Goal: Task Accomplishment & Management: Manage account settings

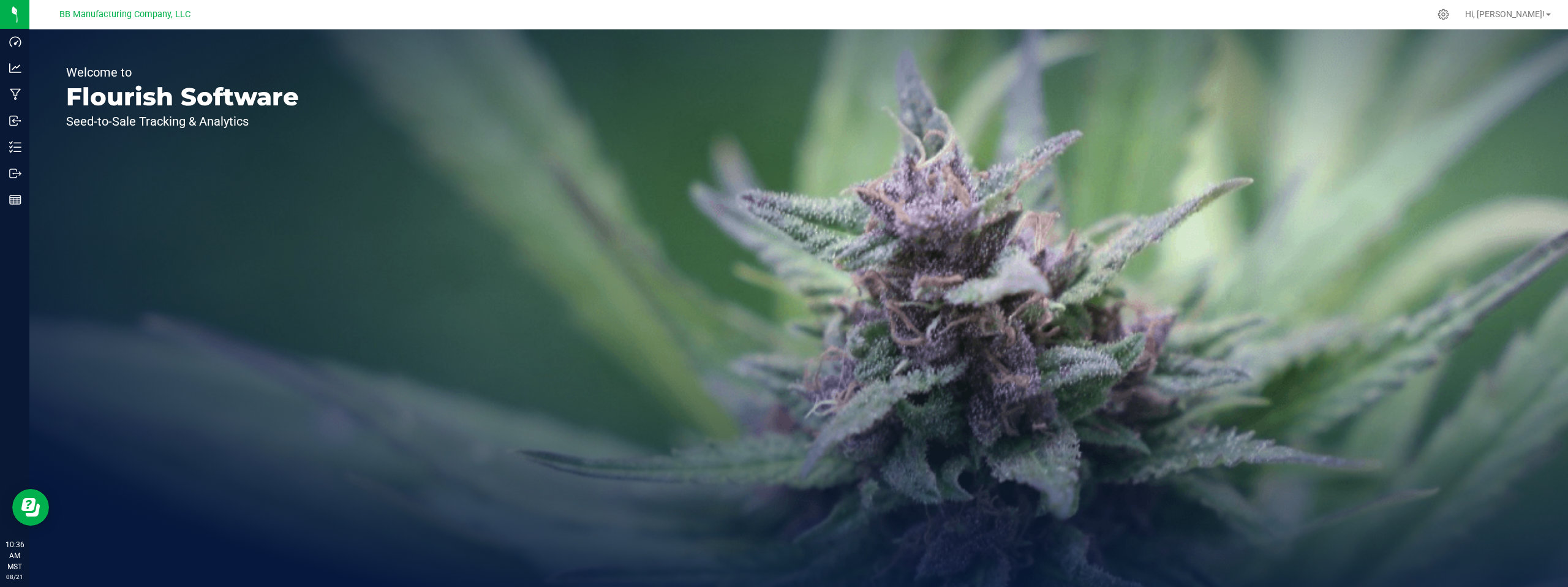
click at [254, 193] on div "Welcome to Flourish Software Seed-to-Sale Tracking & Analytics" at bounding box center [182, 308] width 306 height 558
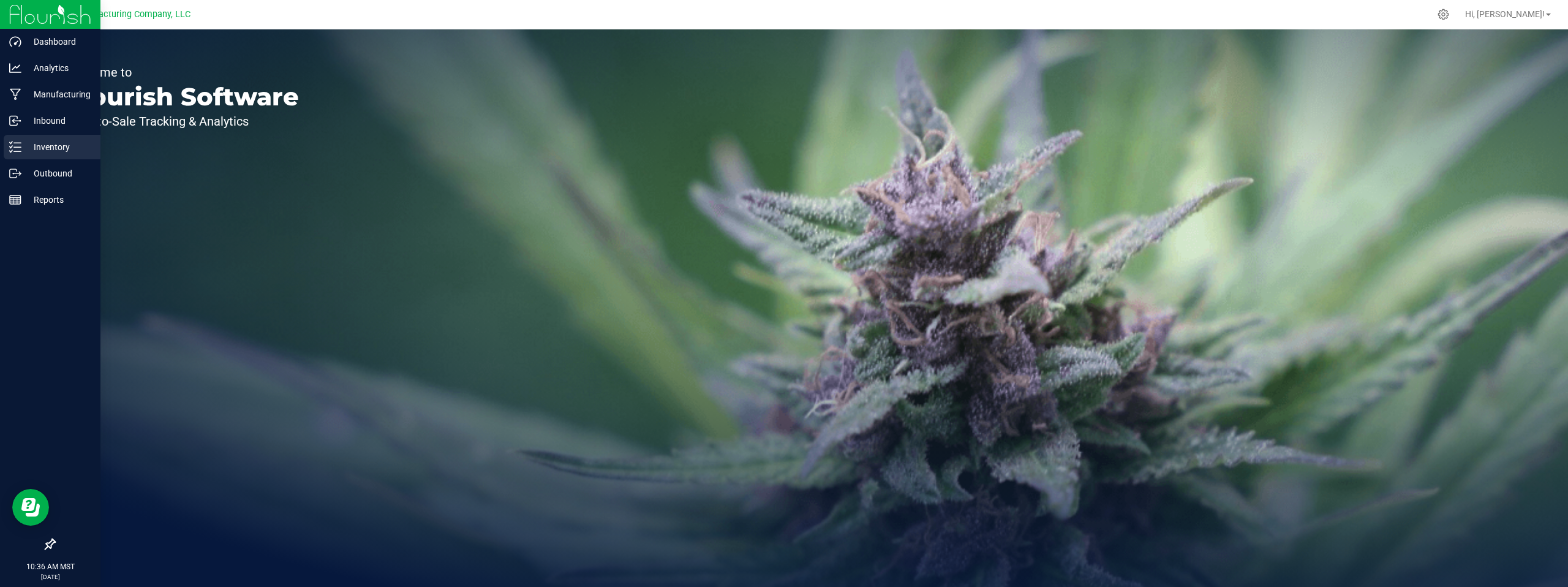
click at [61, 144] on p "Inventory" at bounding box center [58, 146] width 74 height 15
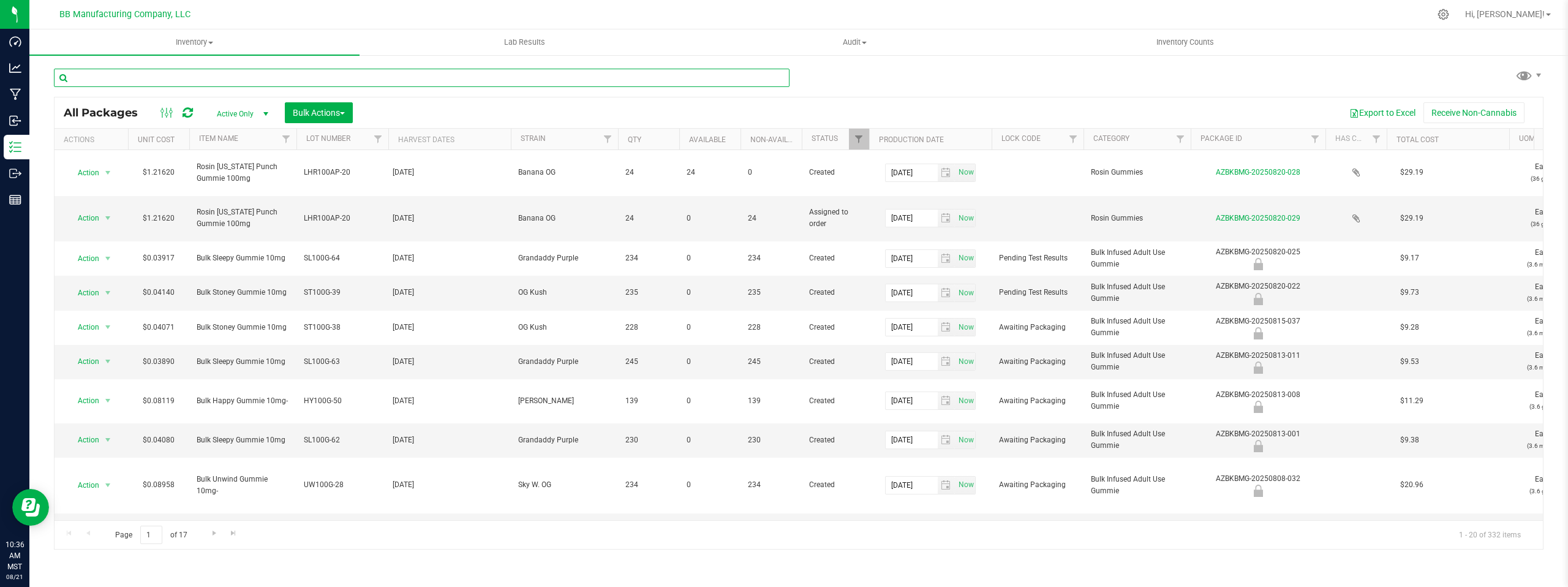
click at [149, 80] on input "text" at bounding box center [422, 78] width 736 height 18
click at [98, 81] on input "text" at bounding box center [422, 78] width 736 height 18
type input "brix"
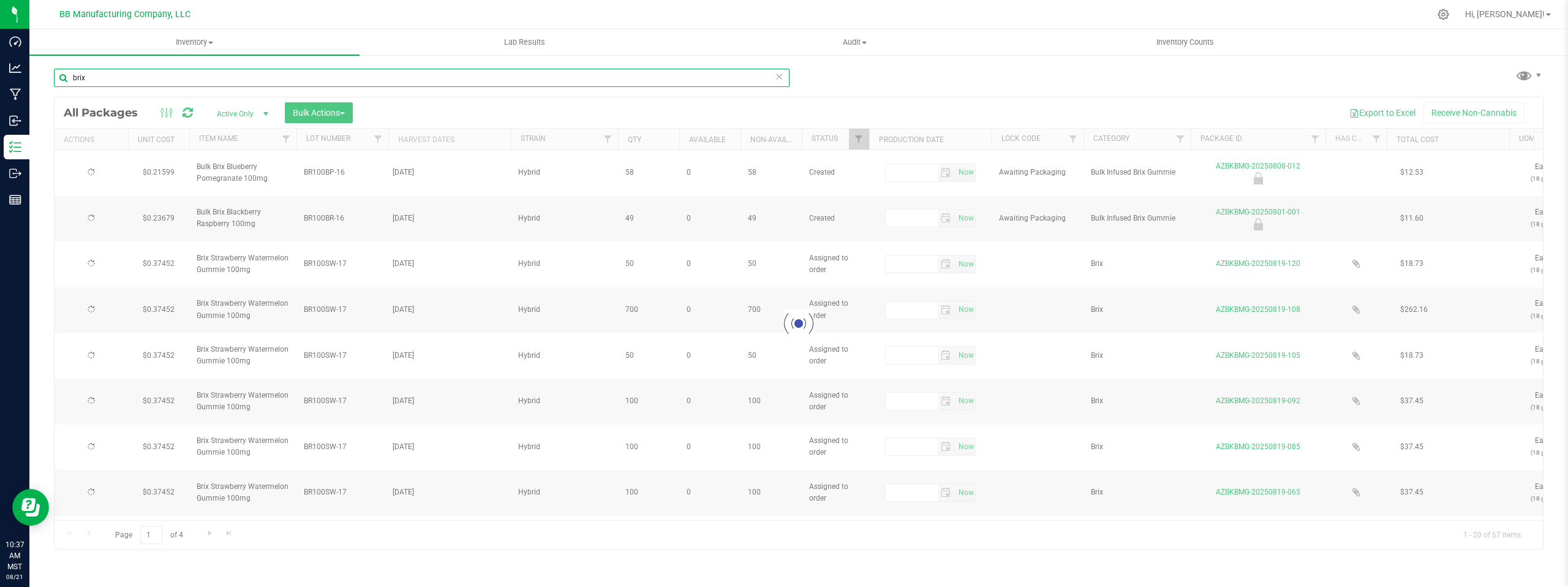
type input "[DATE]"
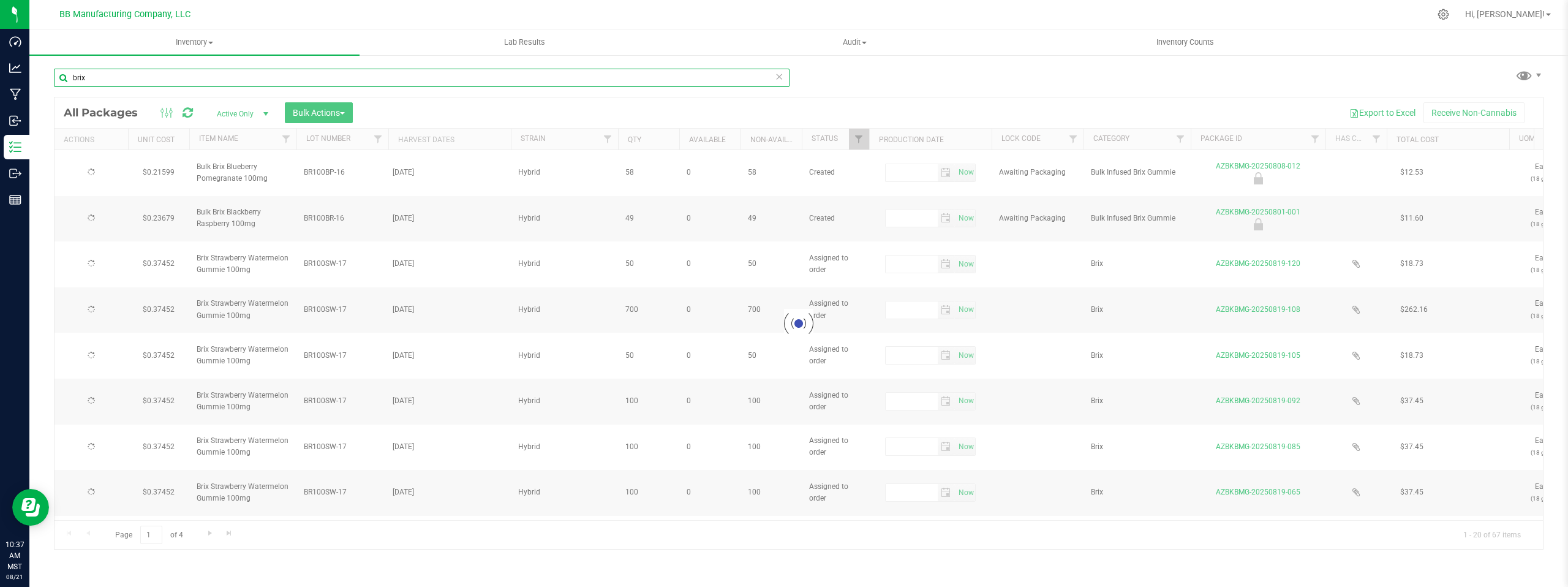
type input "[DATE]"
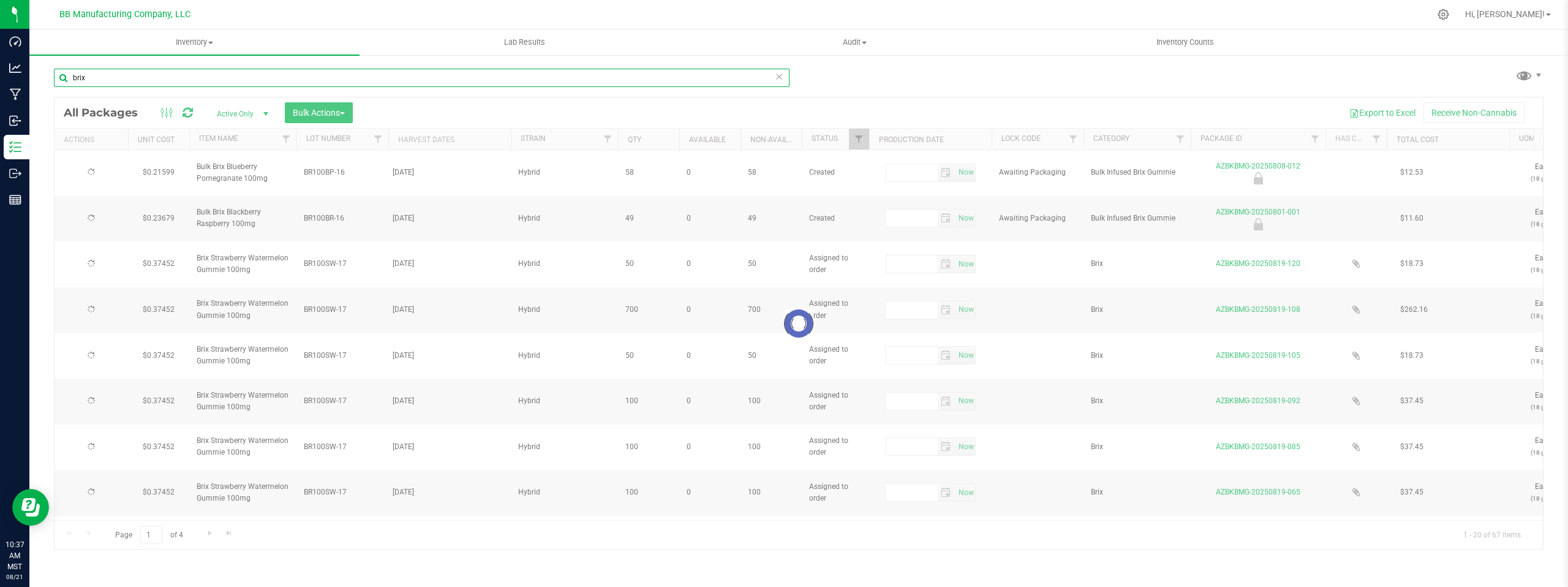
type input "[DATE]"
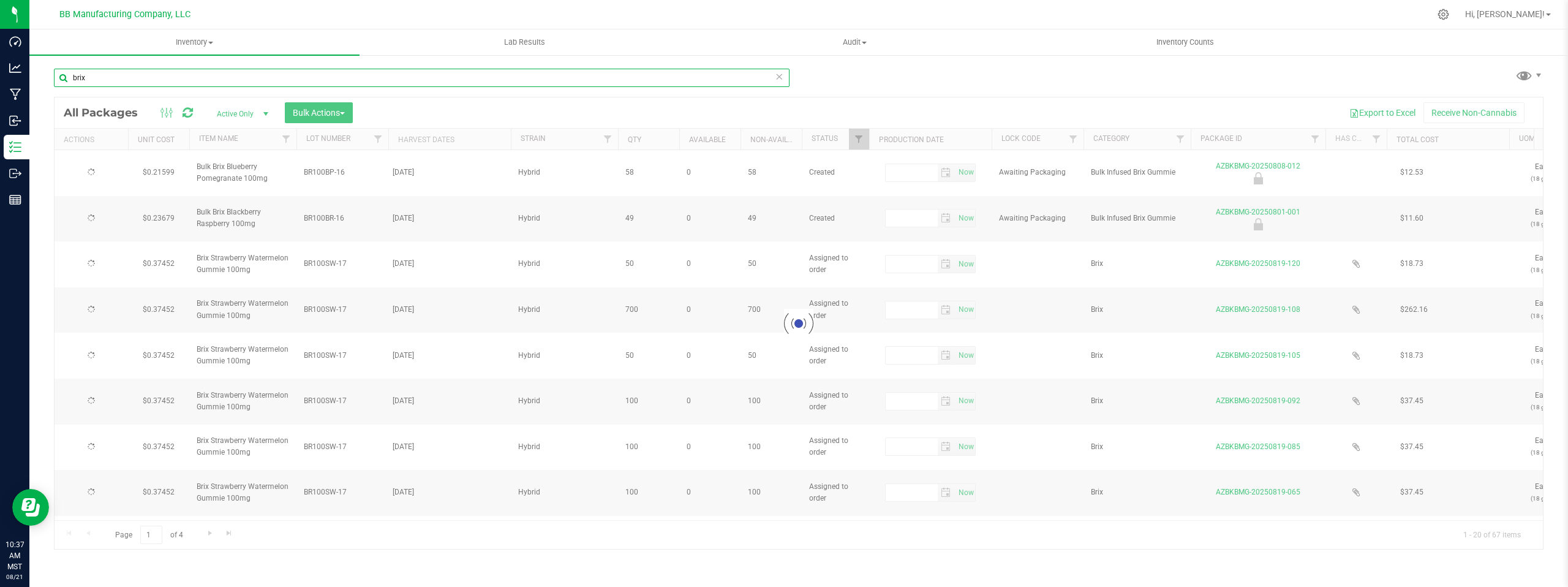
type input "[DATE]"
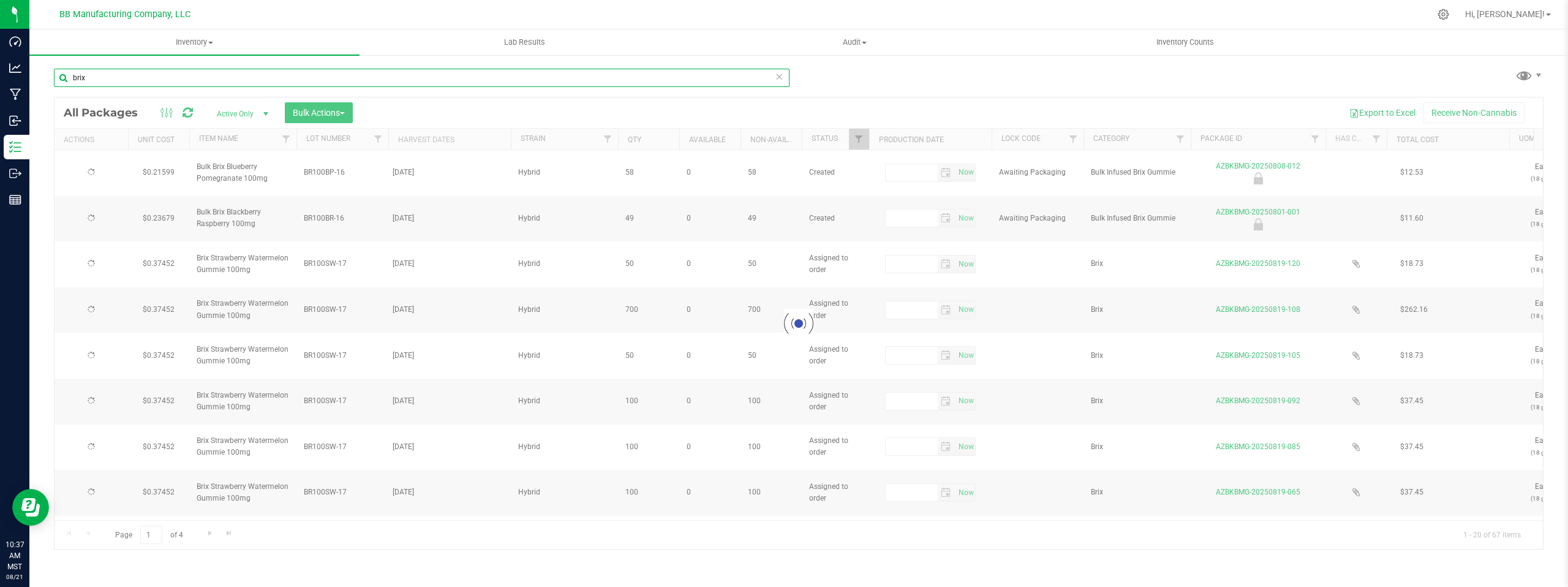
type input "[DATE]"
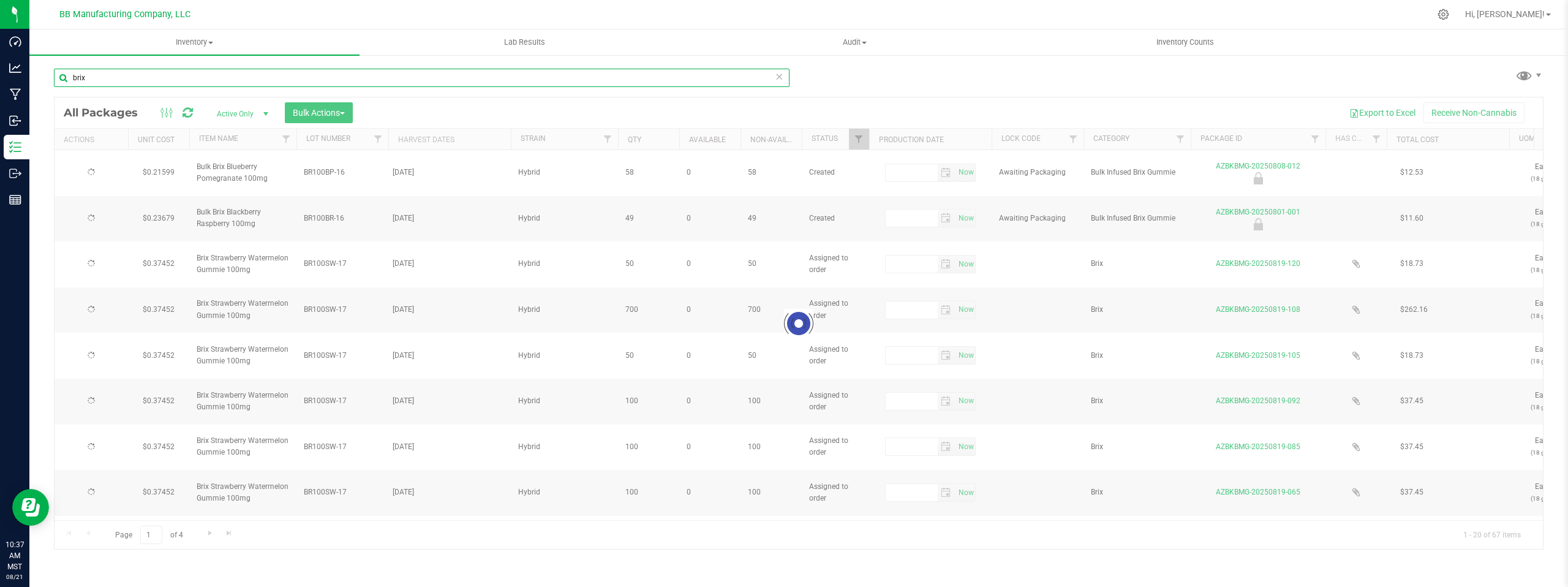
type input "[DATE]"
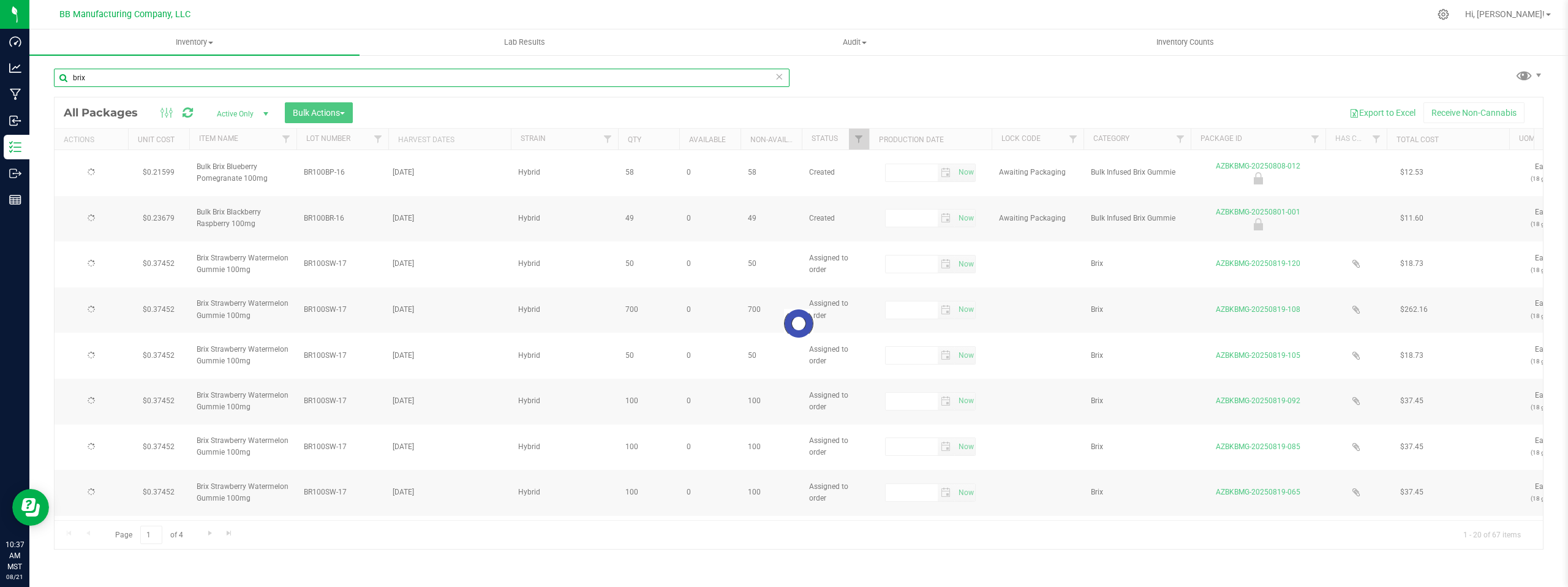
type input "[DATE]"
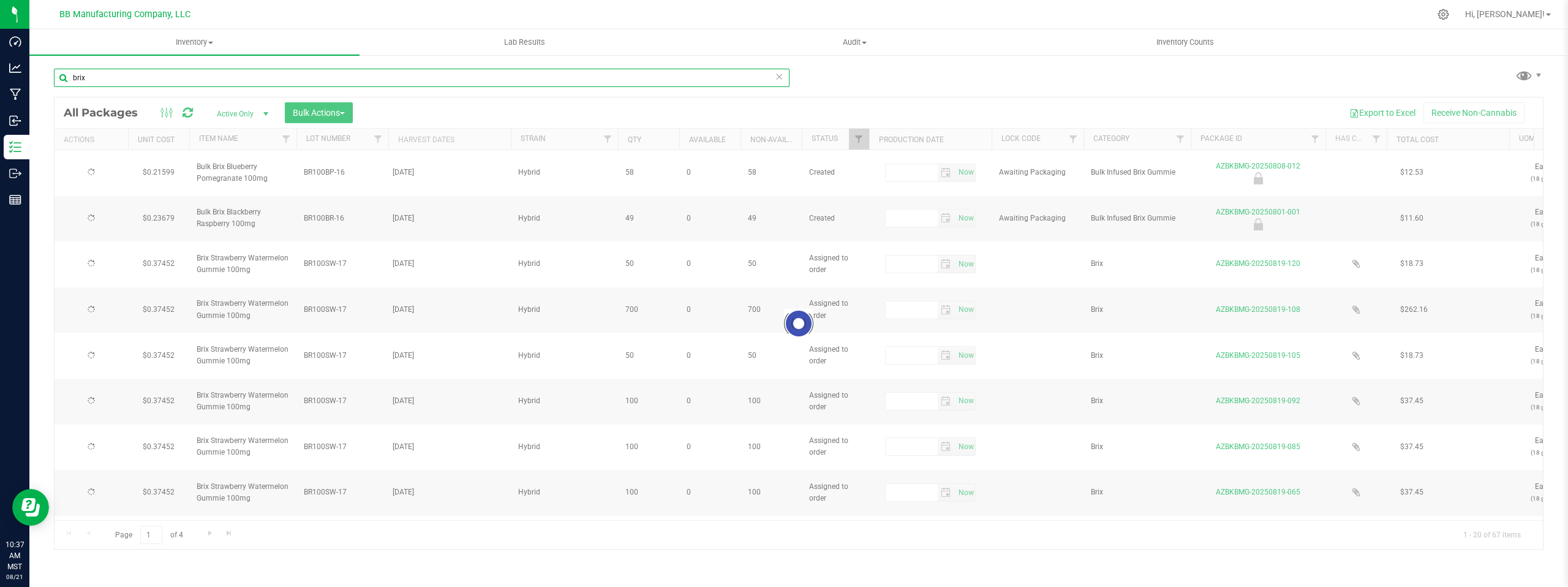
type input "[DATE]"
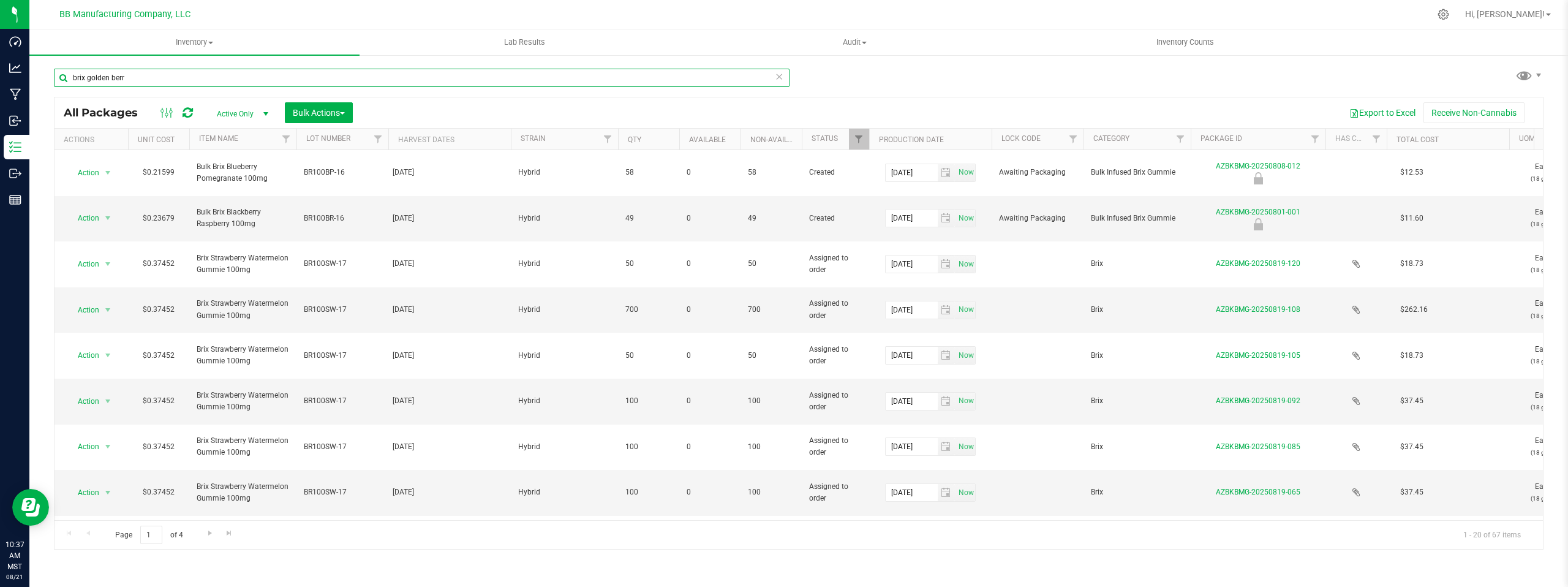
type input "brix golden [PERSON_NAME]"
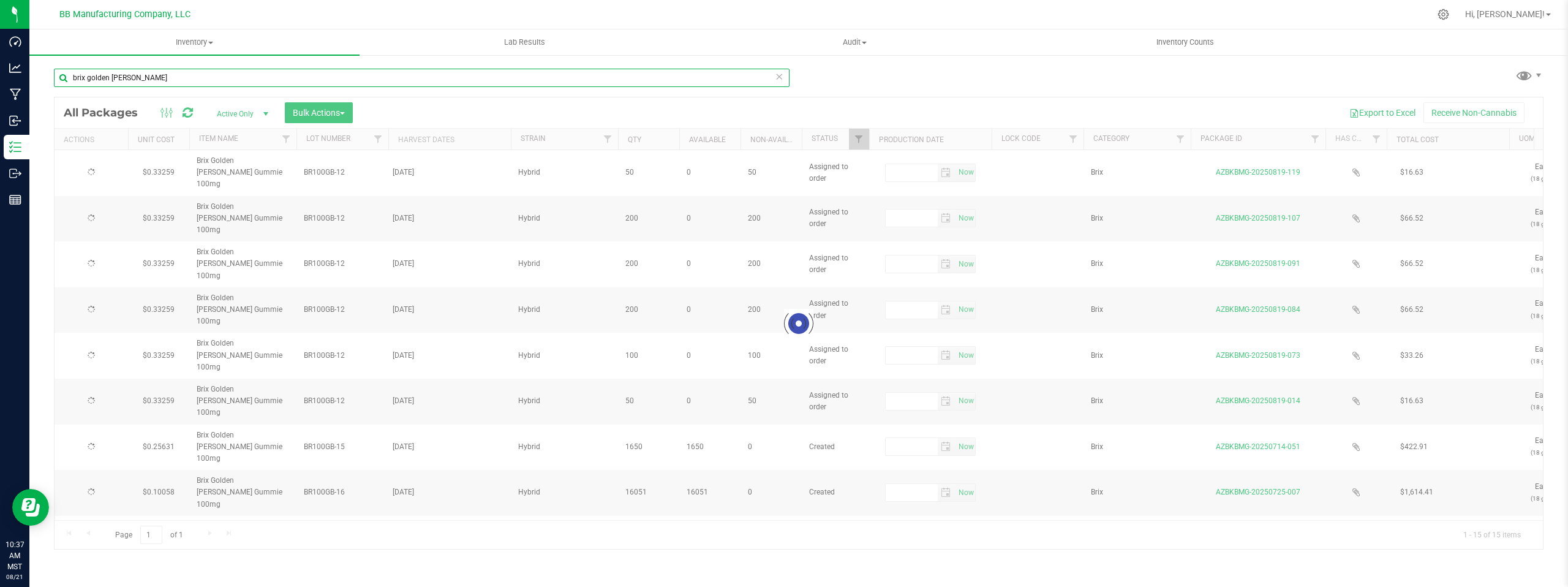
type input "[DATE]"
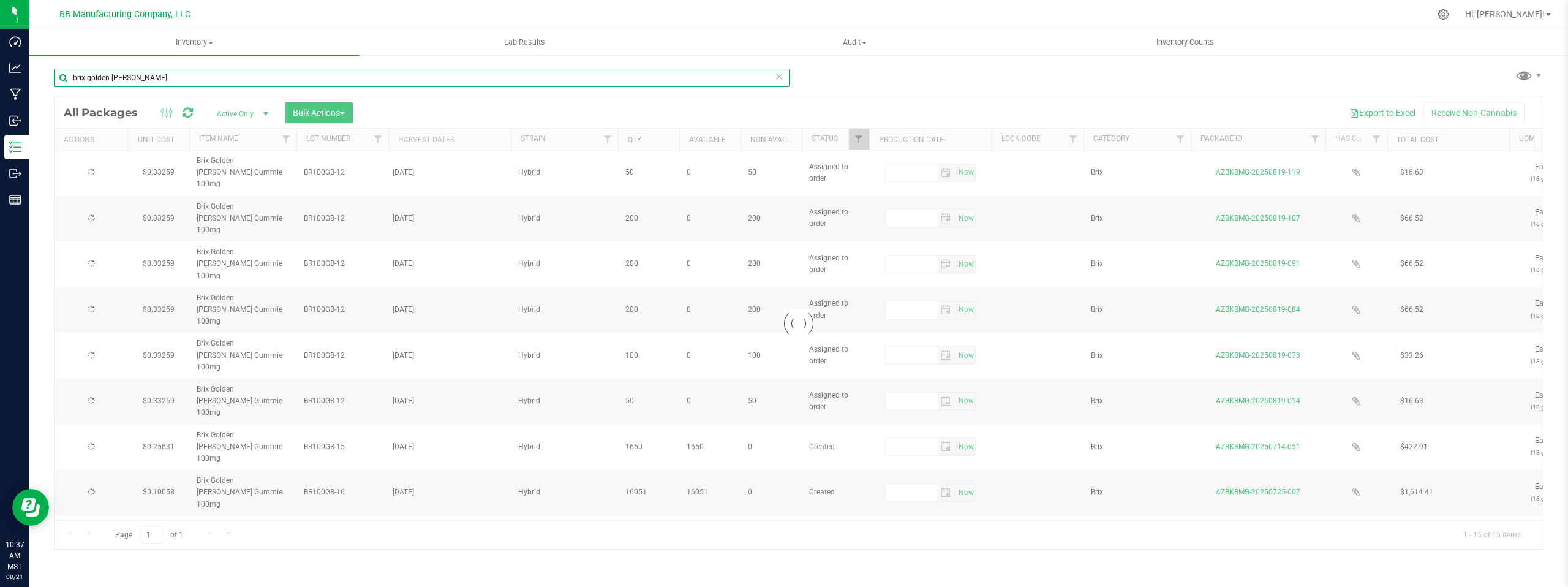
type input "[DATE]"
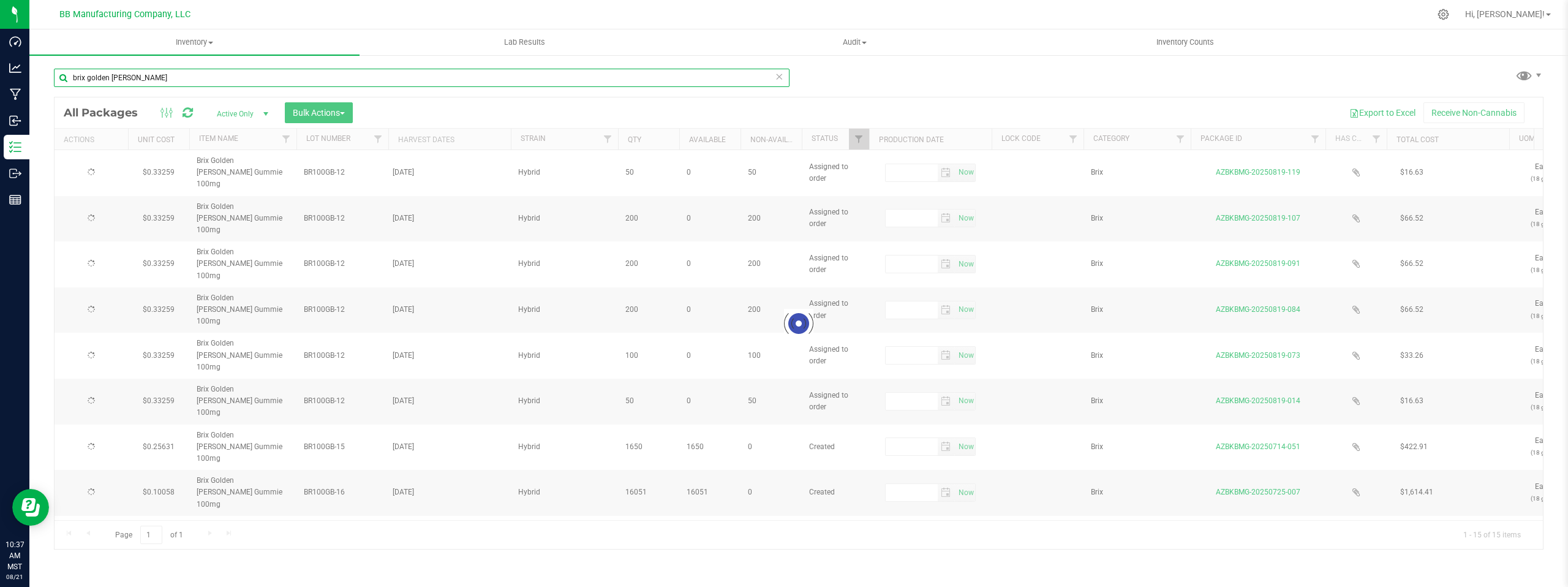
type input "[DATE]"
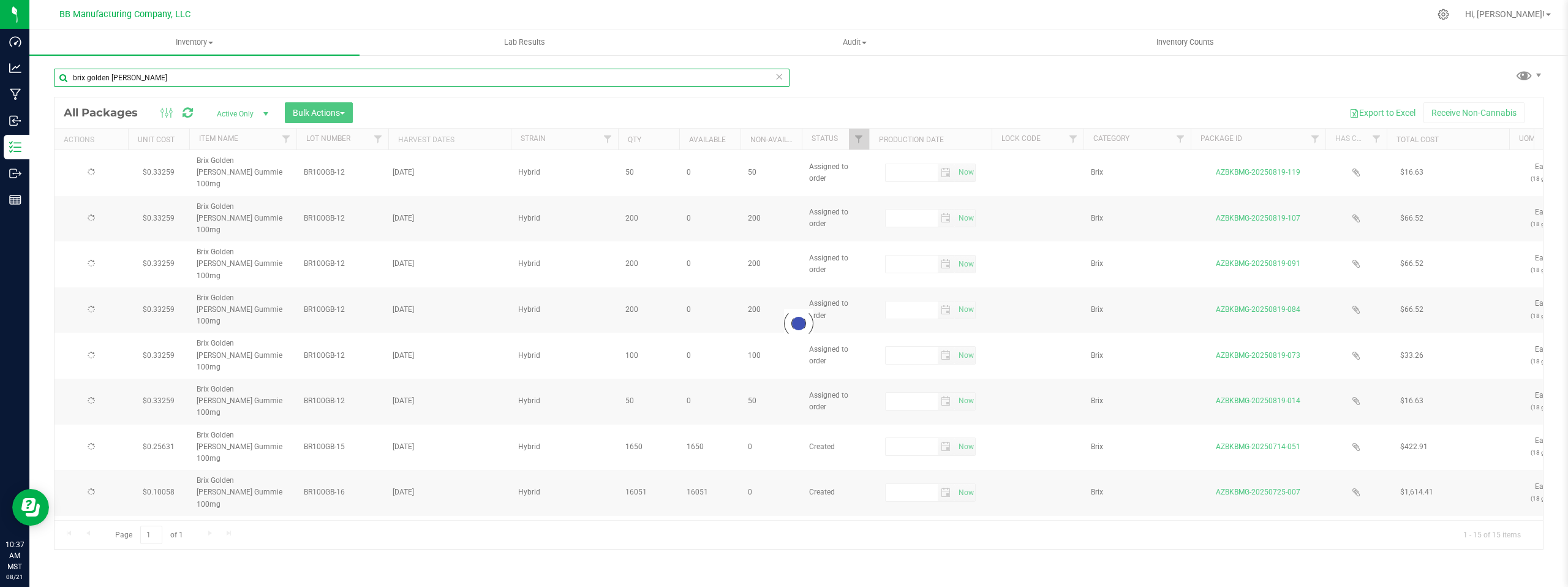
type input "[DATE]"
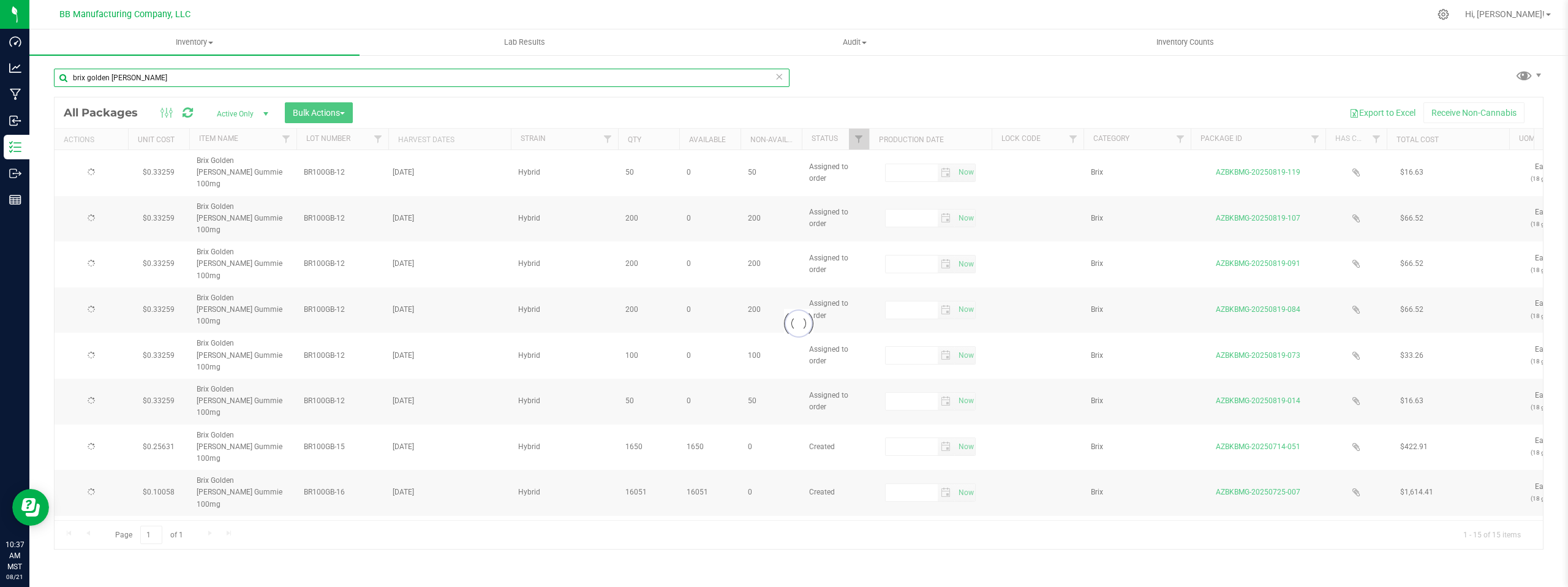
type input "[DATE]"
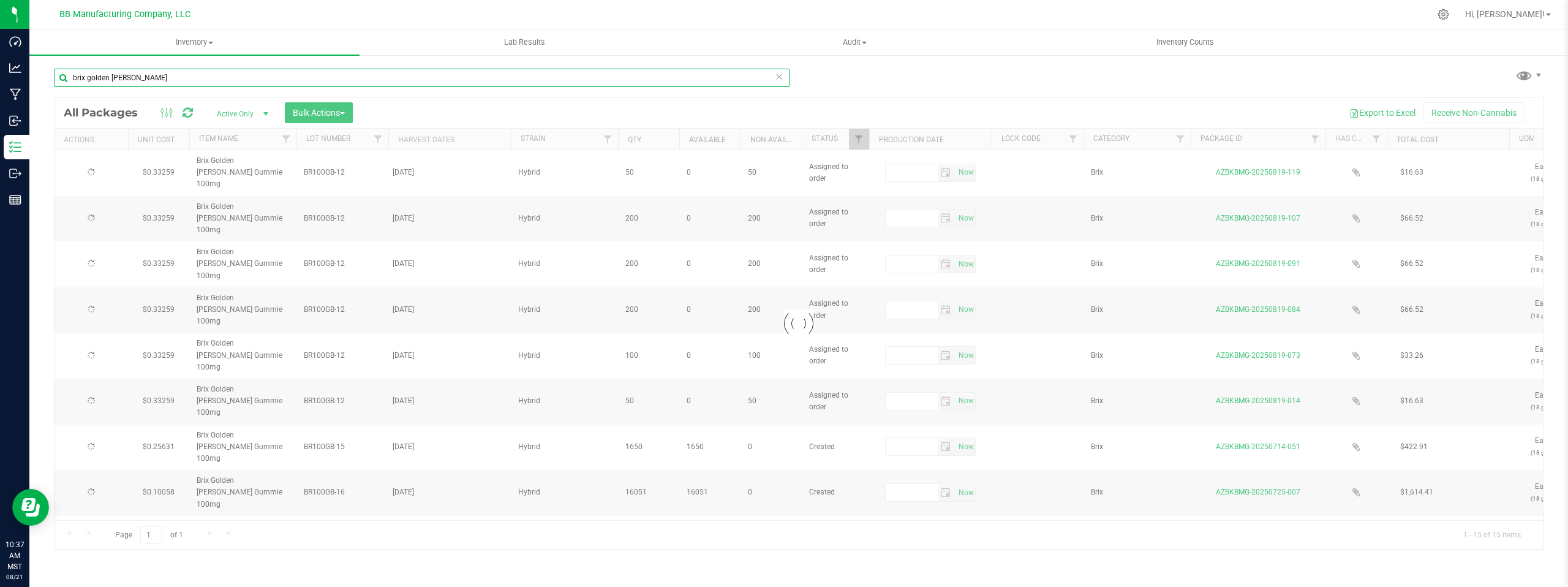
type input "[DATE]"
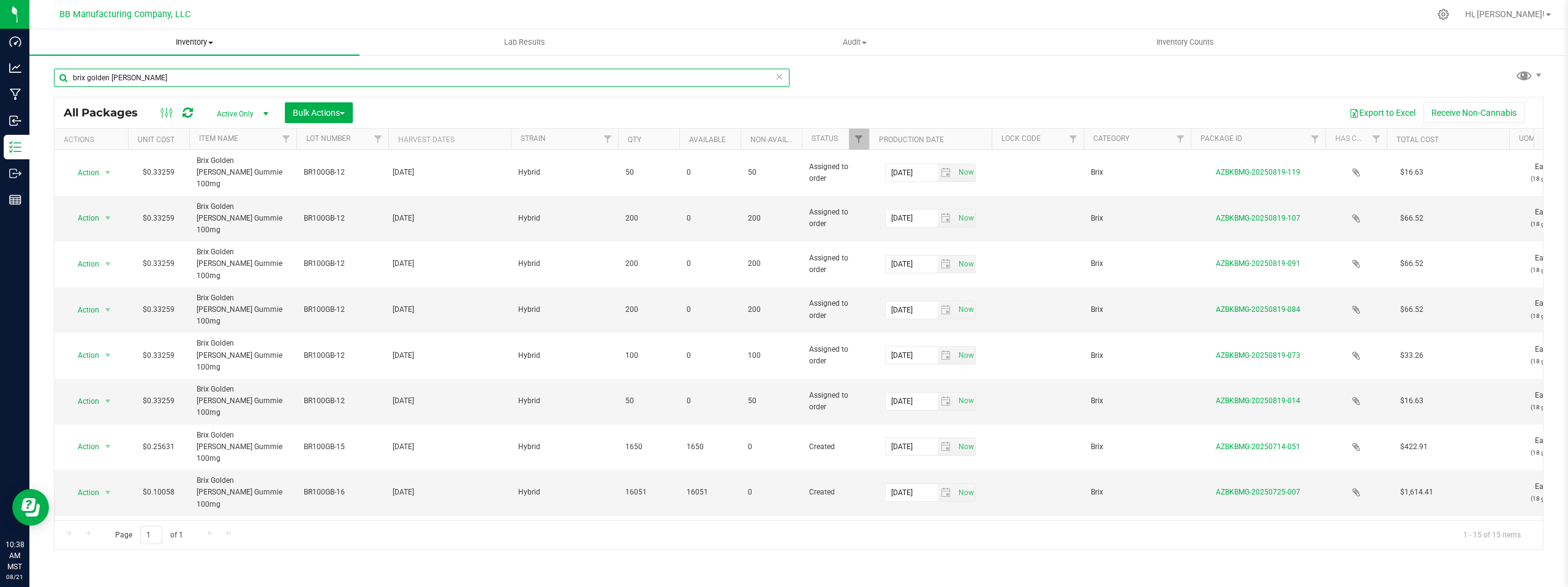
type input "brix golden [PERSON_NAME]"
click at [211, 43] on span "Inventory" at bounding box center [194, 42] width 330 height 11
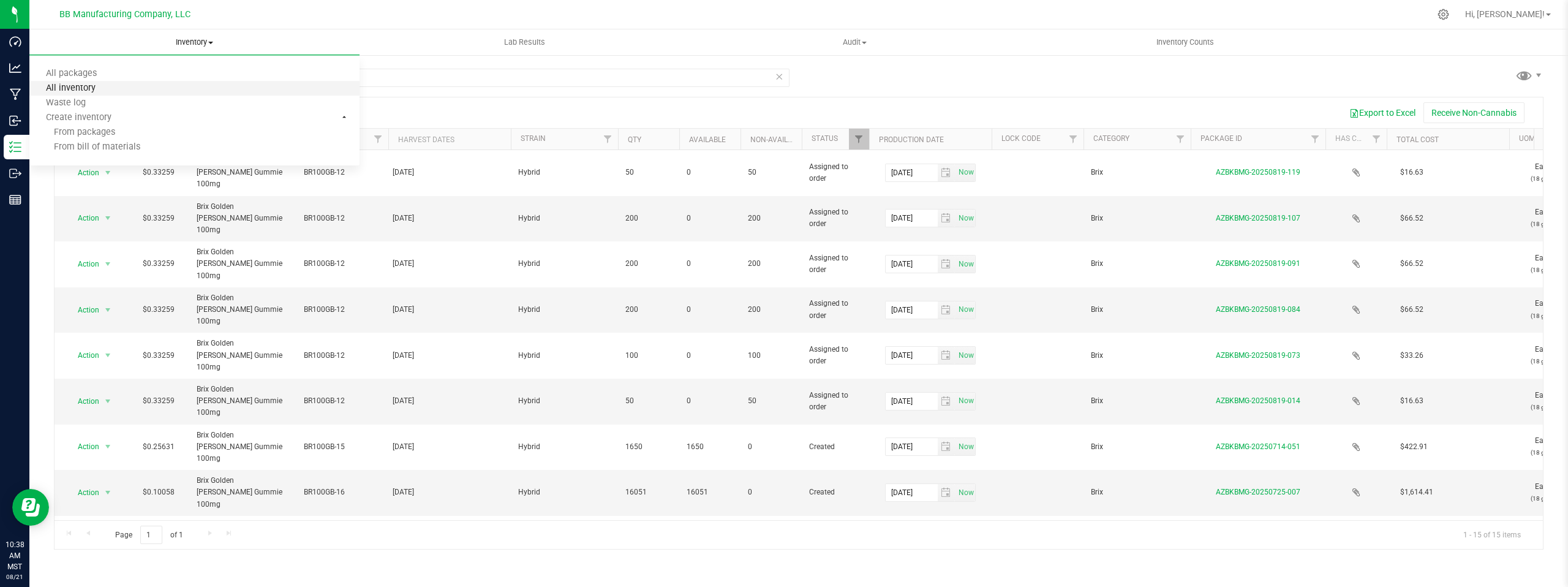
click at [89, 90] on span "All inventory" at bounding box center [71, 88] width 83 height 11
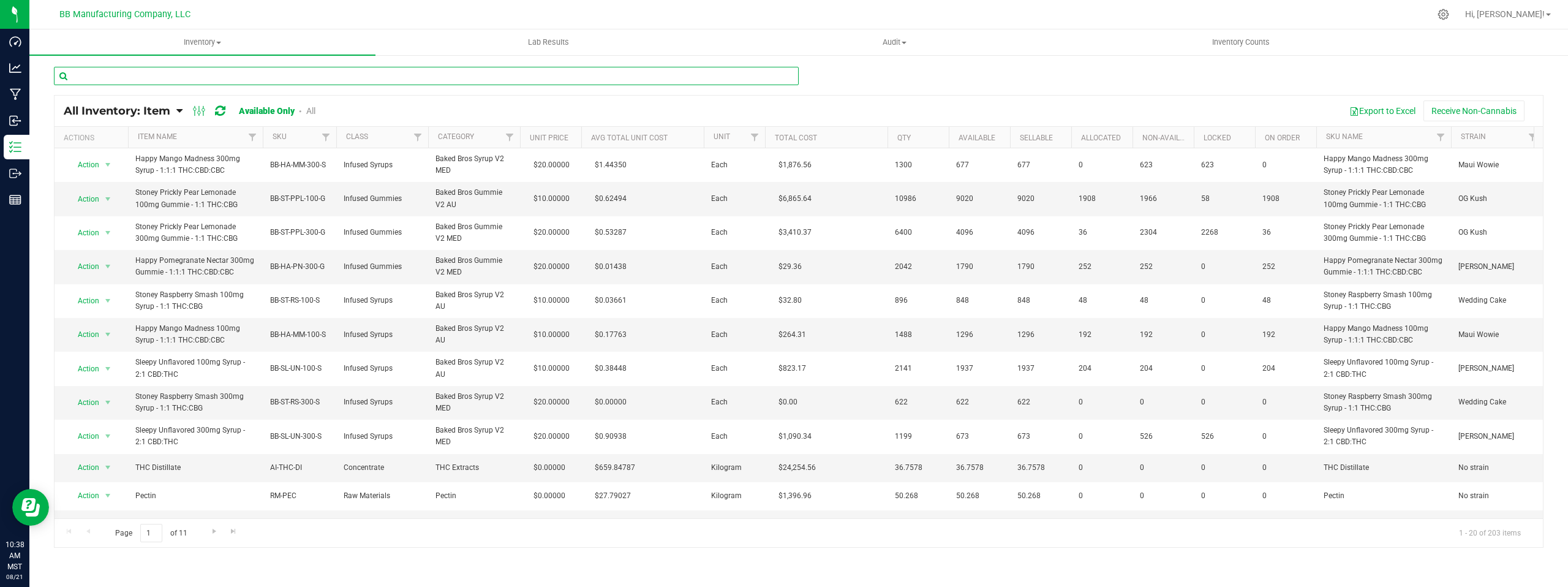
click at [95, 78] on input "text" at bounding box center [426, 76] width 745 height 18
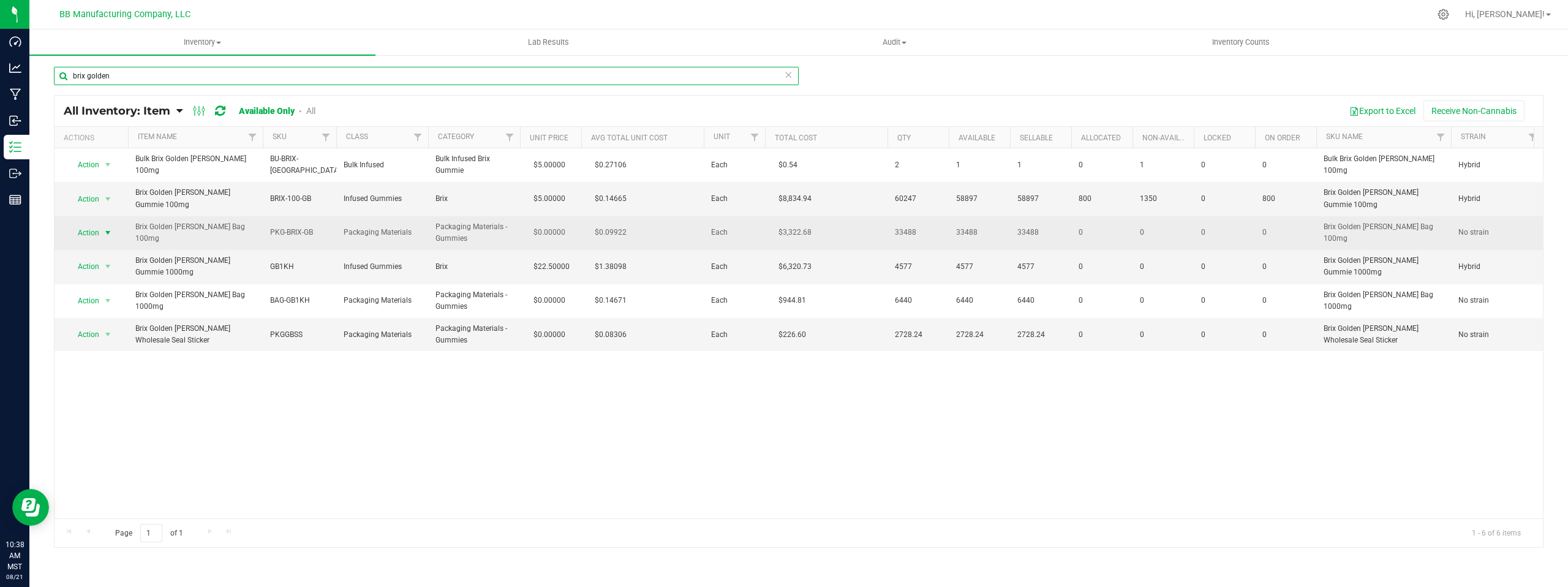
type input "brix golden"
click at [107, 228] on span "select" at bounding box center [108, 233] width 10 height 10
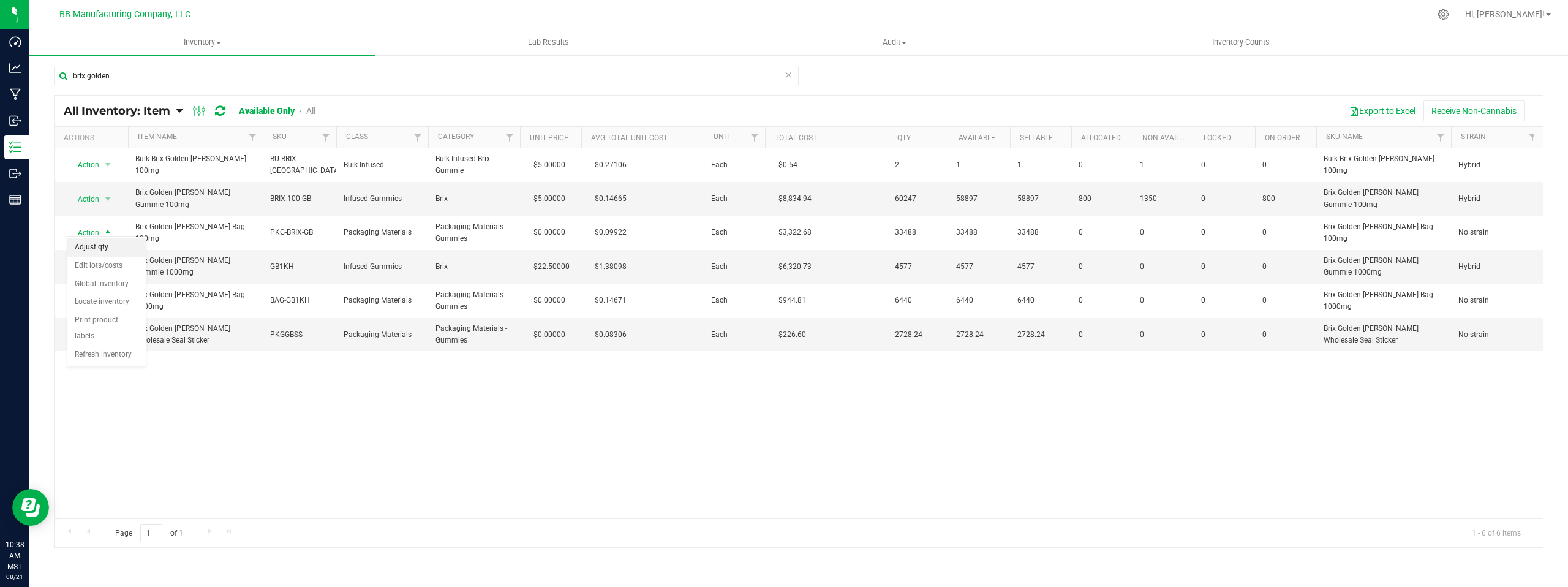
click at [107, 245] on li "Adjust qty" at bounding box center [106, 247] width 78 height 18
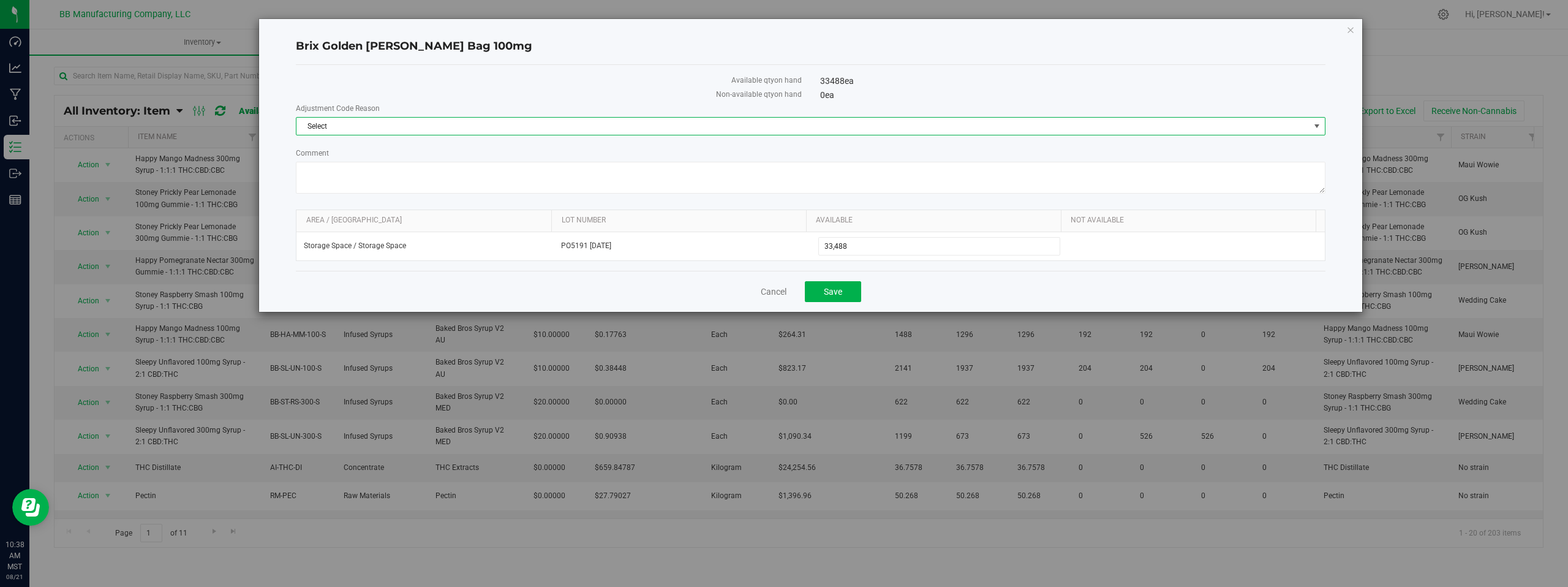
click at [1318, 123] on span "select" at bounding box center [1317, 126] width 10 height 10
click at [354, 146] on li "Cost of Goods Packaging" at bounding box center [810, 147] width 1029 height 18
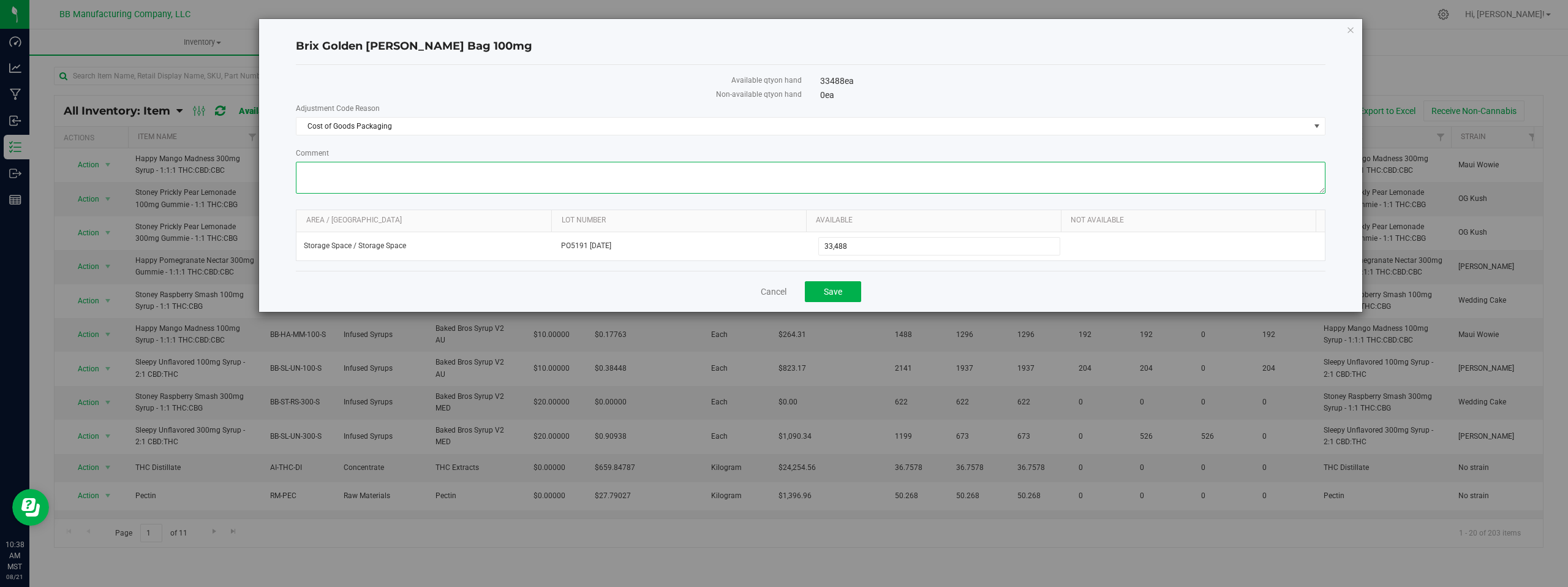
click at [341, 179] on textarea "Comment" at bounding box center [810, 177] width 1029 height 32
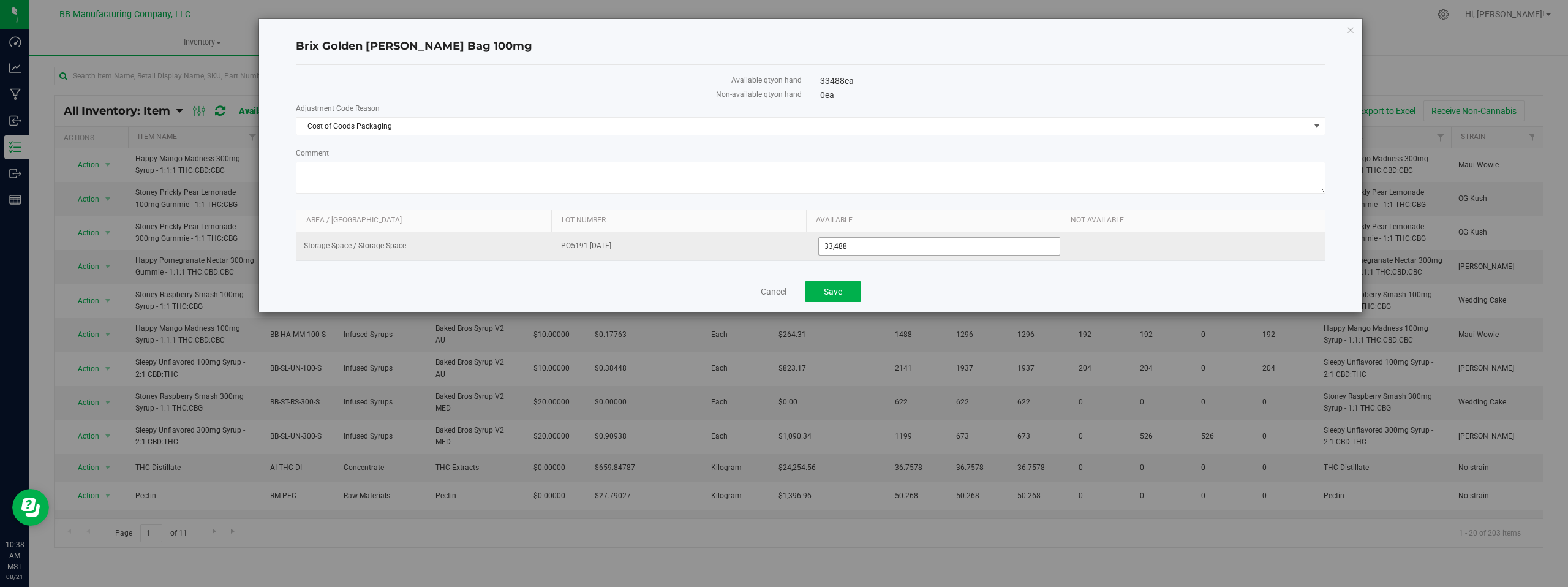
click at [880, 243] on span "33,488 33488" at bounding box center [940, 247] width 242 height 18
type input "33482"
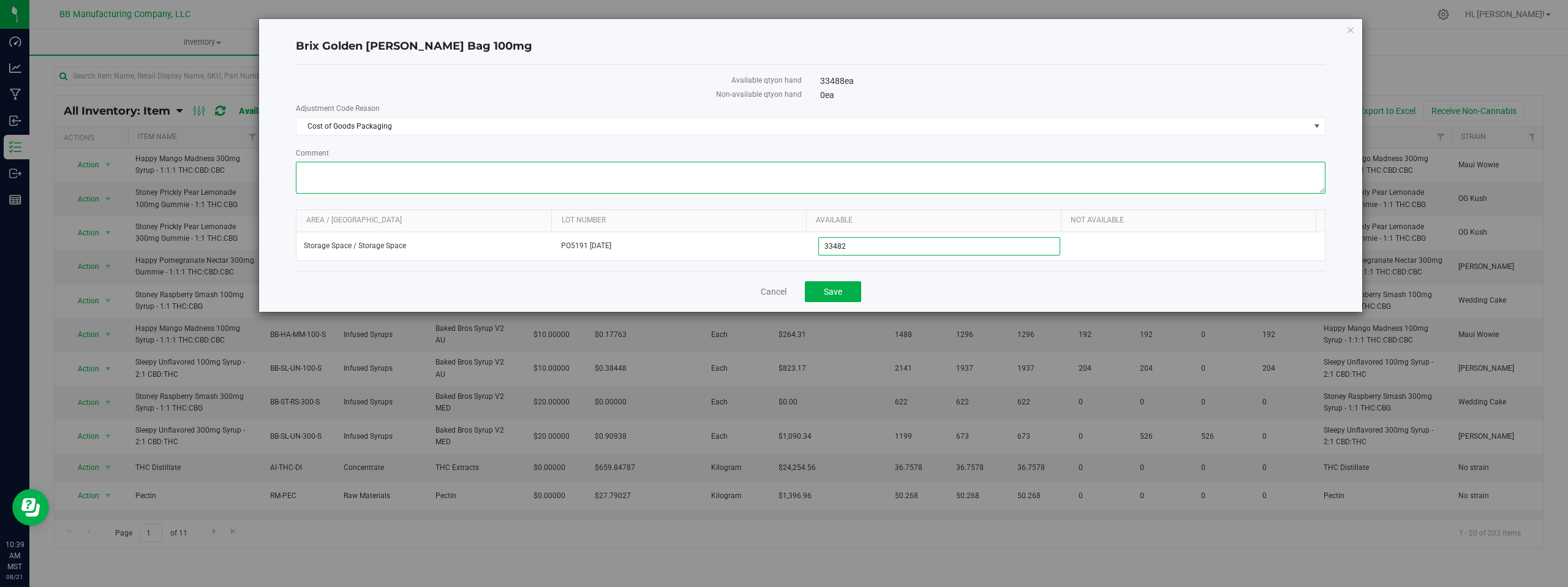
type input "33,482"
click at [569, 179] on textarea "Comment" at bounding box center [810, 177] width 1029 height 32
click at [340, 172] on textarea "Comment" at bounding box center [810, 177] width 1029 height 32
paste textarea "Cost of Goods - Adjusting to reflect loss during the production process."
type textarea "Cost of Goods - Adjusting to reflect loss during the production process."
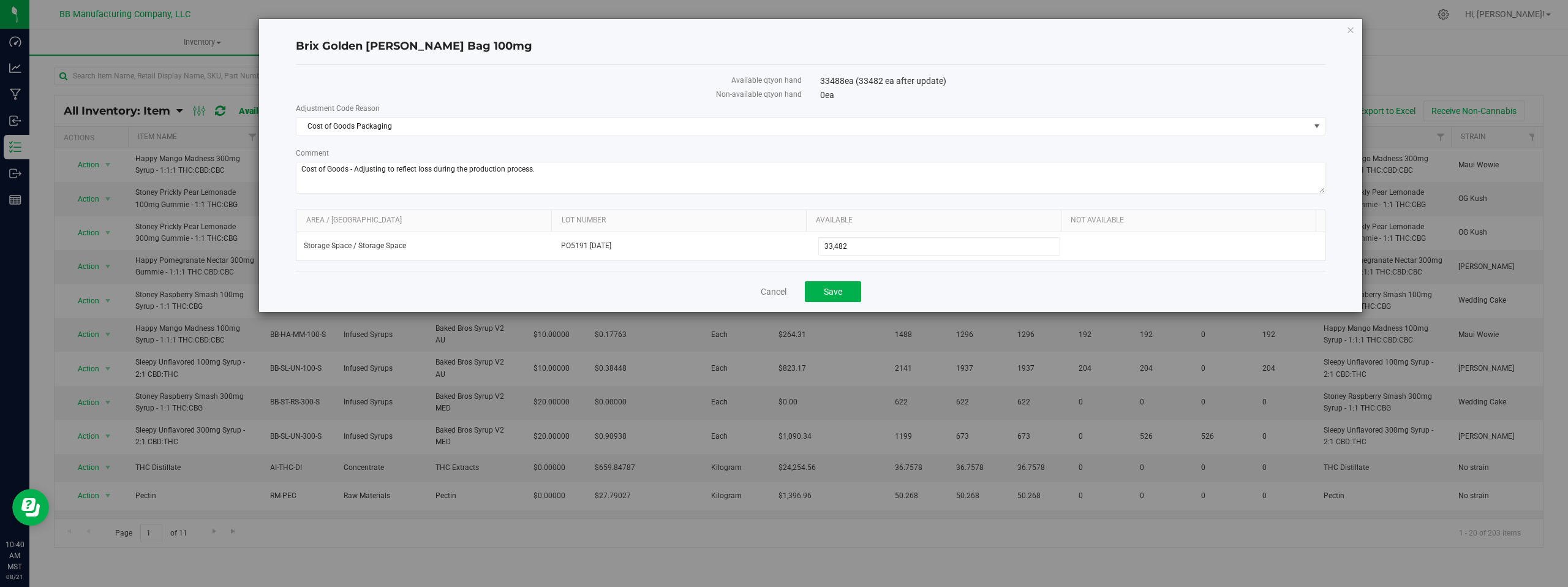
click at [601, 92] on label "Non-available qty on hand" at bounding box center [548, 95] width 506 height 11
click at [824, 289] on span "Save" at bounding box center [833, 291] width 18 height 10
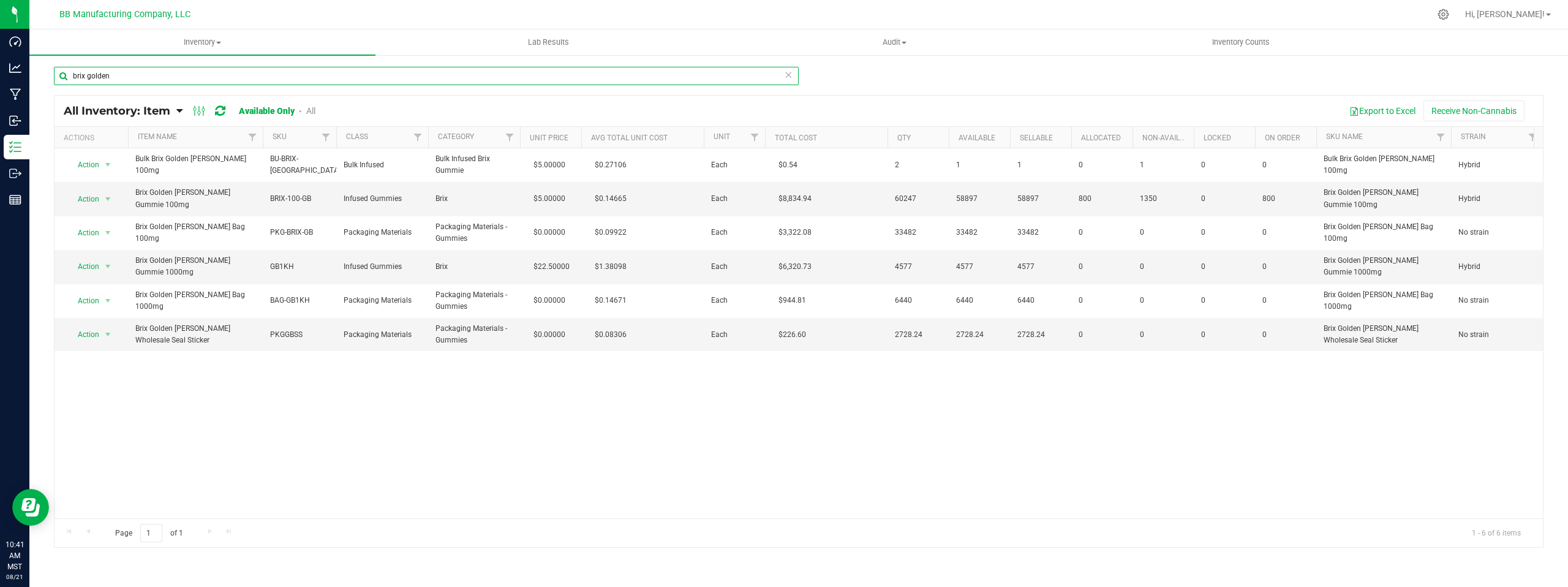
drag, startPoint x: 118, startPoint y: 78, endPoint x: 55, endPoint y: 67, distance: 64.0
click at [55, 67] on input "brix golden" at bounding box center [426, 76] width 745 height 18
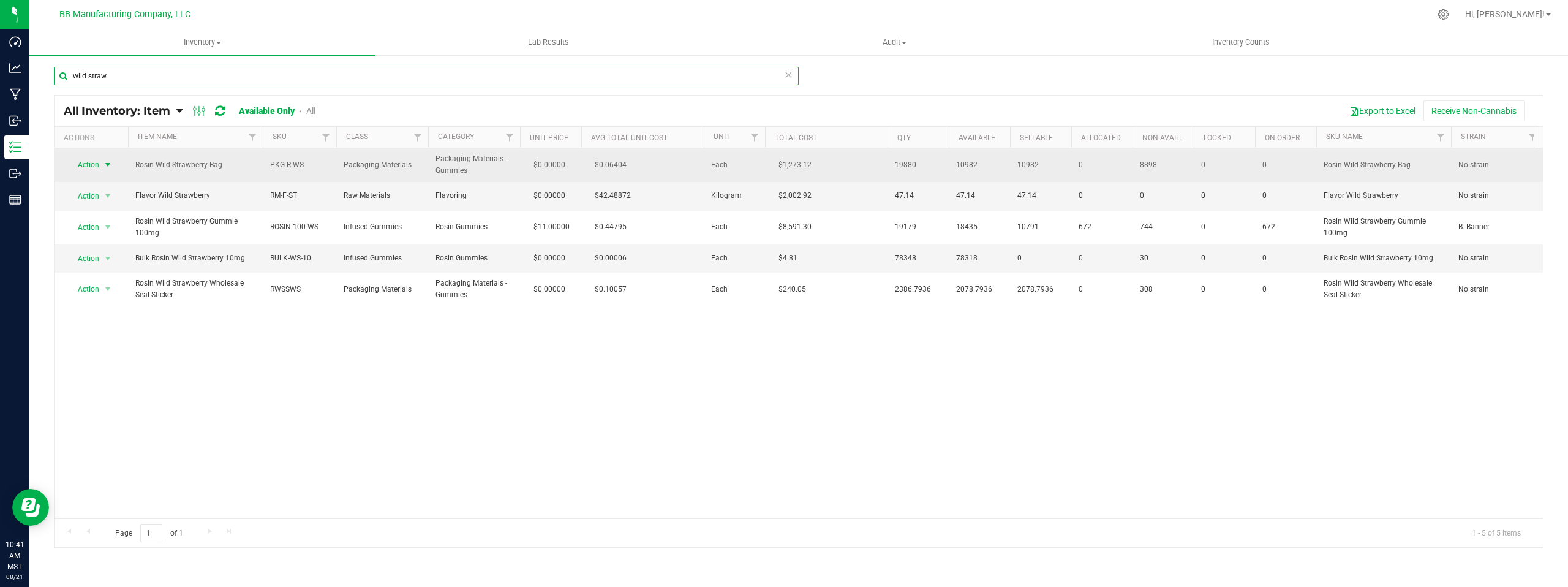
type input "wild straw"
click at [109, 164] on span "select" at bounding box center [108, 165] width 10 height 10
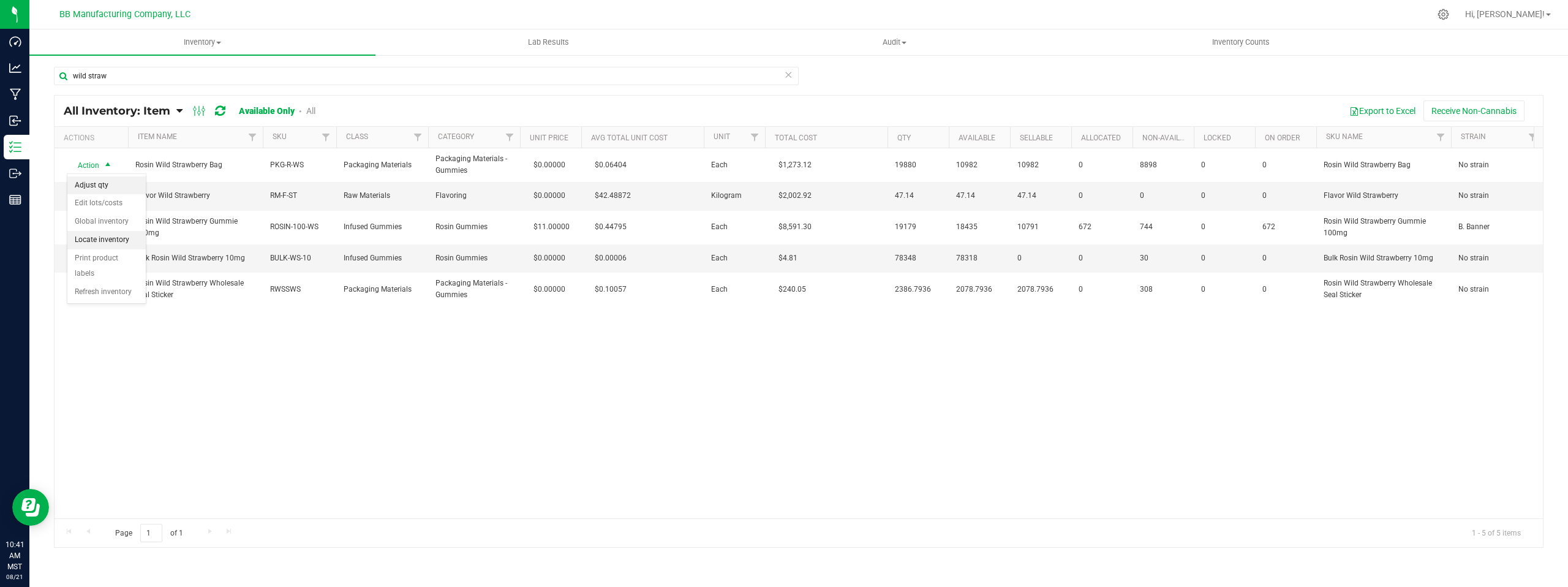
click at [108, 184] on li "Adjust qty" at bounding box center [106, 186] width 78 height 18
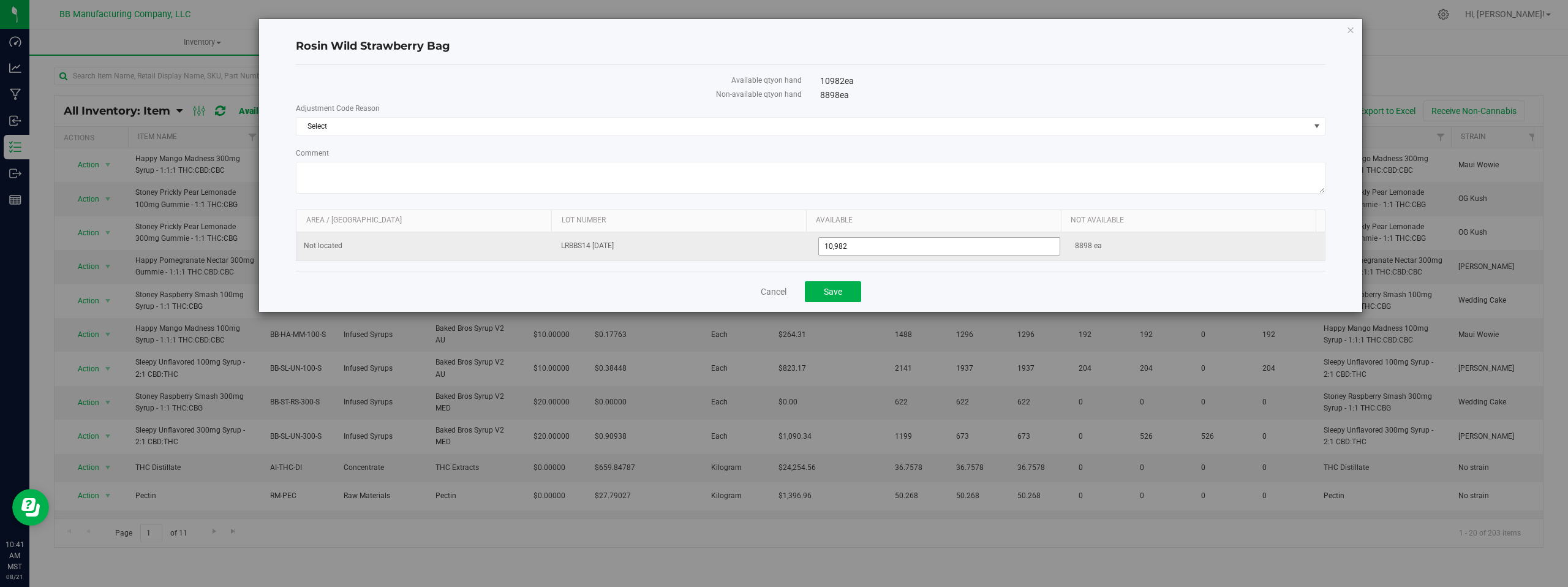
click at [858, 244] on span "10,982 10982" at bounding box center [940, 247] width 242 height 18
type input "10975"
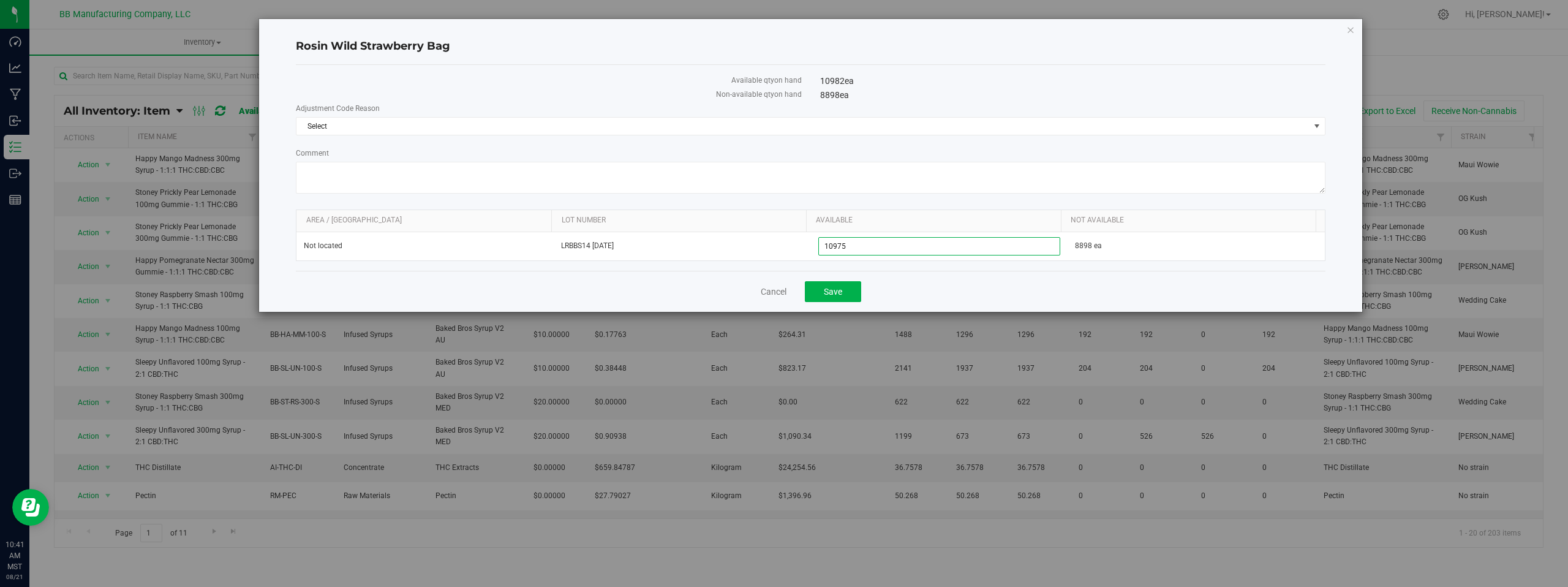
type input "10,975"
click at [589, 80] on label "Available qty on hand" at bounding box center [548, 81] width 506 height 11
click at [828, 294] on span "Save" at bounding box center [833, 291] width 18 height 10
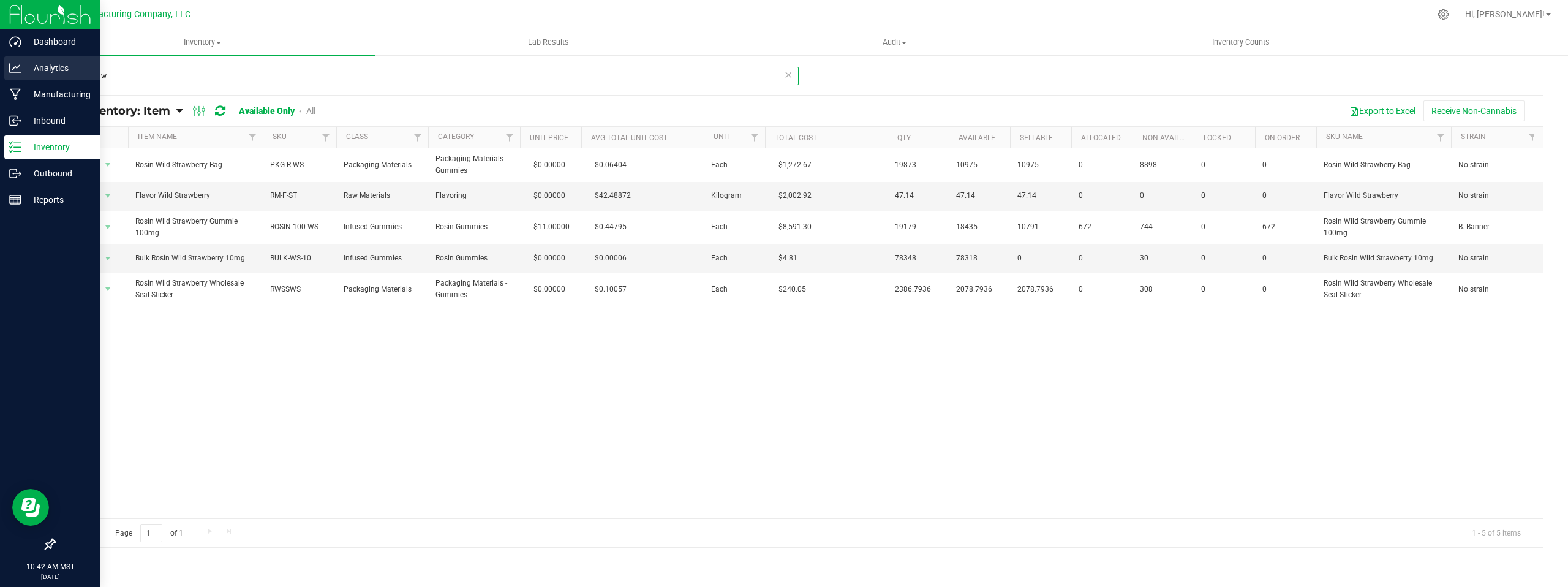
drag, startPoint x: 113, startPoint y: 74, endPoint x: 17, endPoint y: 77, distance: 96.0
click at [17, 77] on div "Dashboard Analytics Manufacturing Inbound Inventory Outbound Reports 10:42 AM M…" at bounding box center [784, 294] width 1568 height 587
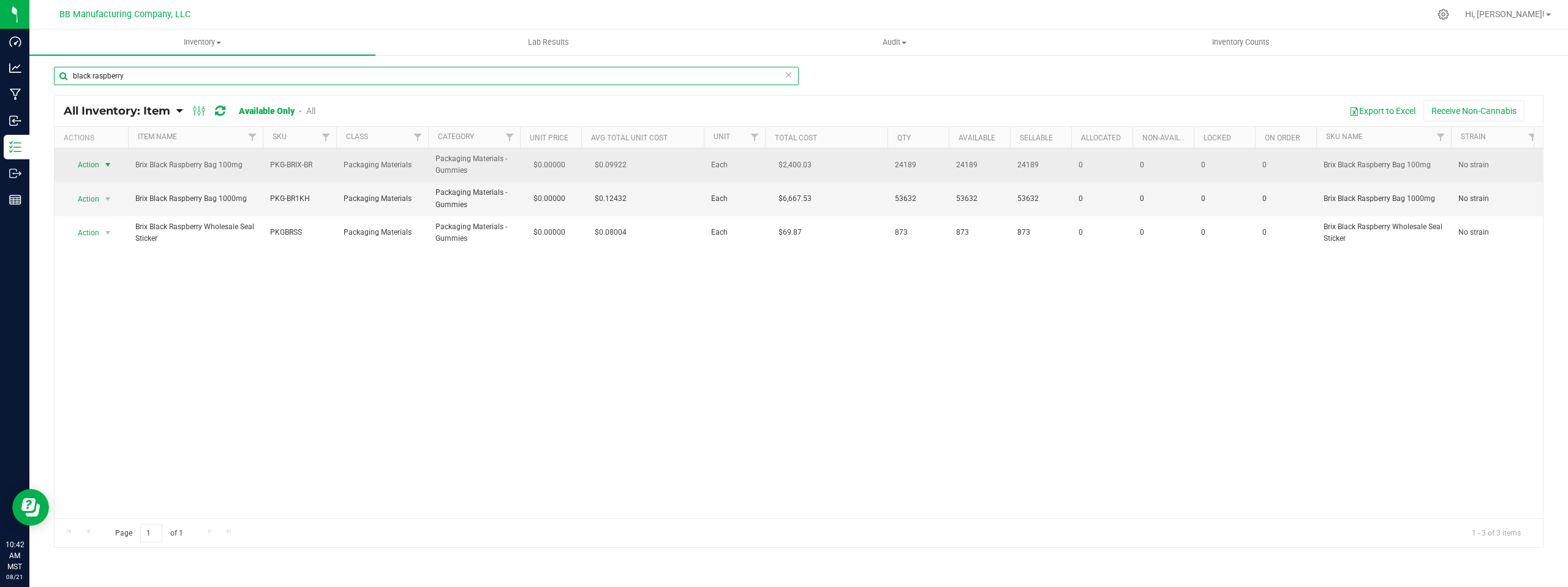
type input "black raspberry"
click at [107, 165] on span "select" at bounding box center [108, 165] width 10 height 10
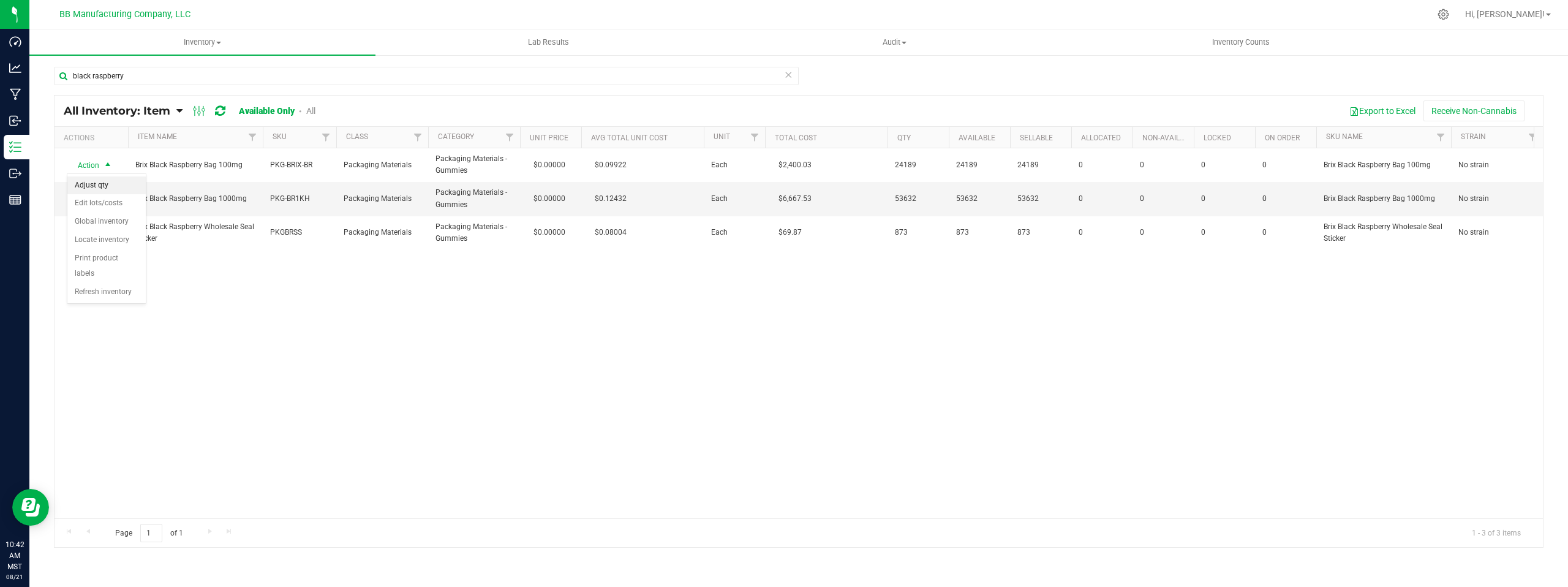
click at [113, 180] on li "Adjust qty" at bounding box center [106, 186] width 78 height 18
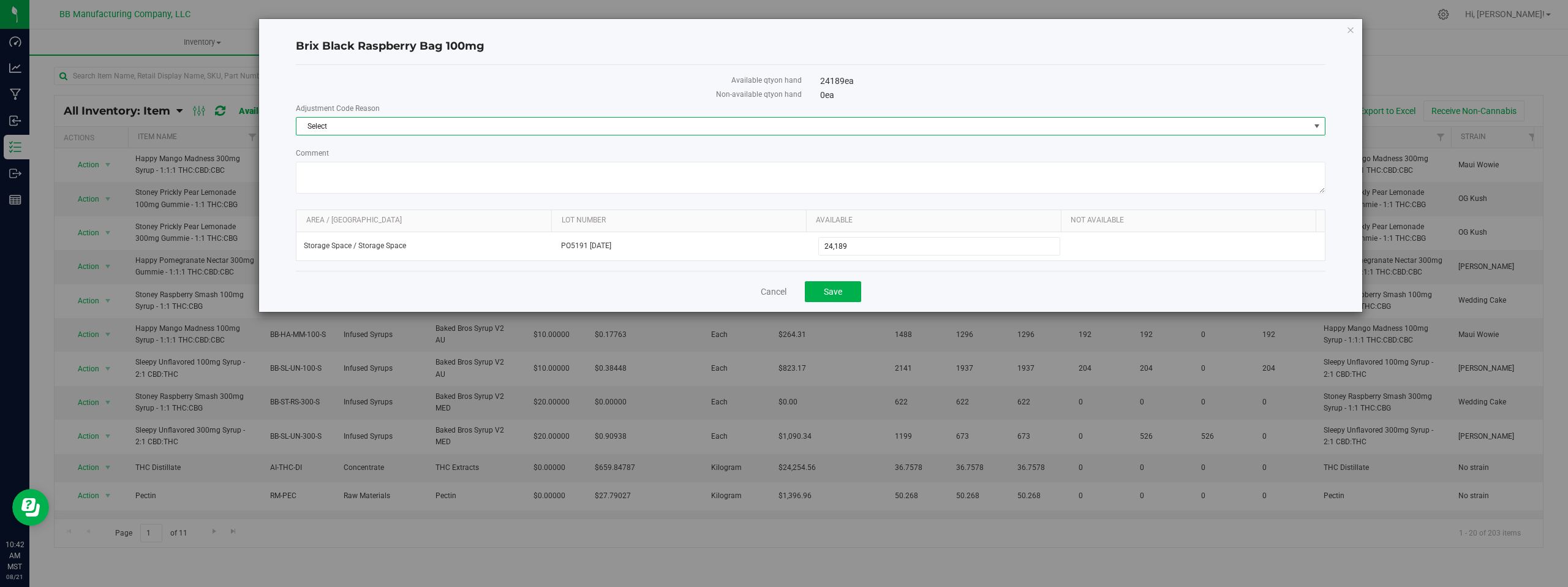
click at [1319, 127] on span "select" at bounding box center [1317, 126] width 10 height 10
click at [343, 148] on li "Cost of Goods Packaging" at bounding box center [810, 147] width 1029 height 18
click at [336, 169] on textarea "Comment" at bounding box center [810, 177] width 1029 height 32
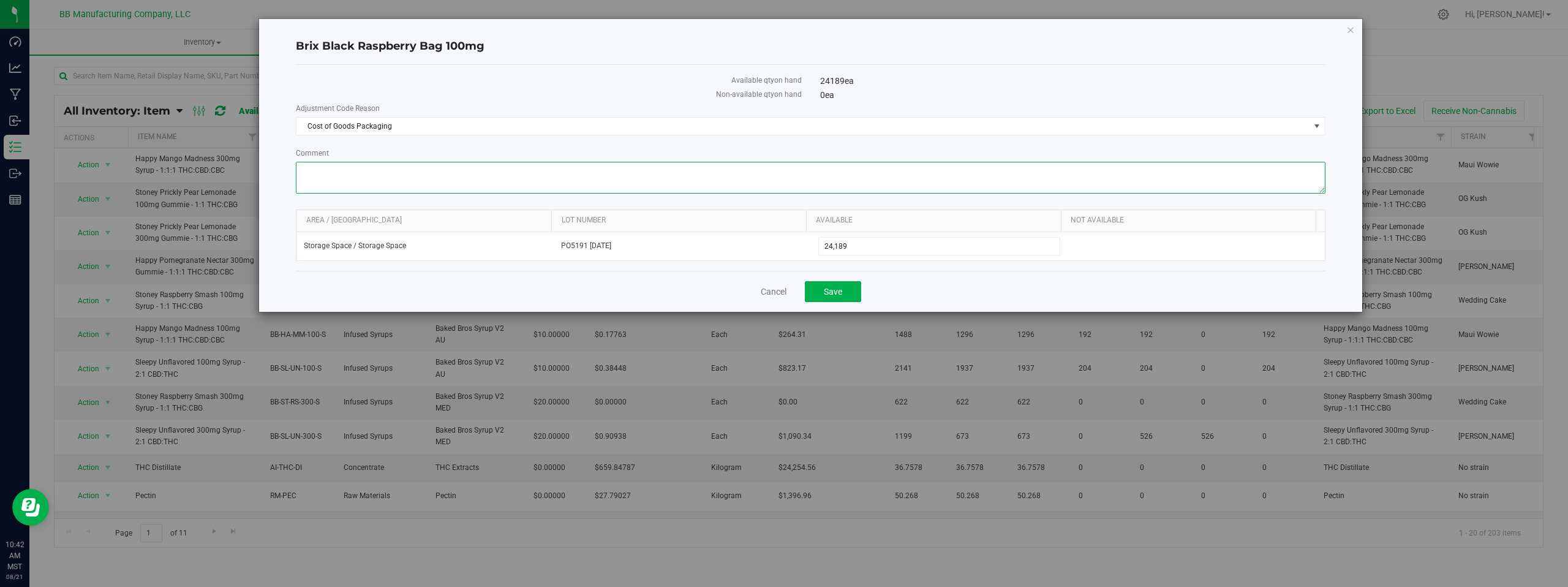
paste textarea "Cost of Goods - Adjusting to reflect loss during the production process."
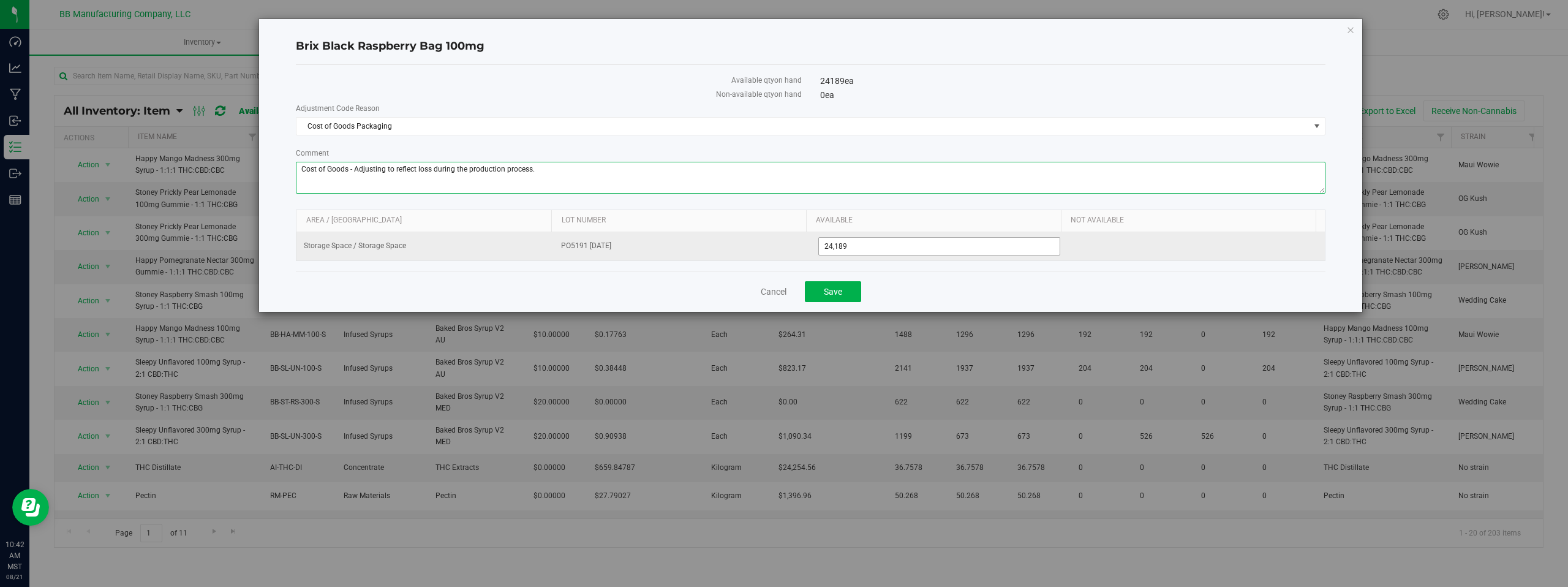
type textarea "Cost of Goods - Adjusting to reflect loss during the production process."
click at [853, 247] on span "24,189 24189" at bounding box center [940, 247] width 242 height 18
type input "24177"
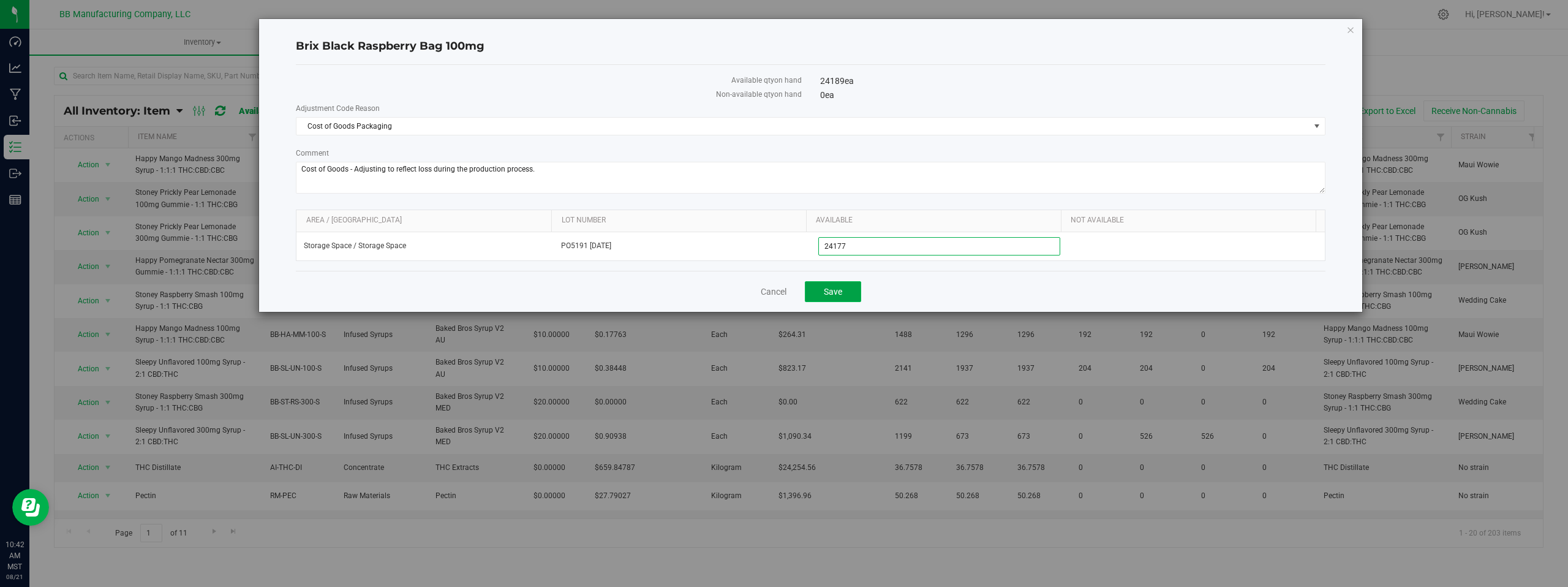
type input "24,177"
click at [828, 286] on span "Save" at bounding box center [833, 291] width 18 height 10
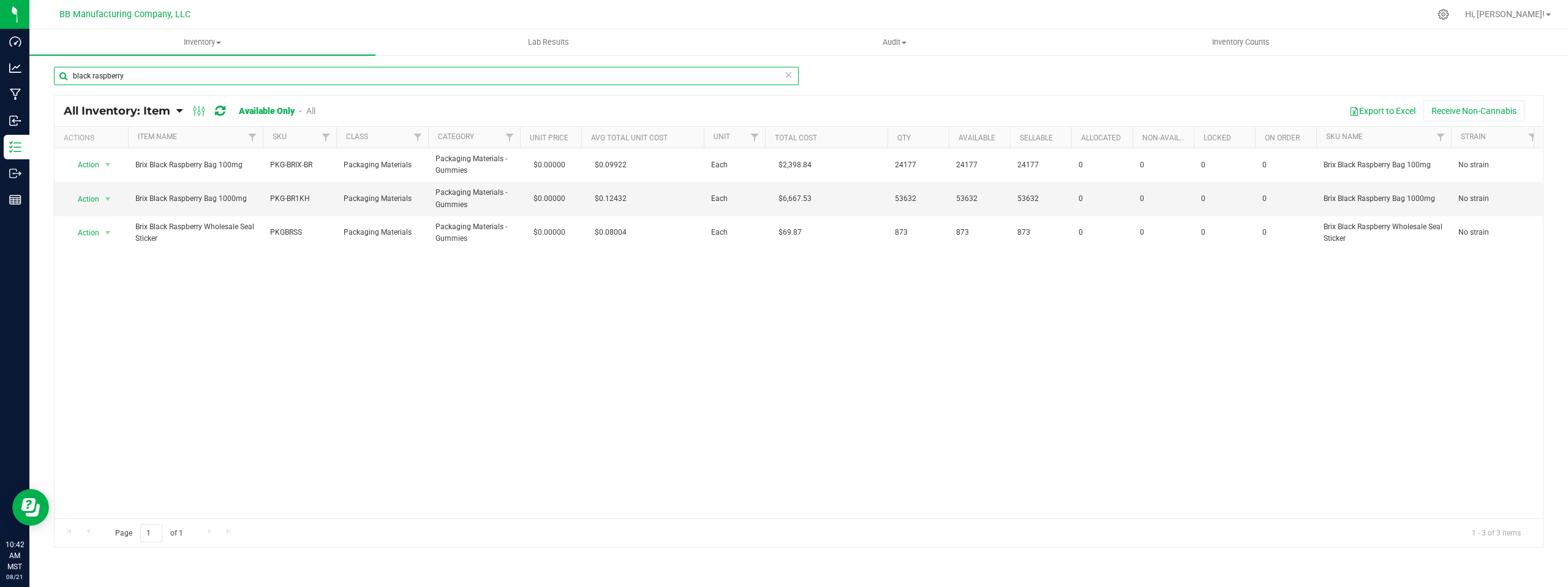
drag, startPoint x: 134, startPoint y: 78, endPoint x: 114, endPoint y: 83, distance: 20.6
click at [61, 79] on input "black raspberry" at bounding box center [426, 76] width 745 height 18
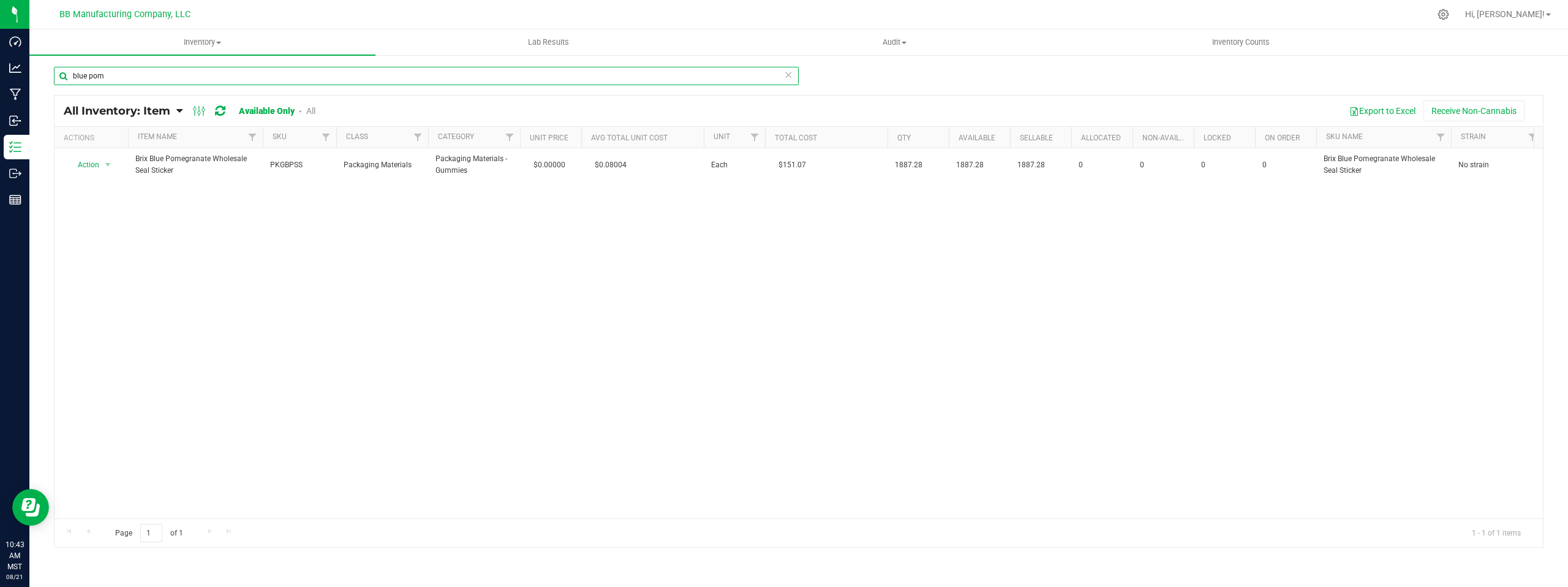
drag, startPoint x: 130, startPoint y: 76, endPoint x: 44, endPoint y: 76, distance: 86.0
click at [44, 76] on div "blue pom All Inventory: Item Item Summary Item (default) Item by Strain Item by…" at bounding box center [798, 245] width 1539 height 383
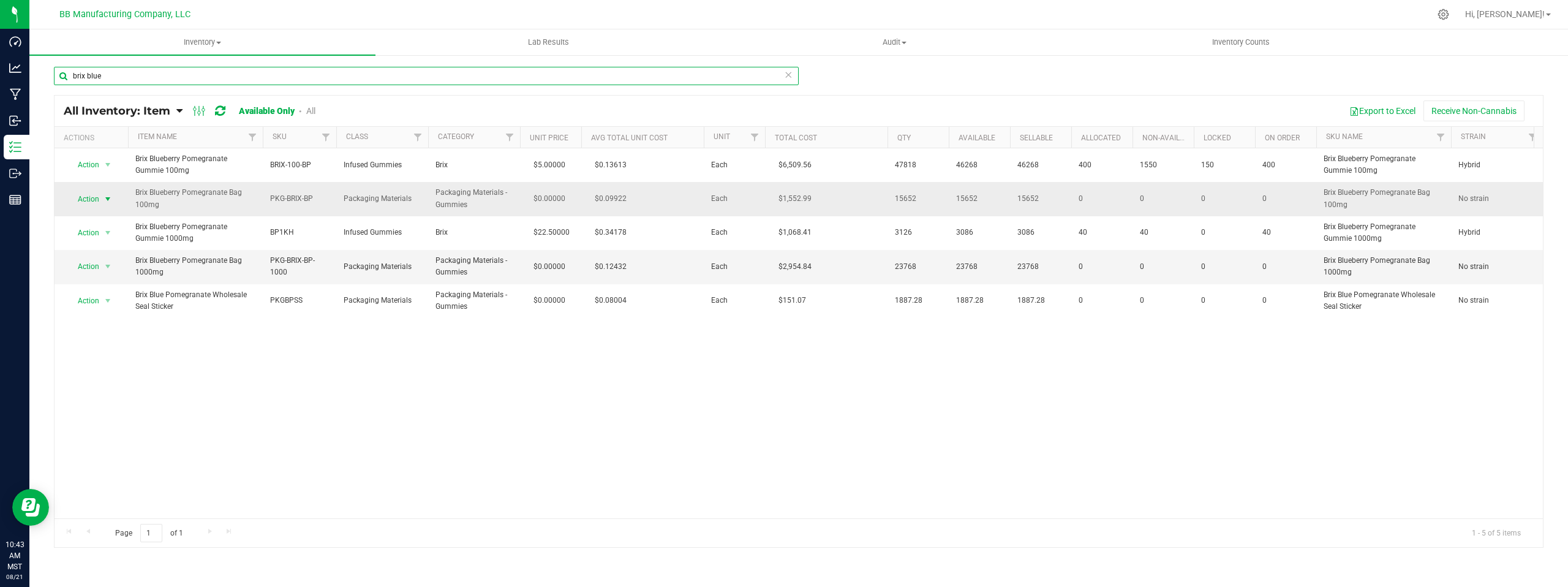
type input "brix blue"
click at [109, 198] on span "select" at bounding box center [108, 199] width 10 height 10
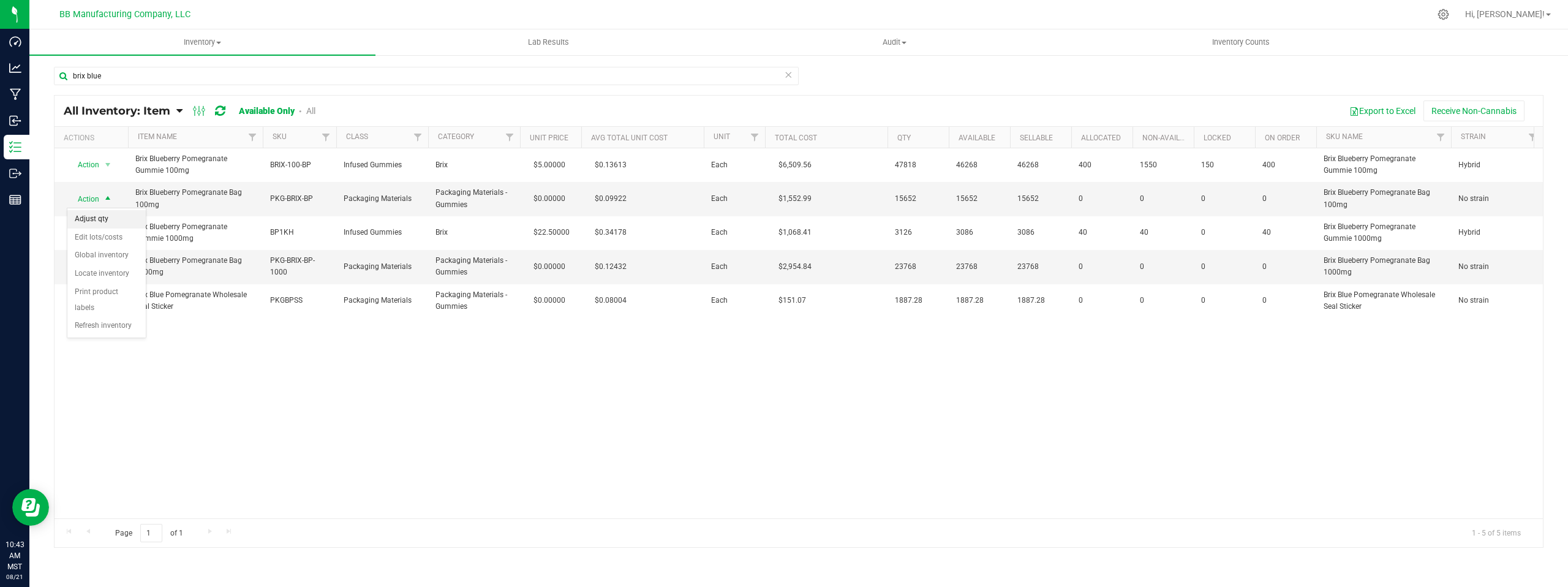
click at [109, 218] on li "Adjust qty" at bounding box center [106, 219] width 78 height 18
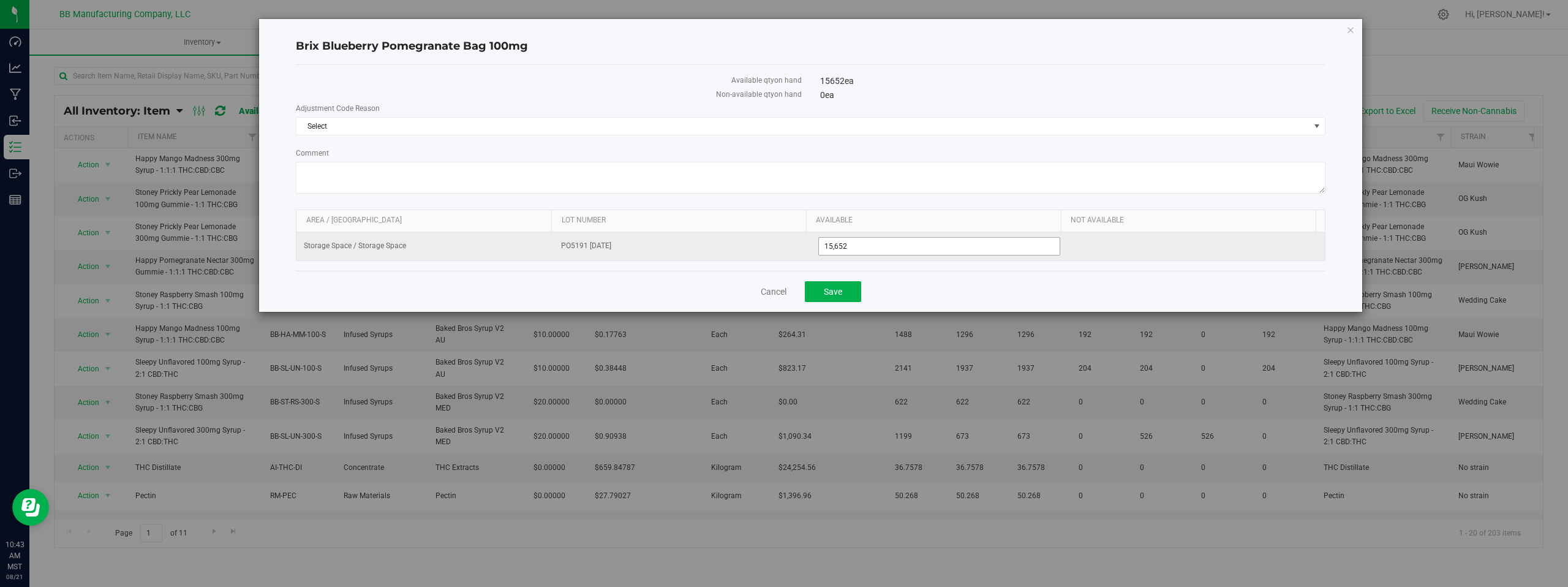
click at [853, 247] on span "15,652 15652" at bounding box center [940, 247] width 242 height 18
type input "15647"
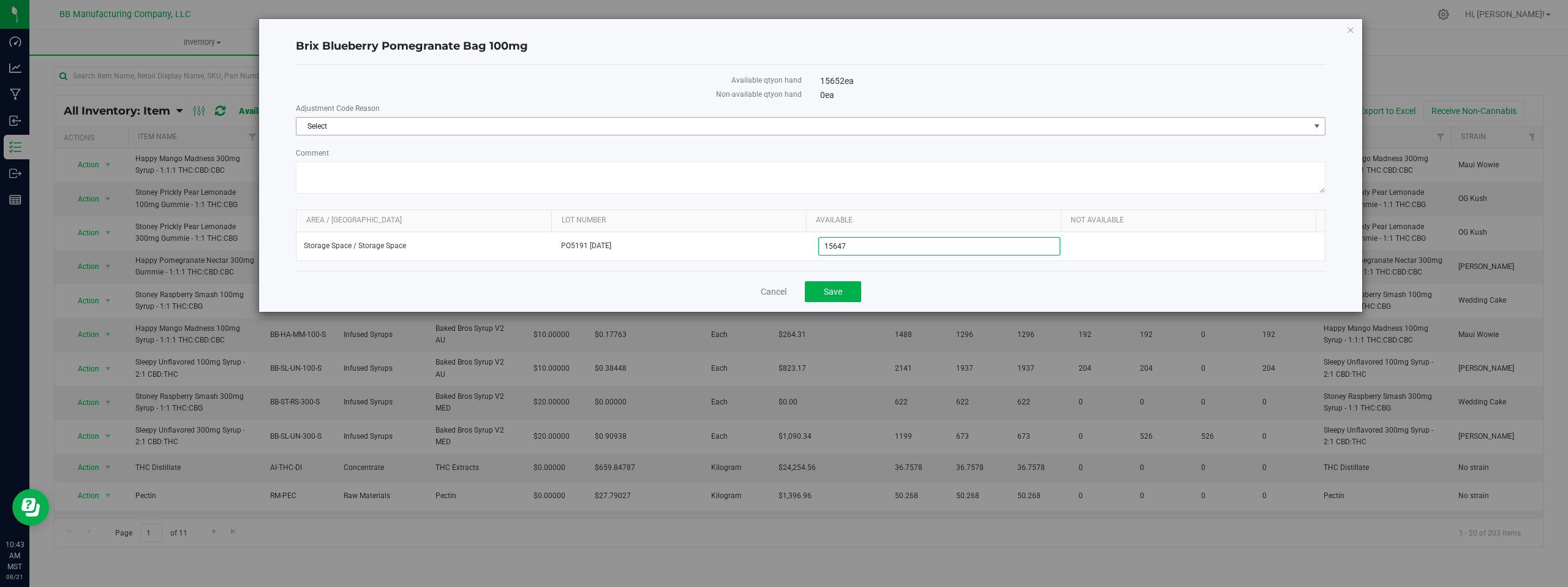
type input "15,647"
click at [1316, 127] on span "select" at bounding box center [1317, 126] width 10 height 10
click at [385, 149] on li "Cost of Goods Packaging" at bounding box center [810, 147] width 1029 height 18
click at [334, 177] on textarea "Comment" at bounding box center [810, 177] width 1029 height 32
paste textarea "Cost of Goods - Adjusting to reflect loss during the production process."
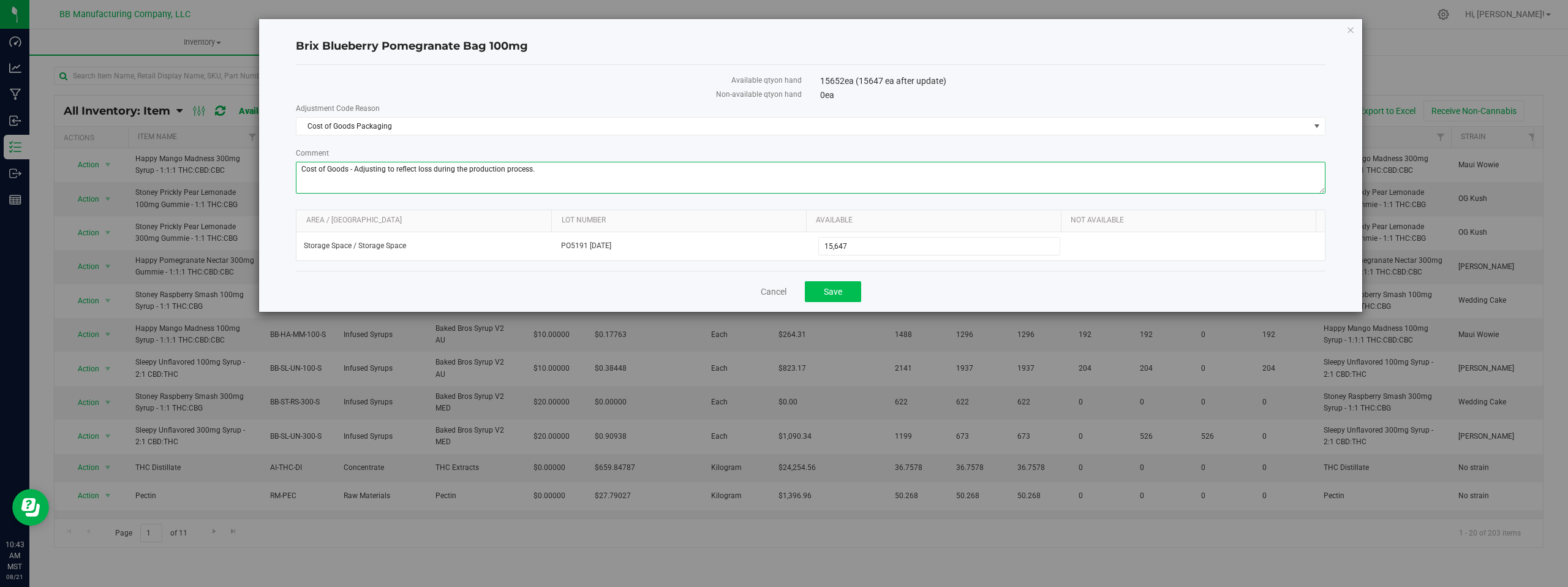
type textarea "Cost of Goods - Adjusting to reflect loss during the production process."
click at [833, 290] on span "Save" at bounding box center [833, 291] width 18 height 10
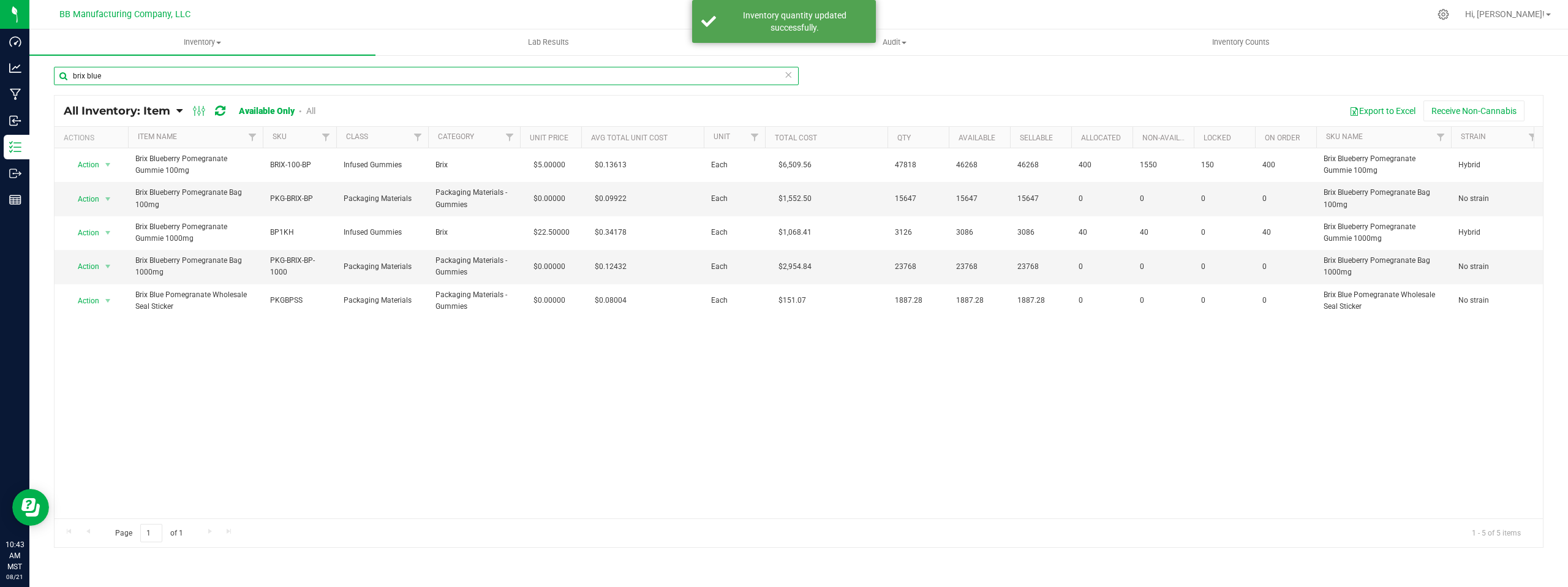
drag, startPoint x: 116, startPoint y: 74, endPoint x: 61, endPoint y: 67, distance: 55.4
click at [61, 67] on input "brix blue" at bounding box center [426, 76] width 745 height 18
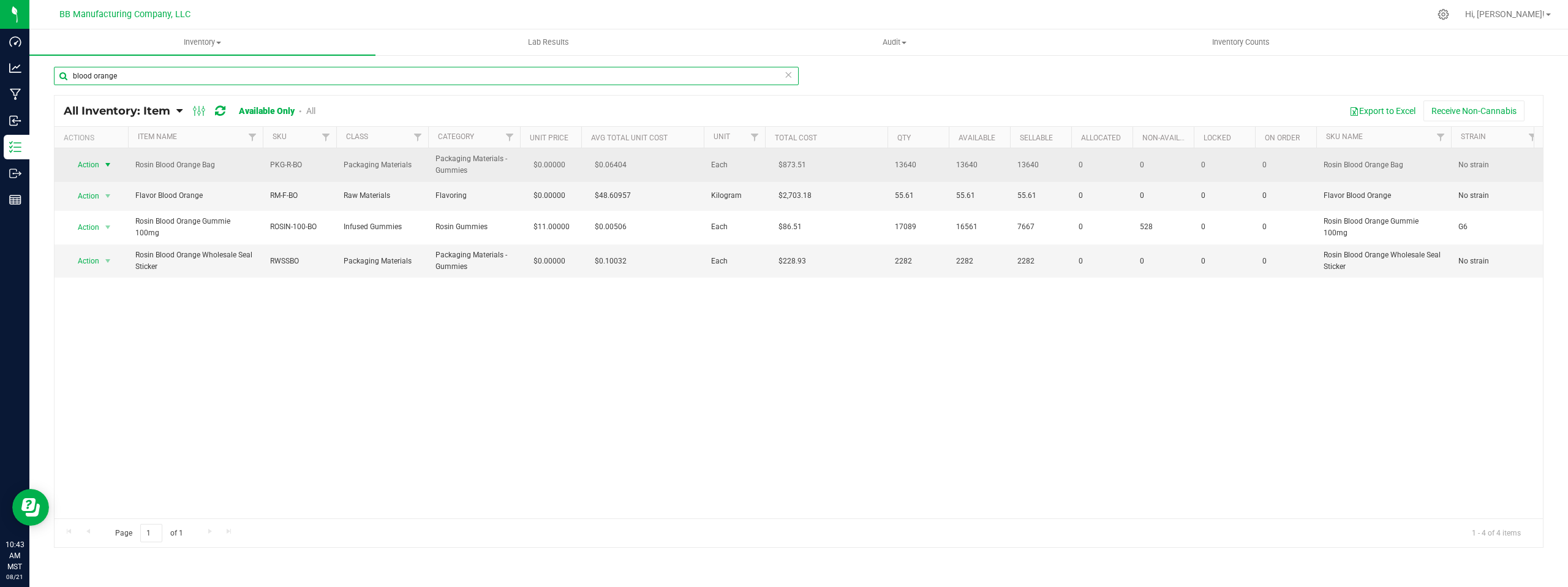
type input "blood orange"
click at [105, 166] on span "select" at bounding box center [108, 165] width 10 height 10
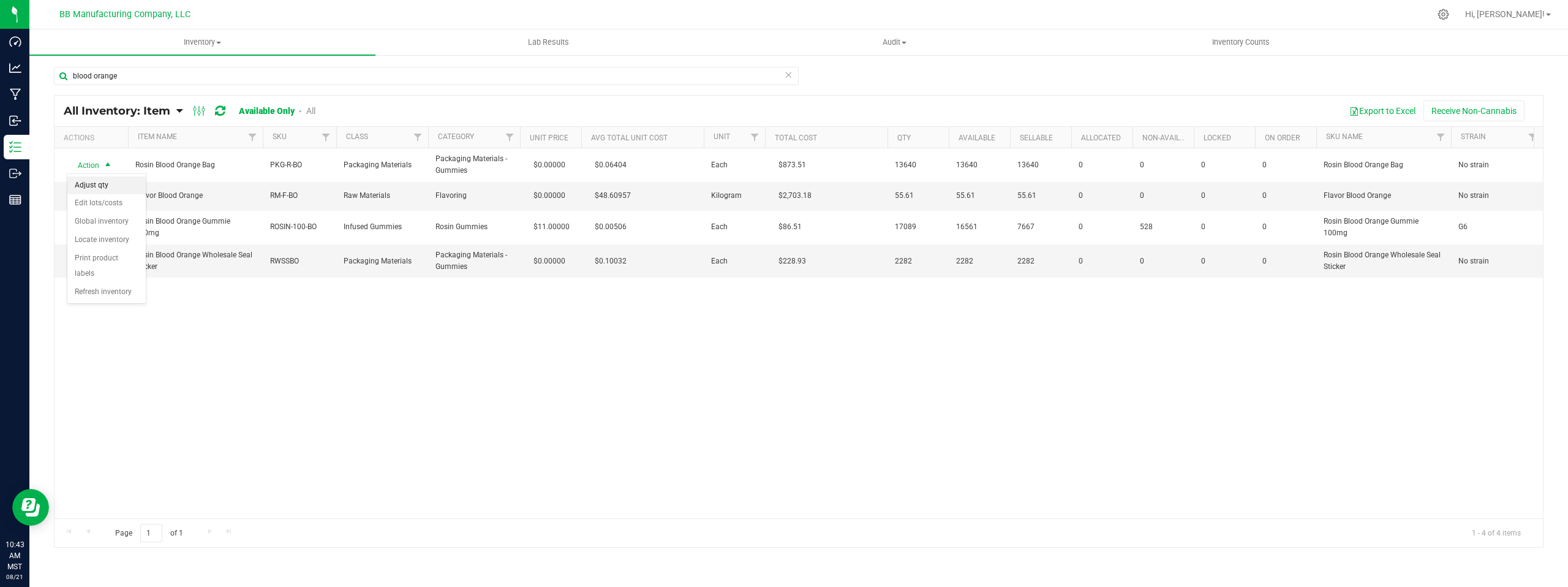
click at [108, 187] on li "Adjust qty" at bounding box center [106, 186] width 78 height 18
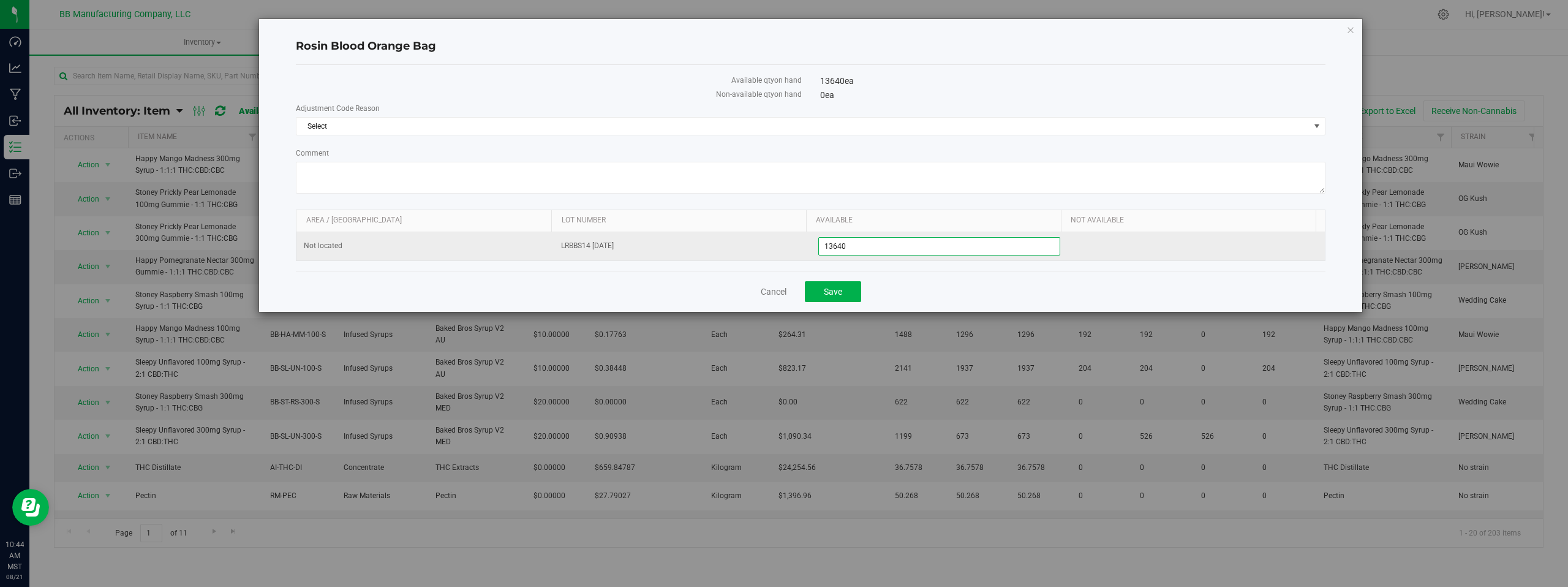
click at [866, 248] on span "13,640 13640" at bounding box center [940, 247] width 242 height 18
type input "13443"
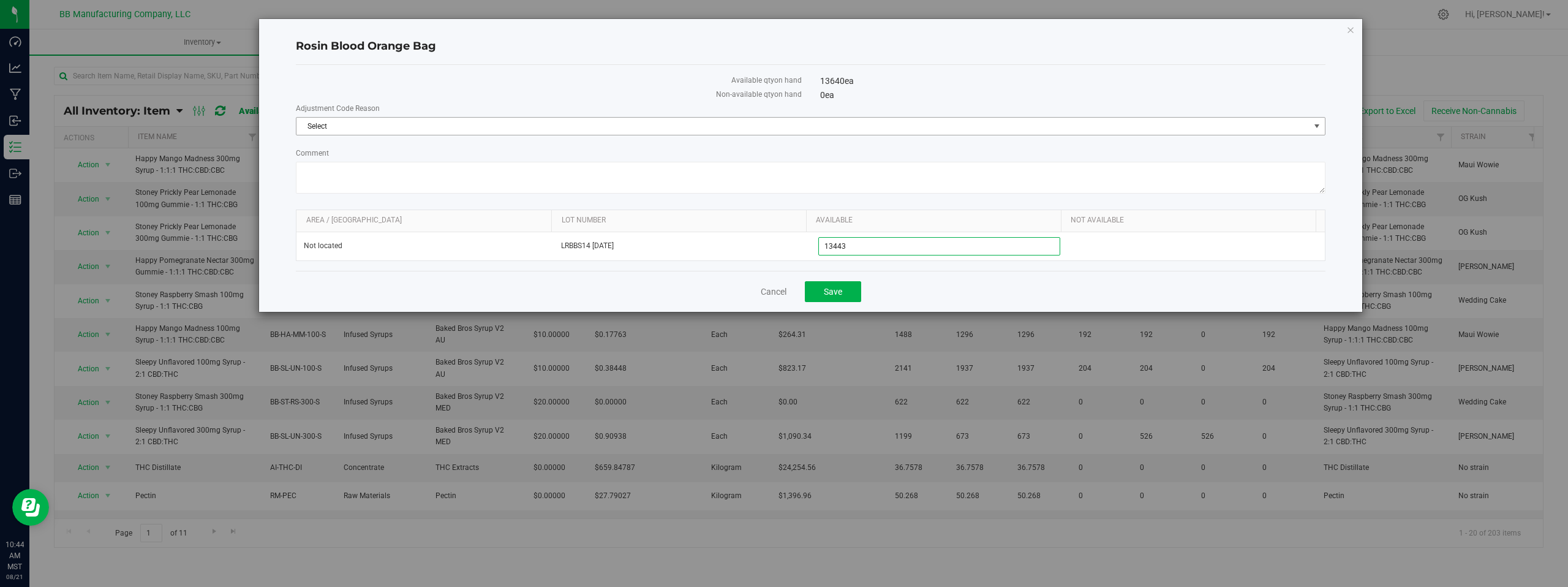
type input "13,443"
click at [1319, 127] on span "select" at bounding box center [1317, 126] width 10 height 10
click at [392, 145] on li "Cost of Goods Packaging" at bounding box center [810, 147] width 1029 height 18
click at [348, 180] on textarea "Comment" at bounding box center [810, 177] width 1029 height 32
paste textarea "Cost of Goods - Adjusting to reflect loss during the production process."
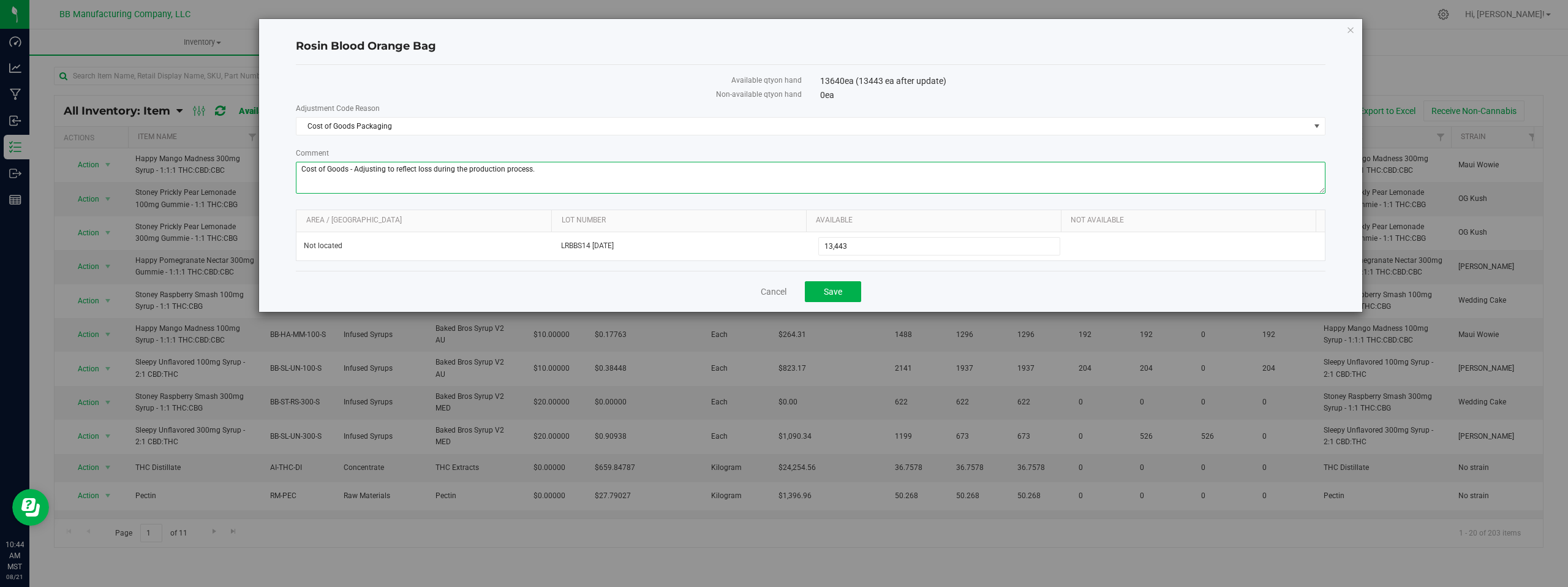
type textarea "Cost of Goods - Adjusting to reflect loss during the production process."
click at [637, 291] on div "Cancel Save" at bounding box center [810, 291] width 1029 height 41
click at [827, 291] on span "Save" at bounding box center [833, 291] width 18 height 10
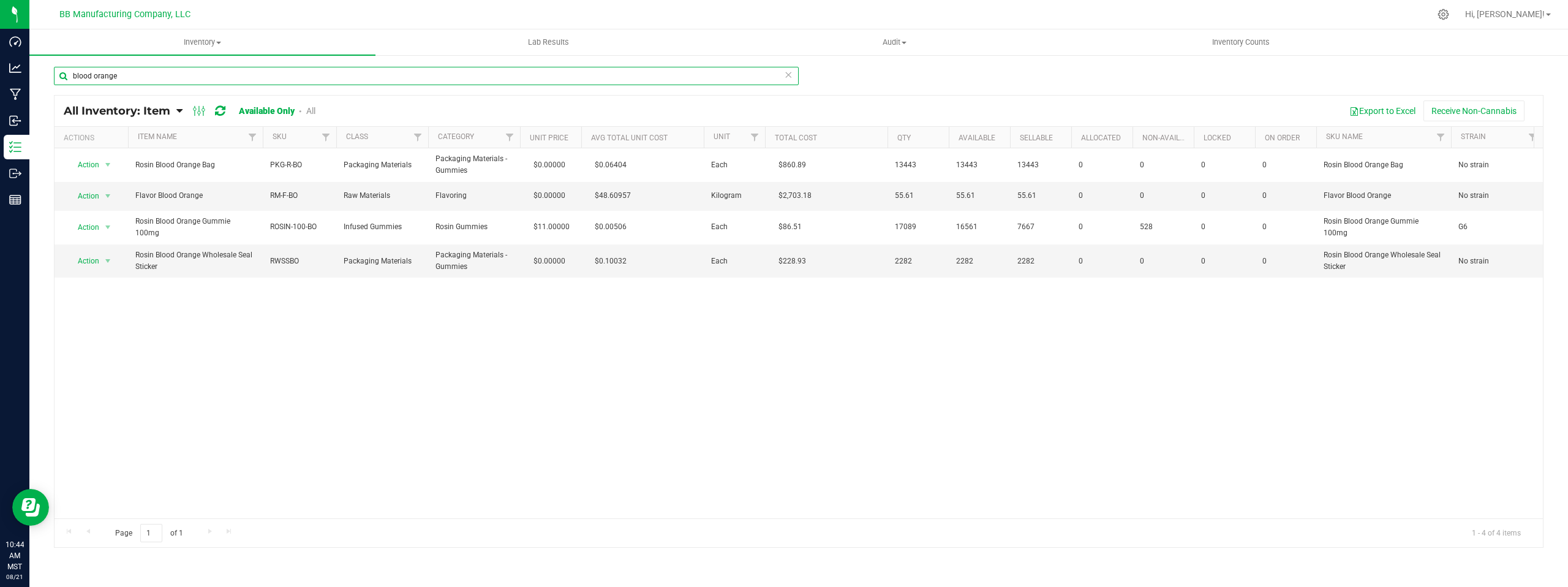
drag, startPoint x: 129, startPoint y: 71, endPoint x: 62, endPoint y: 72, distance: 67.0
click at [61, 74] on input "blood orange" at bounding box center [426, 76] width 745 height 18
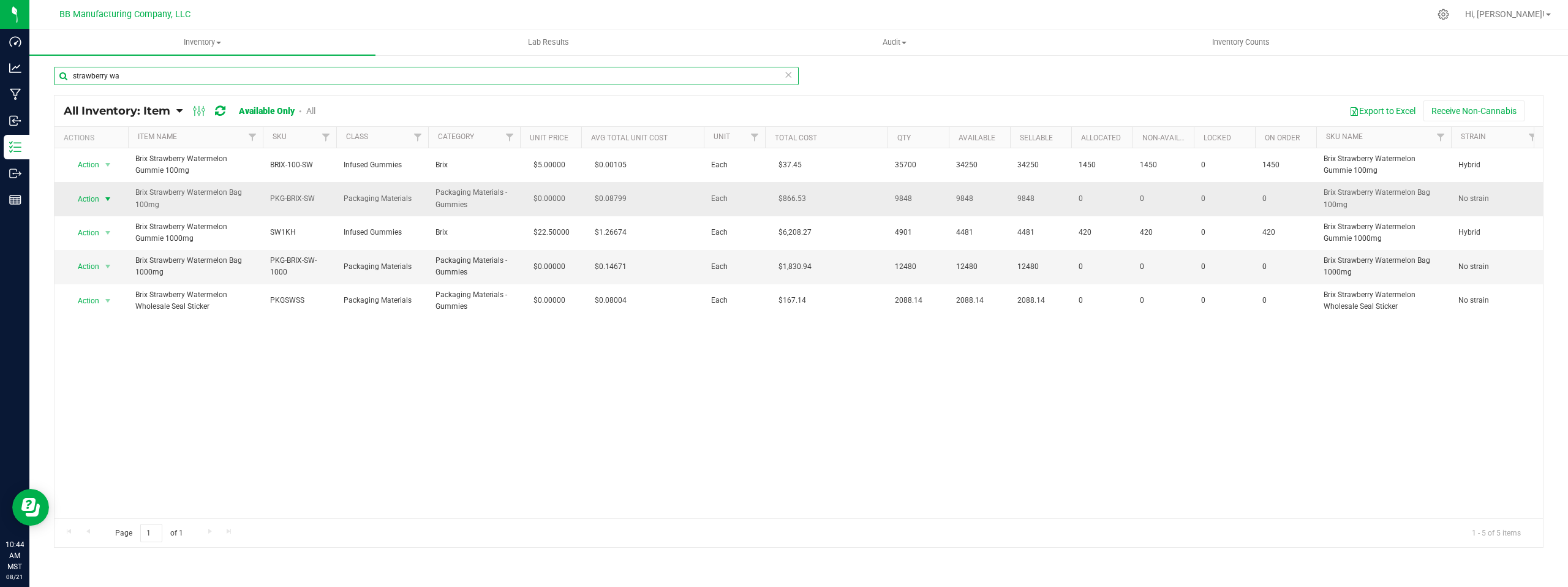
type input "strawberry wa"
click at [109, 198] on span "select" at bounding box center [108, 199] width 10 height 10
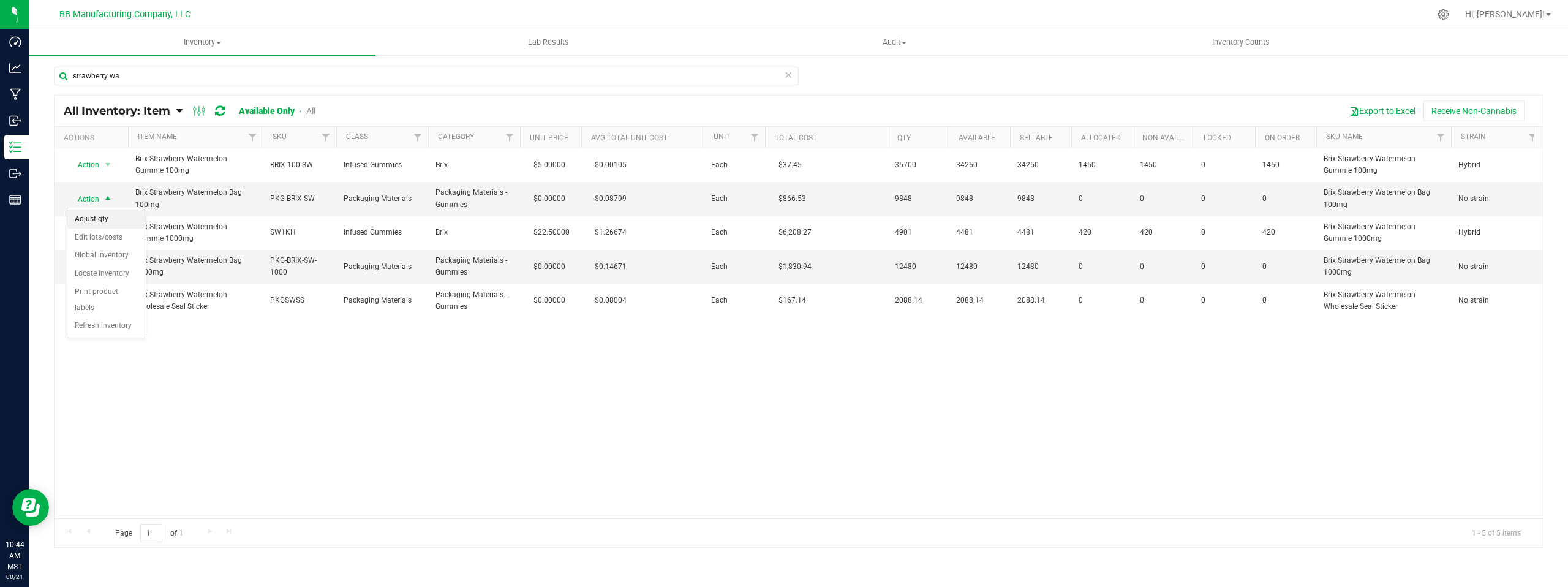
click at [115, 216] on li "Adjust qty" at bounding box center [106, 219] width 78 height 18
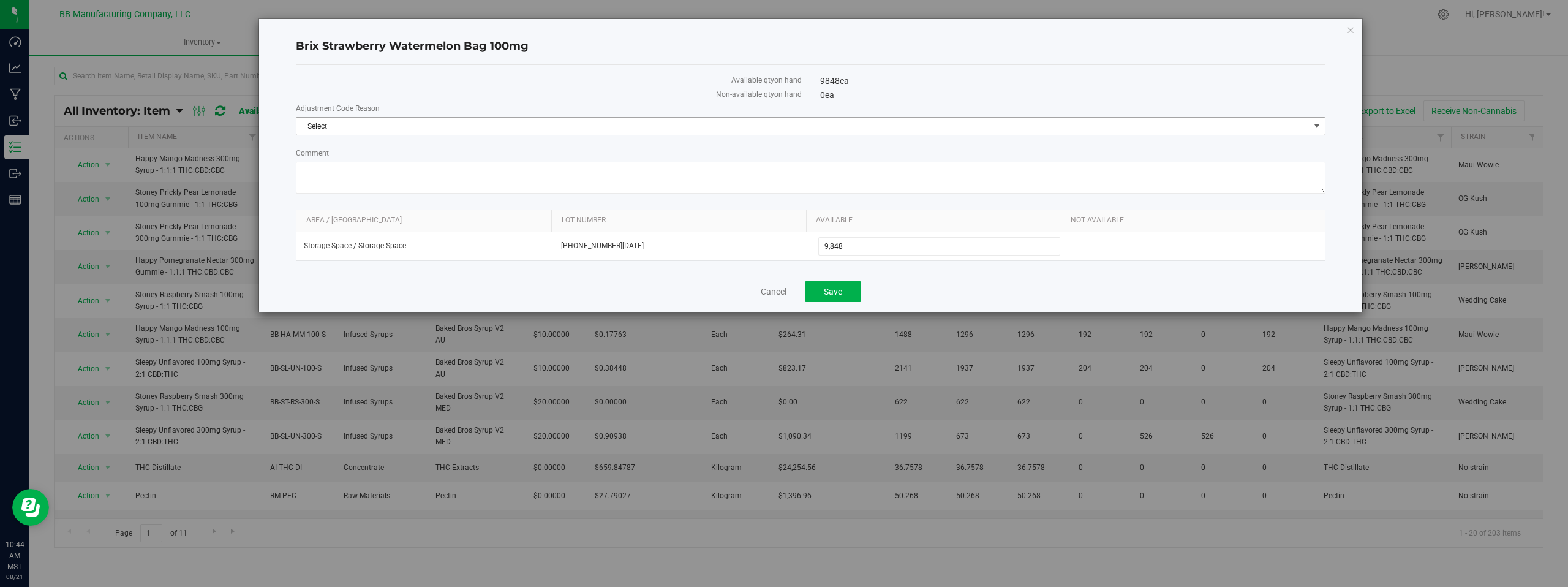
drag, startPoint x: 1318, startPoint y: 125, endPoint x: 1247, endPoint y: 129, distance: 71.1
click at [1318, 125] on span "select" at bounding box center [1317, 126] width 10 height 10
click at [340, 148] on li "Cost of Goods Packaging" at bounding box center [810, 147] width 1029 height 18
click at [331, 173] on textarea "Comment" at bounding box center [810, 177] width 1029 height 32
paste textarea "Cost of Goods - Adjusting to reflect loss during the production process."
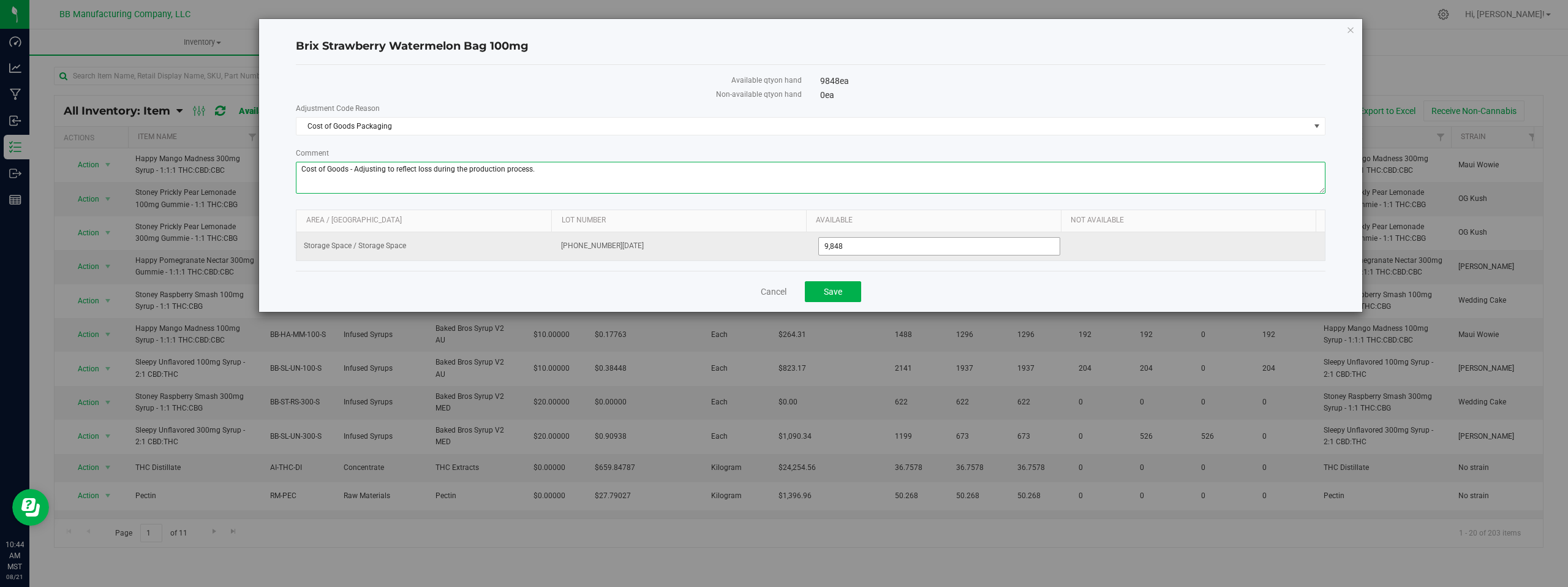
type textarea "Cost of Goods - Adjusting to reflect loss during the production process."
click at [853, 247] on span "9,848 9848" at bounding box center [940, 247] width 242 height 18
type input "9847"
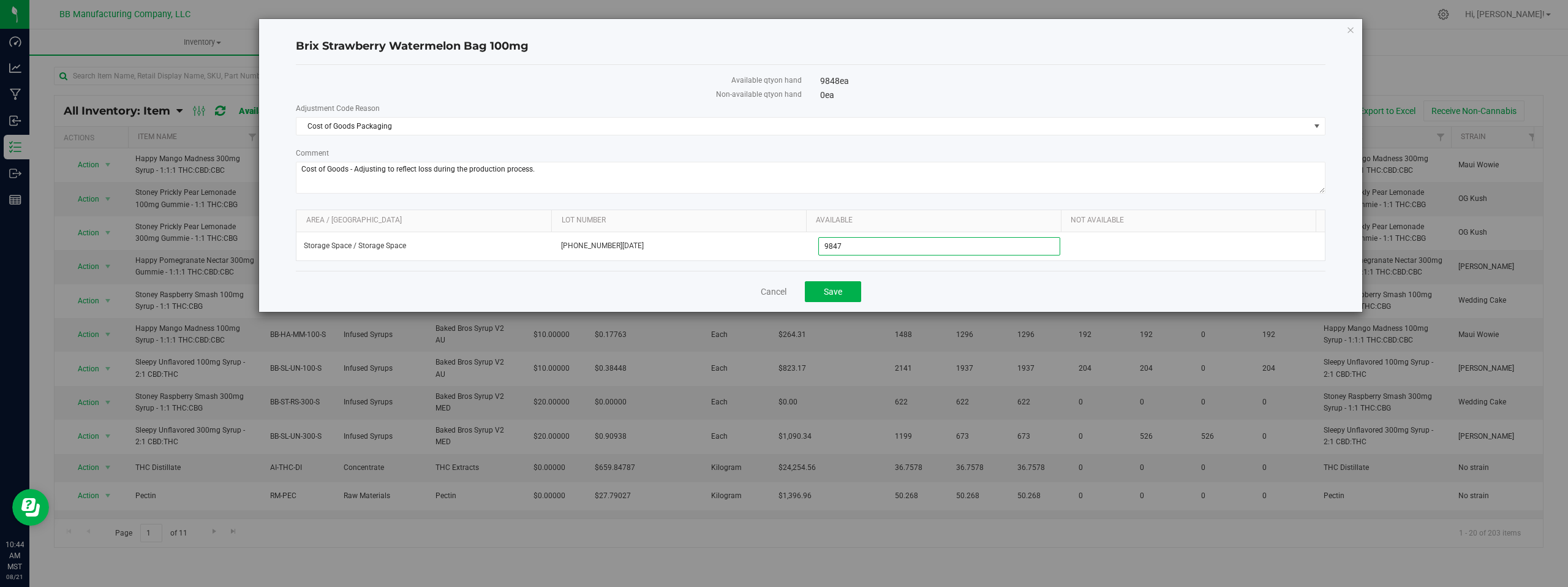
type input "9,847"
click at [672, 289] on div "Cancel Save" at bounding box center [810, 291] width 1029 height 41
click at [831, 291] on span "Save" at bounding box center [833, 291] width 18 height 10
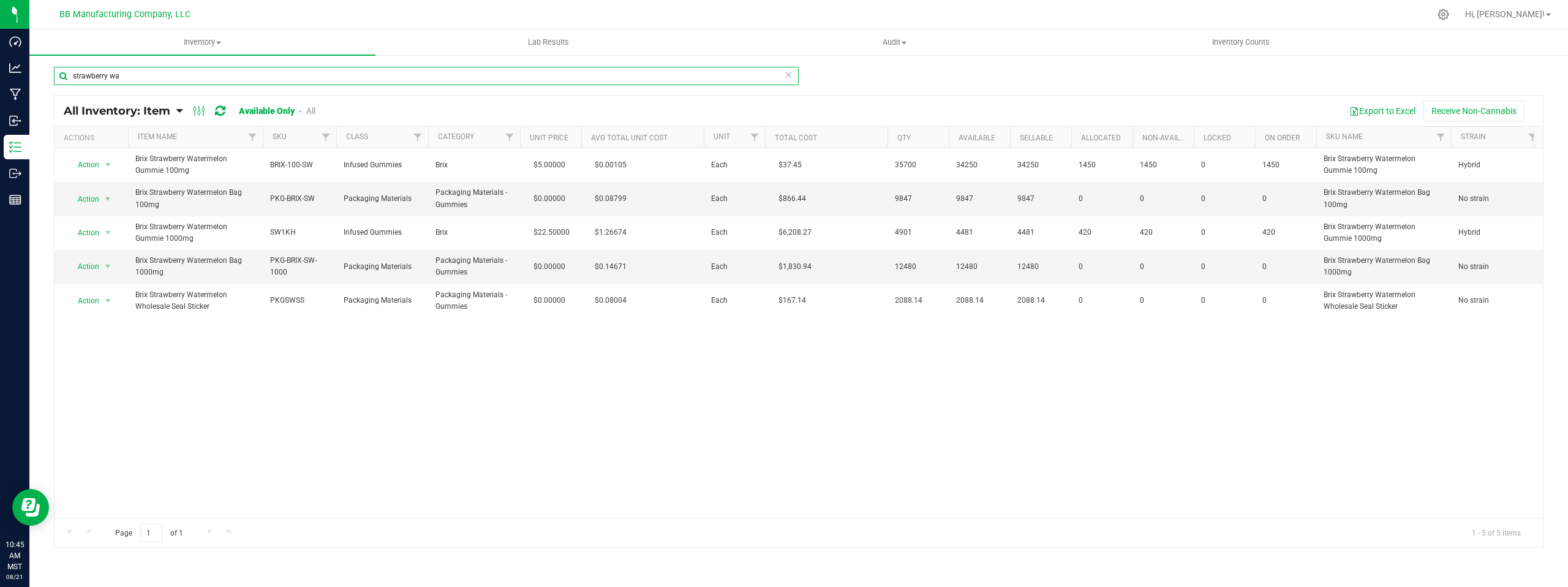
drag, startPoint x: 139, startPoint y: 77, endPoint x: 49, endPoint y: 77, distance: 90.0
click at [49, 76] on div "strawberry wa All Inventory: Item Item Summary Item (default) Item by Strain It…" at bounding box center [798, 245] width 1539 height 383
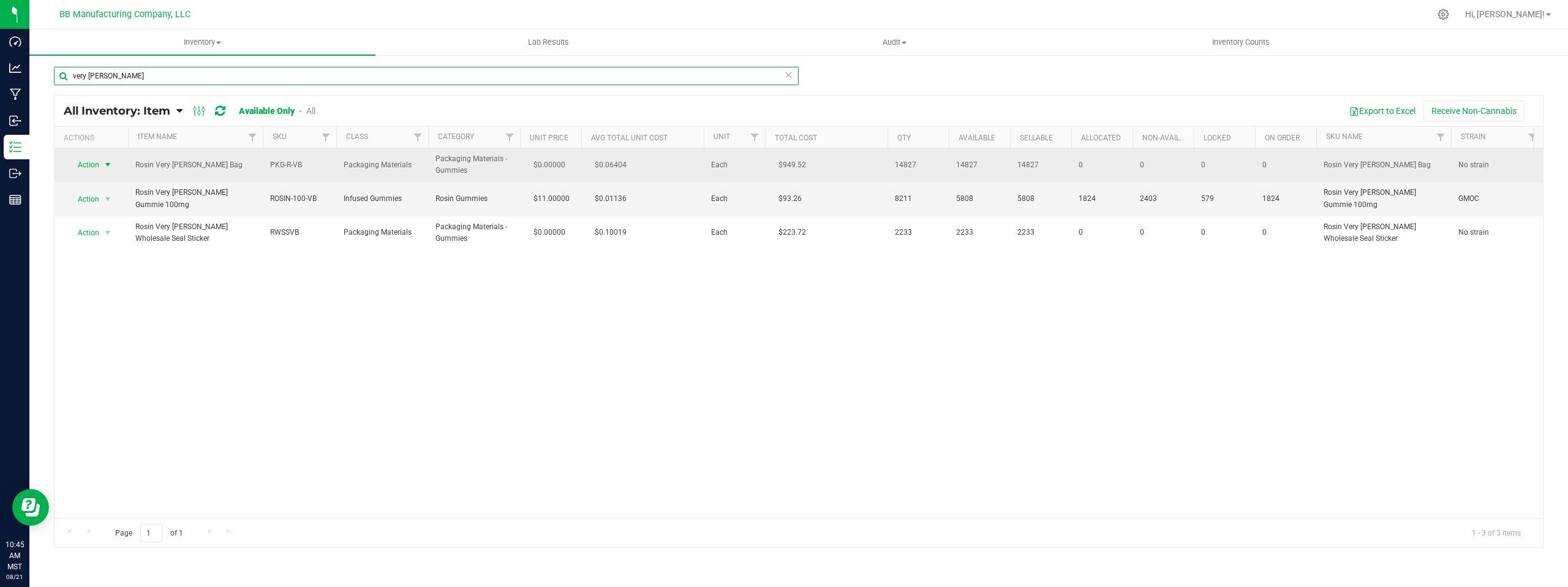
type input "very [PERSON_NAME]"
click at [108, 163] on span "select" at bounding box center [108, 165] width 10 height 10
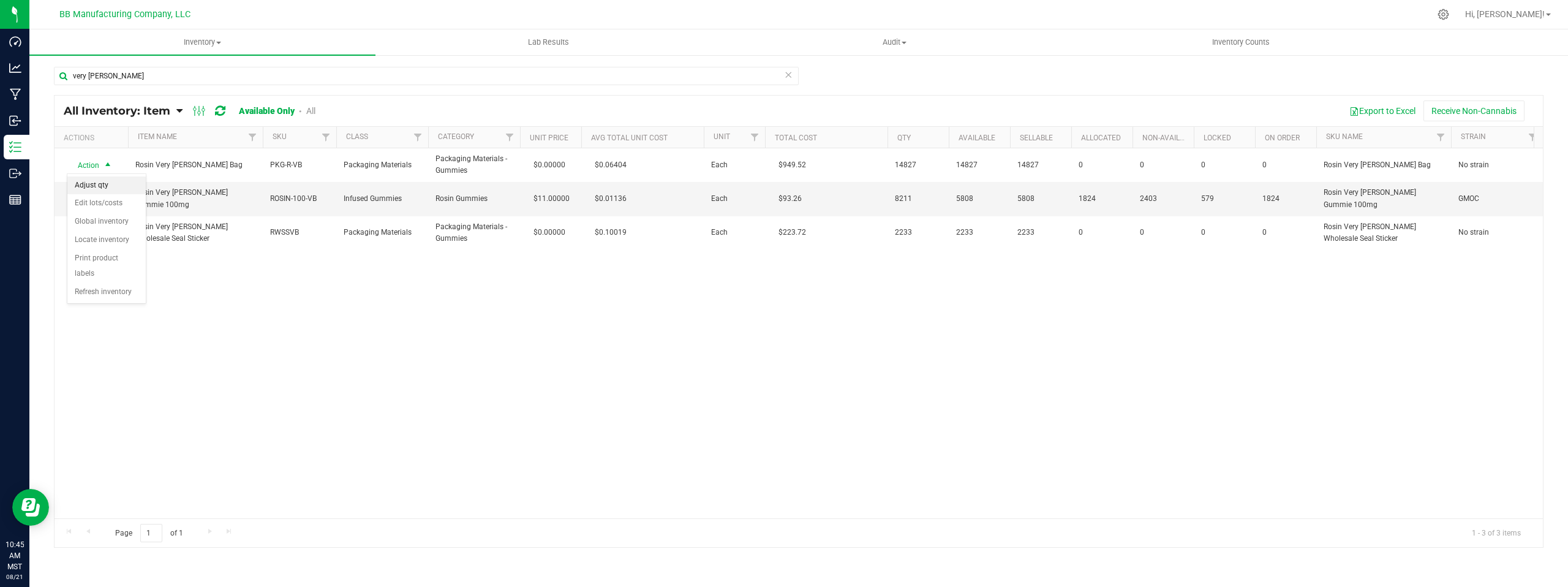
click at [108, 181] on li "Adjust qty" at bounding box center [106, 186] width 78 height 18
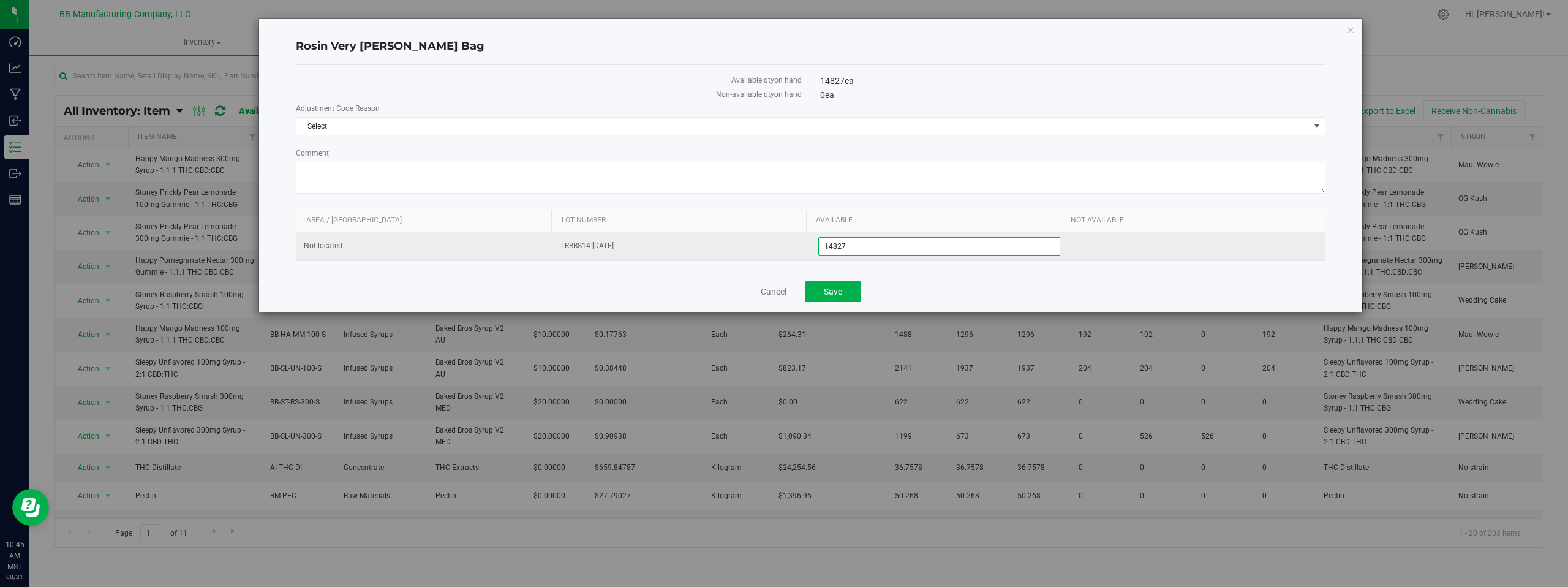
click at [859, 244] on span "14,827 14827" at bounding box center [940, 247] width 242 height 18
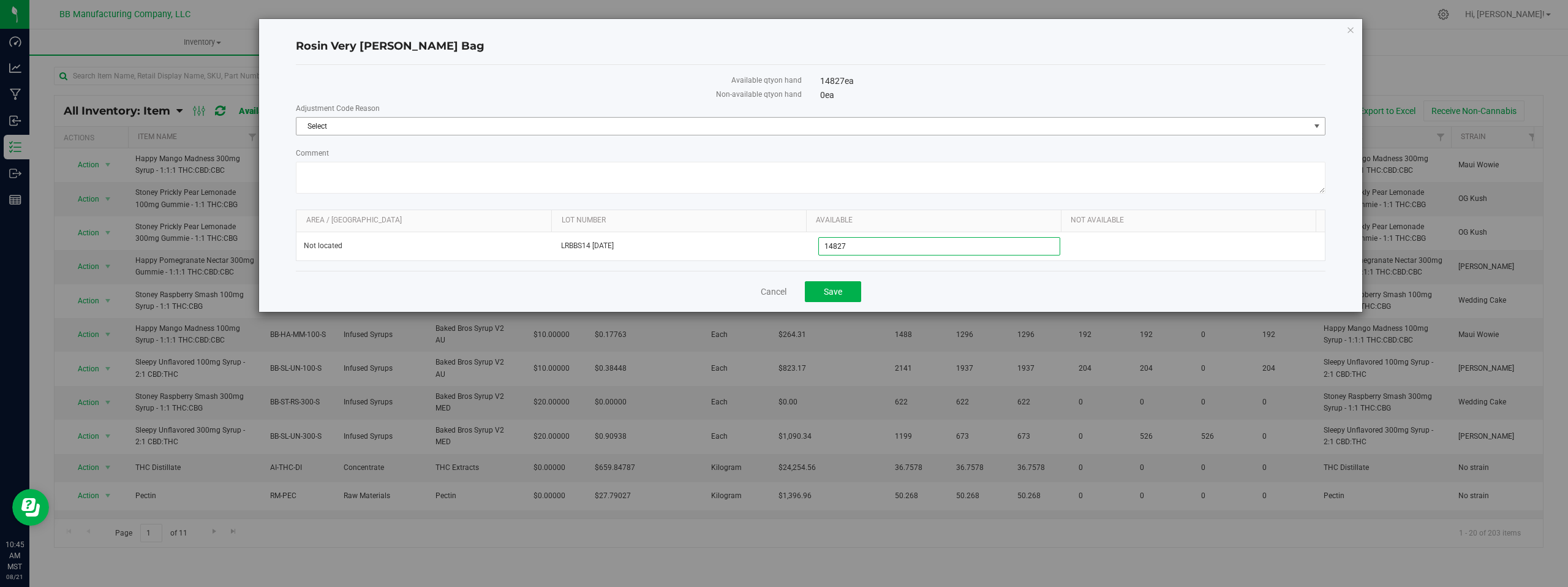
click at [1318, 125] on span "select" at bounding box center [1317, 126] width 10 height 10
click at [430, 146] on li "Cost of Goods Packaging" at bounding box center [810, 147] width 1029 height 18
click at [323, 169] on textarea "Comment" at bounding box center [810, 177] width 1029 height 32
paste textarea "Cost of Goods - Adjusting to reflect loss during the production process."
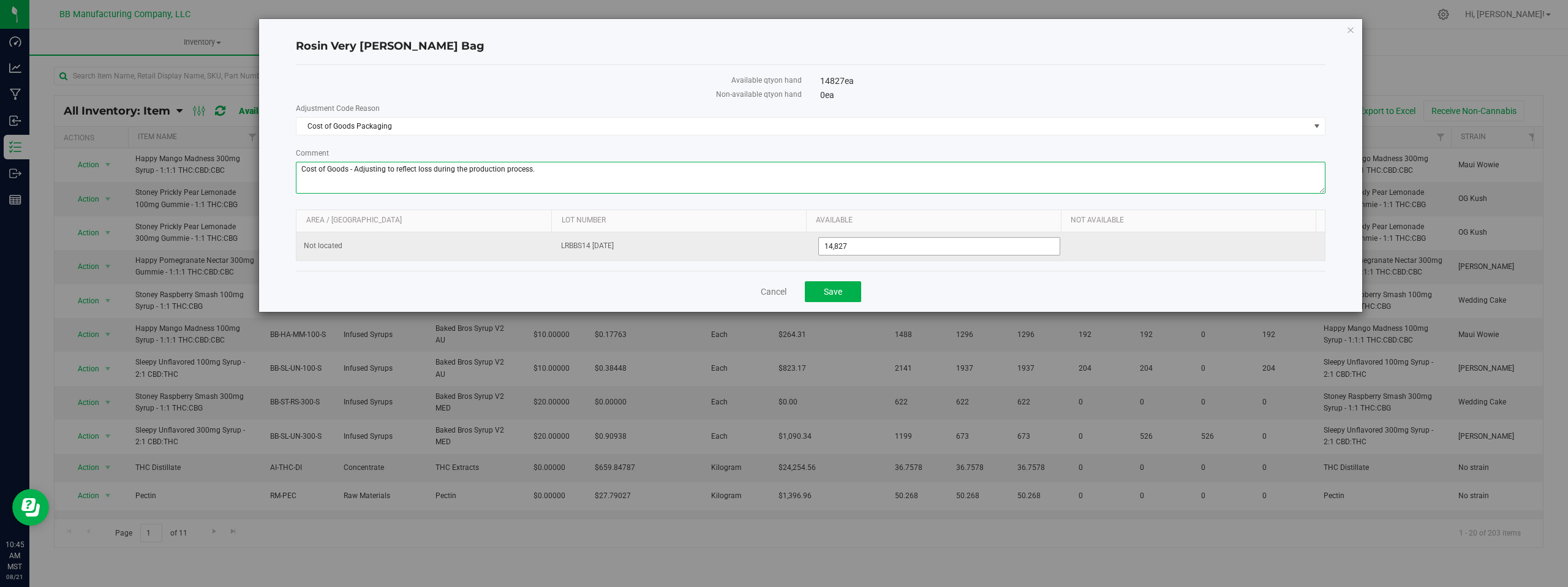
type textarea "Cost of Goods - Adjusting to reflect loss during the production process."
click at [887, 247] on span "14,827 14827" at bounding box center [940, 247] width 242 height 18
type input "1"
type input "13585"
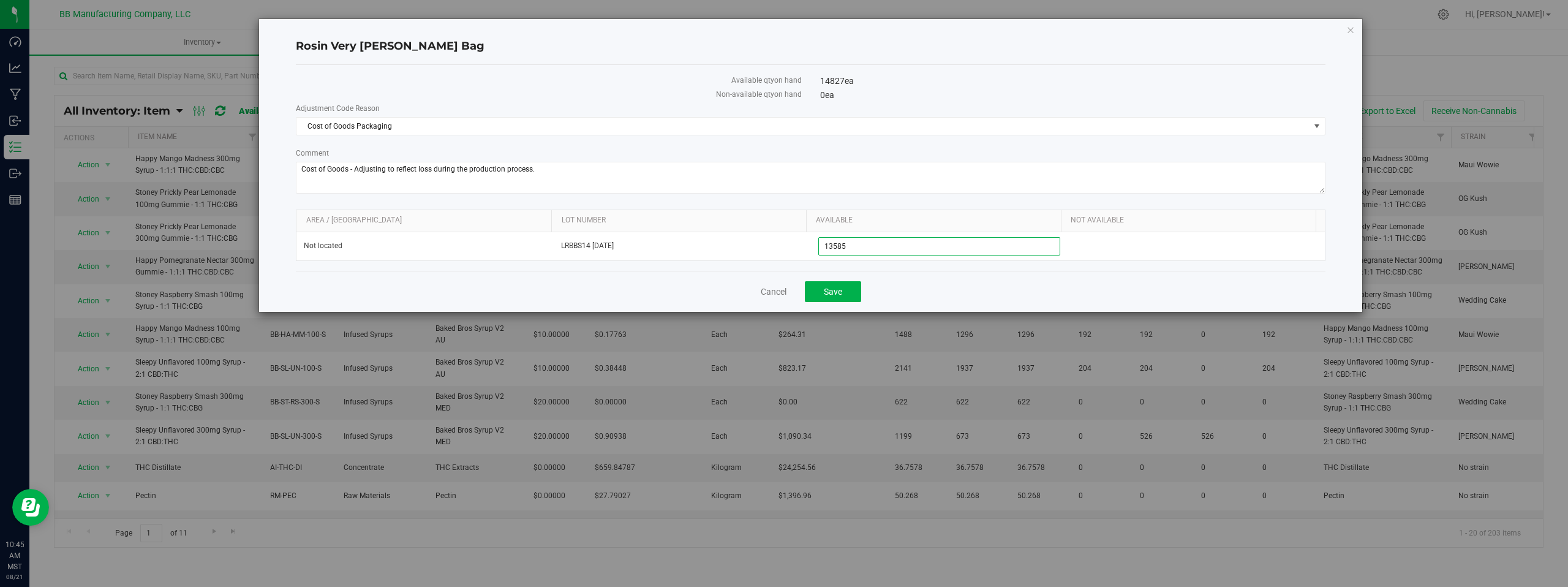
type input "13,585"
click at [908, 289] on div "Cancel Save" at bounding box center [810, 291] width 1029 height 41
click at [826, 286] on span "Save" at bounding box center [833, 291] width 18 height 10
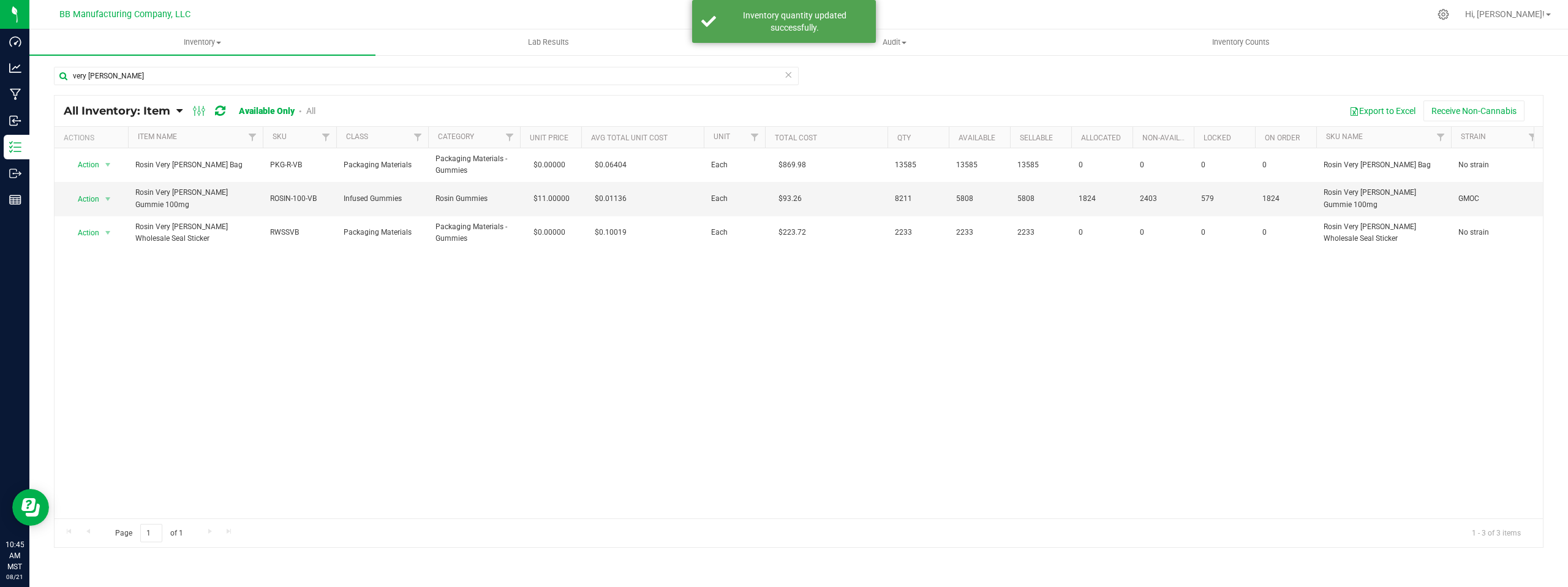
click at [669, 315] on div "Action Action Adjust qty Edit lots/costs Global inventory Locate inventory Prin…" at bounding box center [799, 333] width 1489 height 370
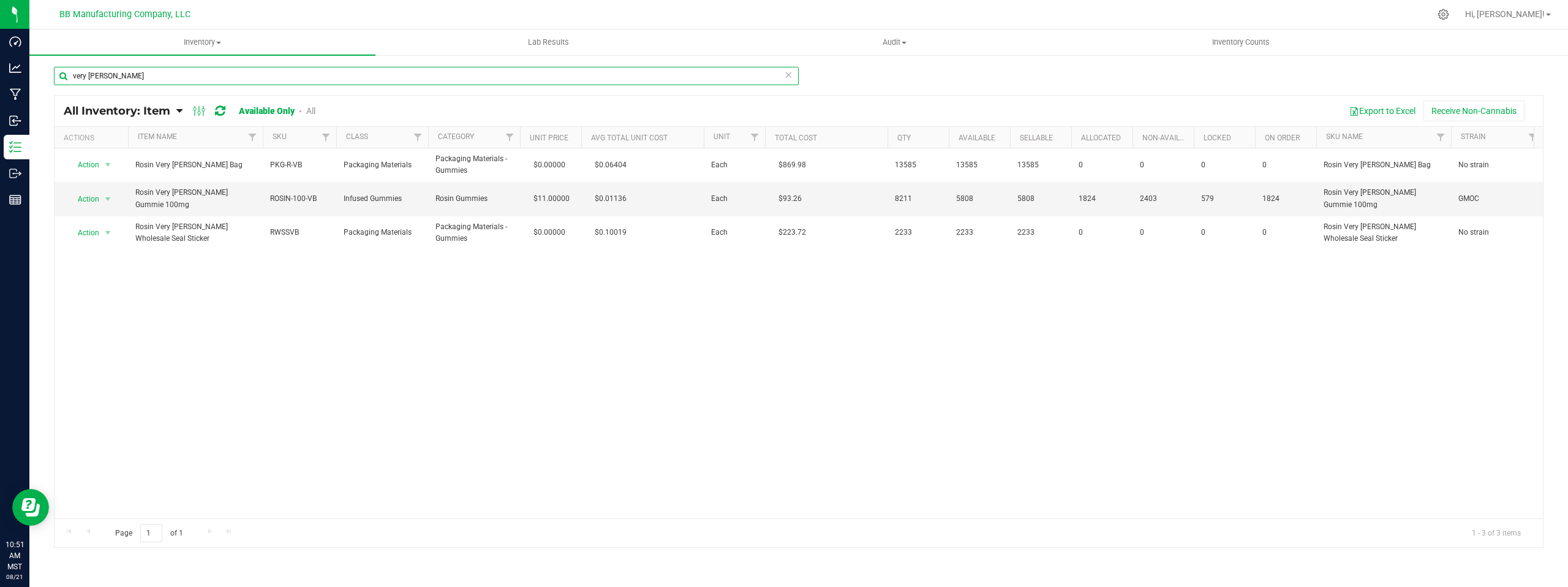
drag, startPoint x: 119, startPoint y: 76, endPoint x: 56, endPoint y: 67, distance: 63.6
click at [56, 67] on input "very [PERSON_NAME]" at bounding box center [426, 76] width 745 height 18
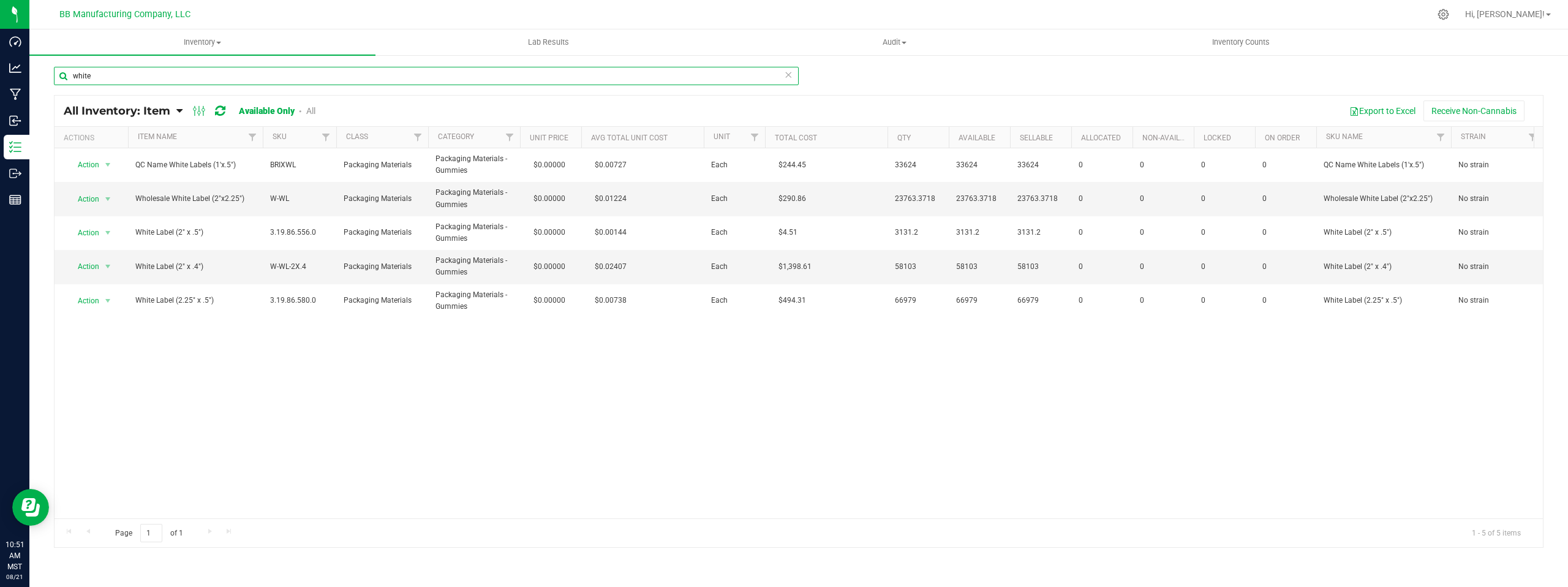
type input "white"
click at [249, 407] on div "Action Action Adjust qty Edit lots/costs Global inventory Locate inventory Prin…" at bounding box center [799, 333] width 1489 height 370
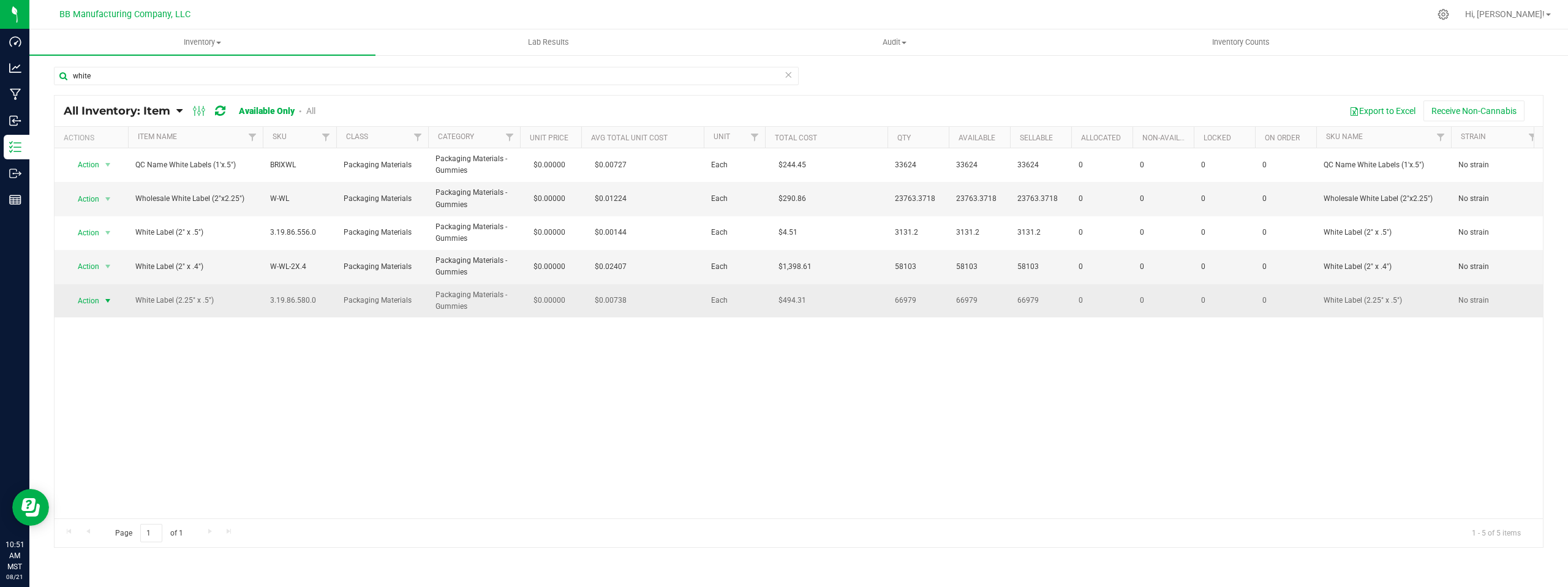
click at [109, 301] on span "select" at bounding box center [108, 301] width 10 height 10
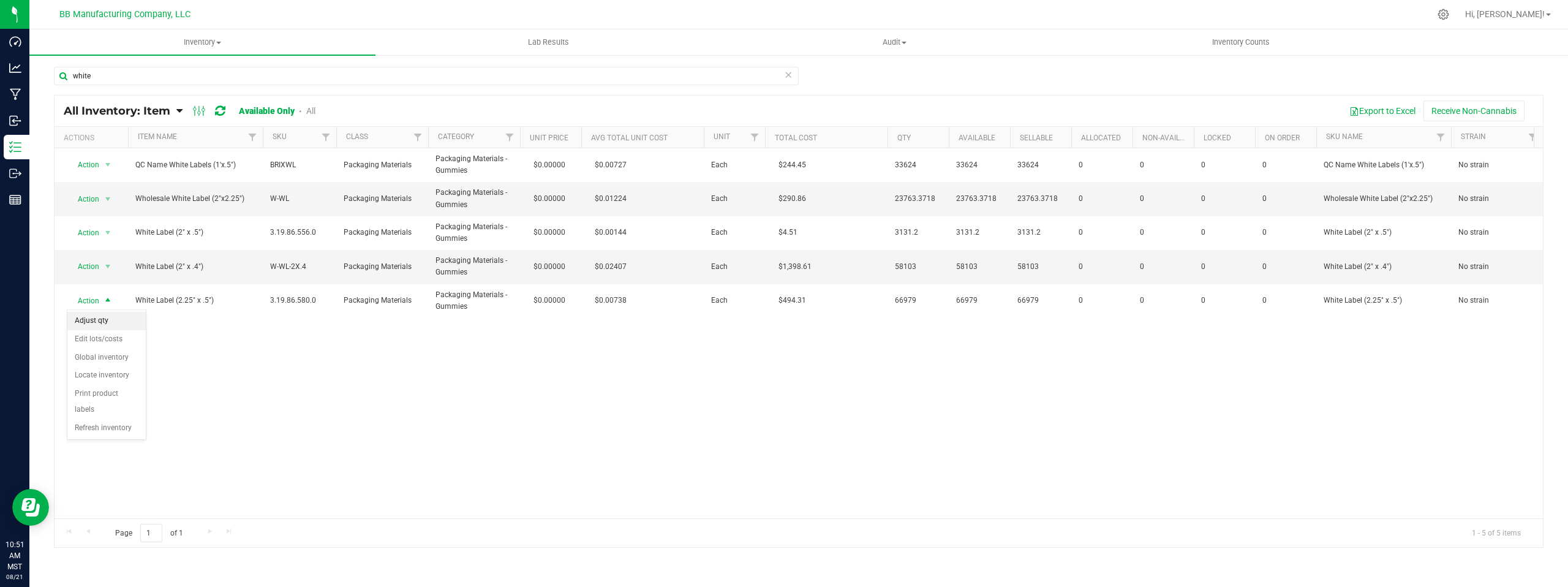
click at [112, 319] on li "Adjust qty" at bounding box center [106, 321] width 78 height 18
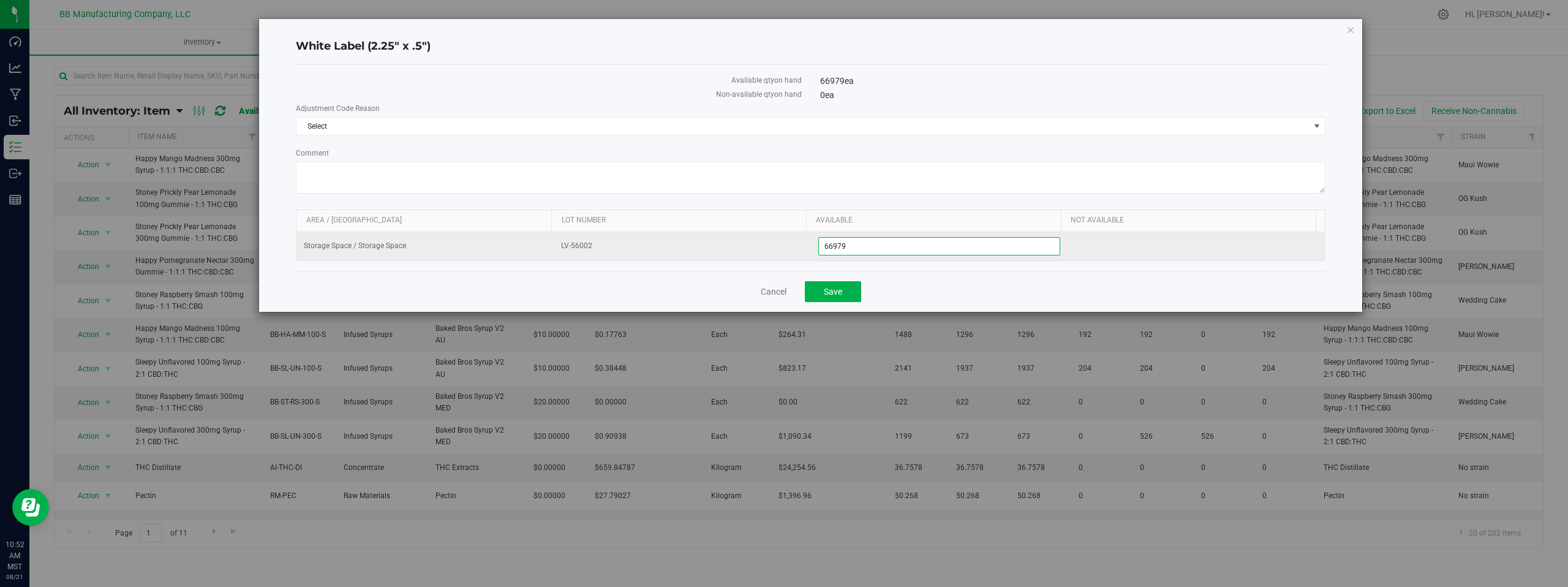
drag, startPoint x: 855, startPoint y: 245, endPoint x: 800, endPoint y: 249, distance: 55.1
click at [798, 244] on tr "Storage Space / Storage Space LV-56002 66,979 66979" at bounding box center [810, 247] width 1029 height 28
type input "0"
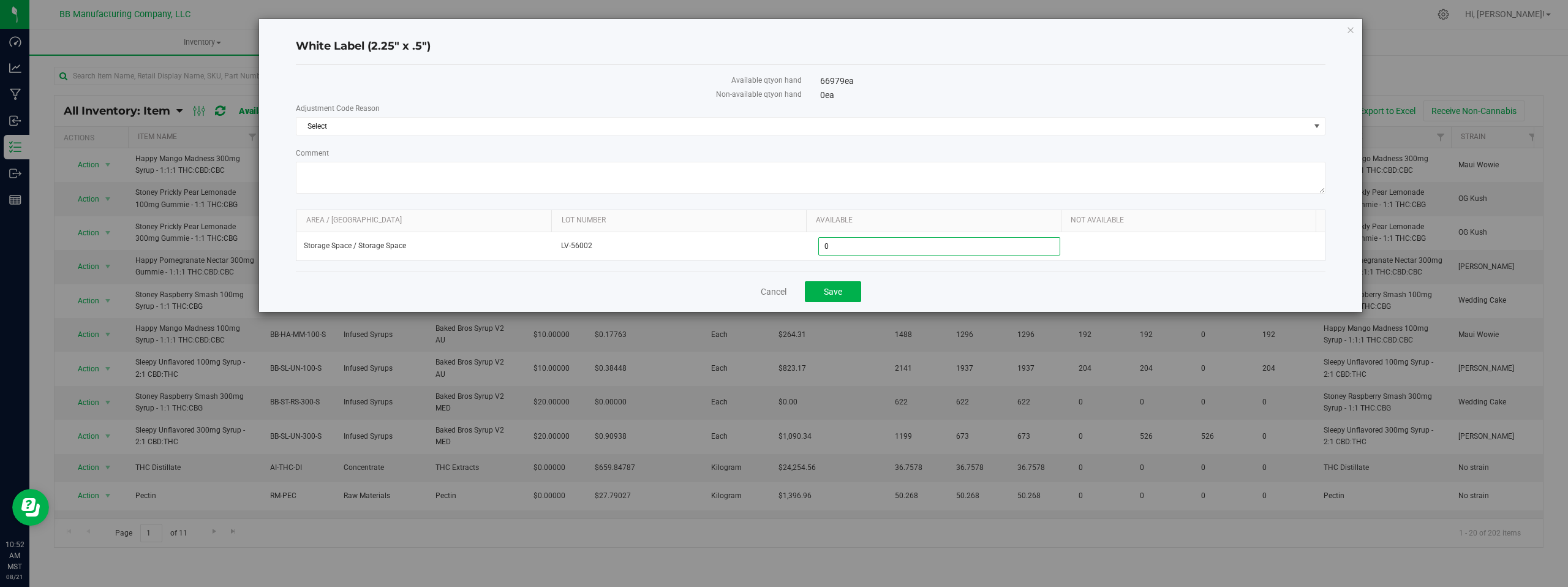
type input "0"
click at [676, 289] on div "Cancel Save" at bounding box center [810, 291] width 1029 height 41
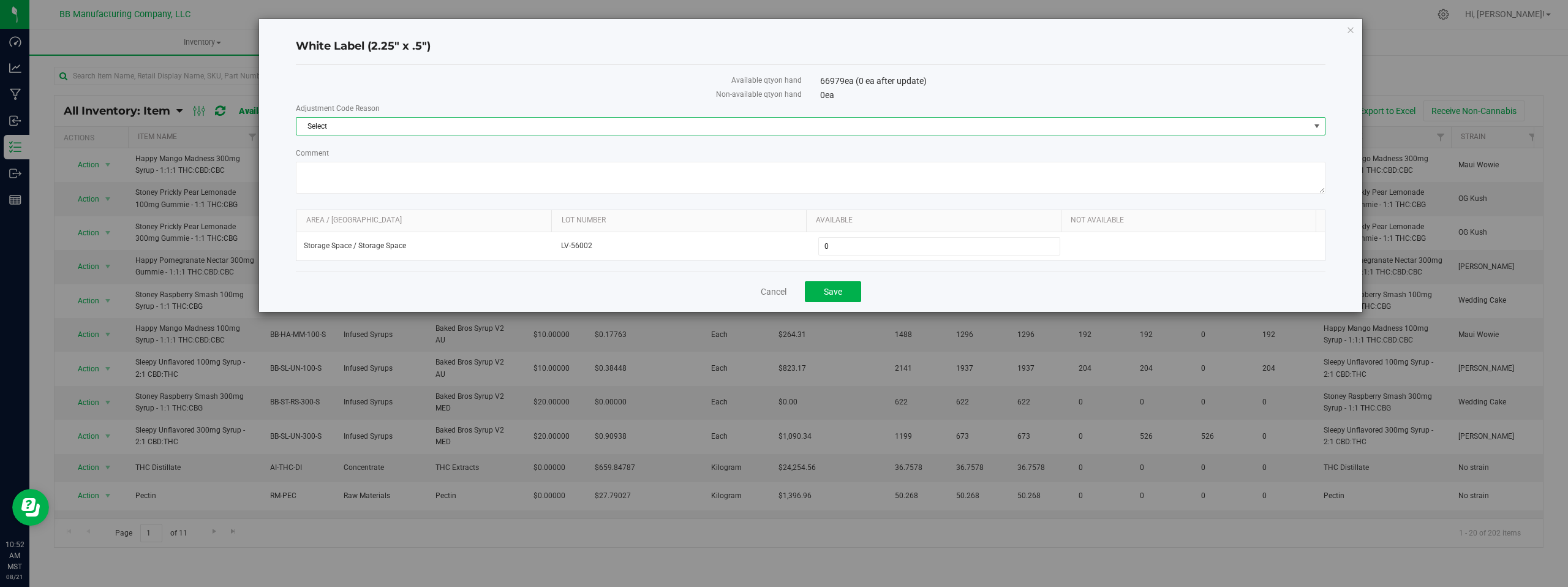
click at [1317, 127] on span "select" at bounding box center [1317, 126] width 10 height 10
click at [386, 146] on li "Cost of Goods Packaging" at bounding box center [810, 147] width 1029 height 18
click at [336, 176] on textarea "Comment" at bounding box center [810, 177] width 1029 height 32
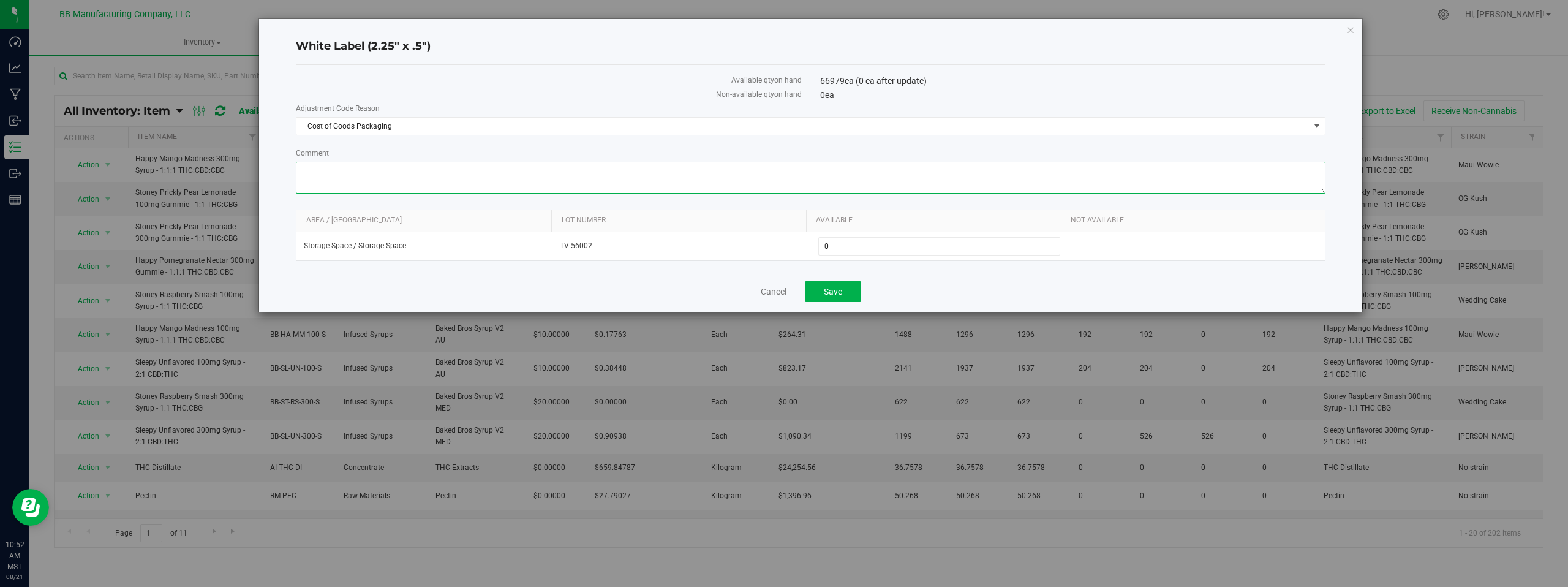
paste textarea "Cost of Goods - Adjusting to reflect loss during the production process."
click at [599, 184] on textarea "Comment" at bounding box center [810, 177] width 1029 height 32
click at [716, 186] on textarea "Comment" at bounding box center [810, 177] width 1029 height 32
type textarea "Cost of Goods - Adjusting to reflect loss during the production process. 32,195…"
click at [821, 292] on button "Save" at bounding box center [833, 291] width 56 height 21
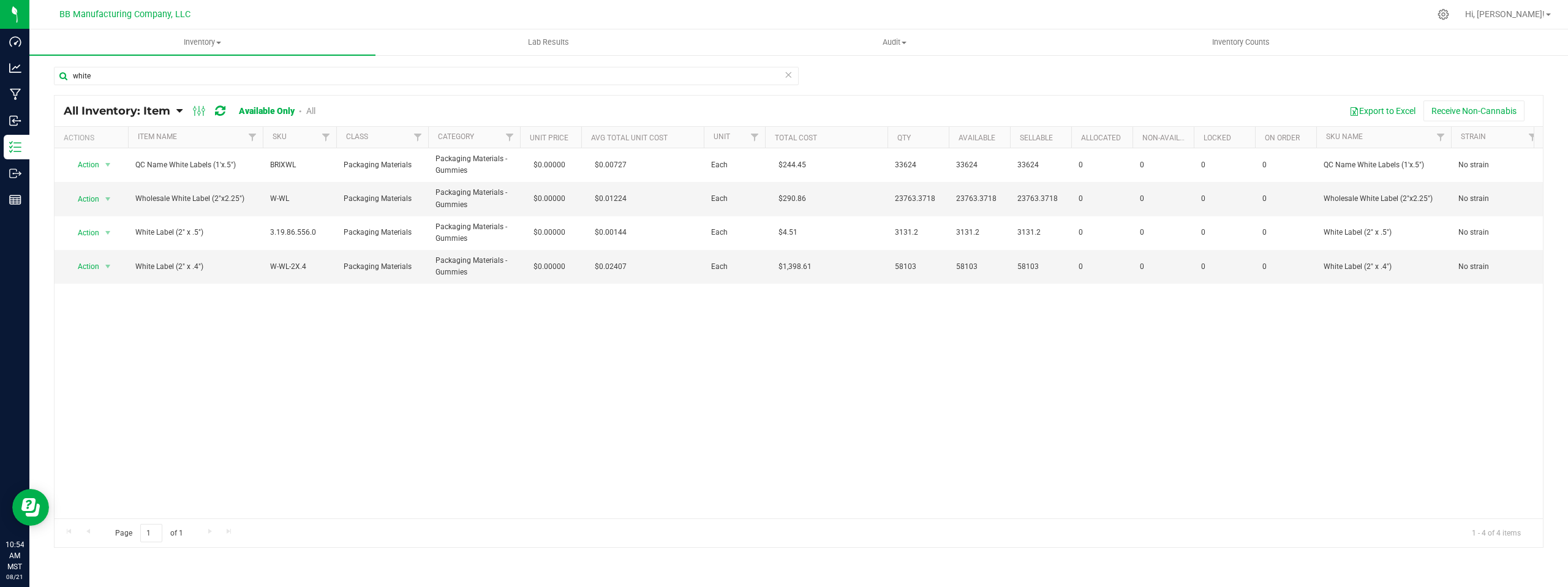
click at [246, 357] on div "Action Action Adjust qty Edit lots/costs Global inventory Locate inventory Prin…" at bounding box center [799, 333] width 1489 height 370
click at [213, 327] on div "Action Action Adjust qty Edit lots/costs Global inventory Locate inventory Prin…" at bounding box center [799, 333] width 1489 height 370
click at [106, 198] on span "select" at bounding box center [108, 199] width 10 height 10
click at [109, 221] on li "Adjust qty" at bounding box center [106, 219] width 78 height 18
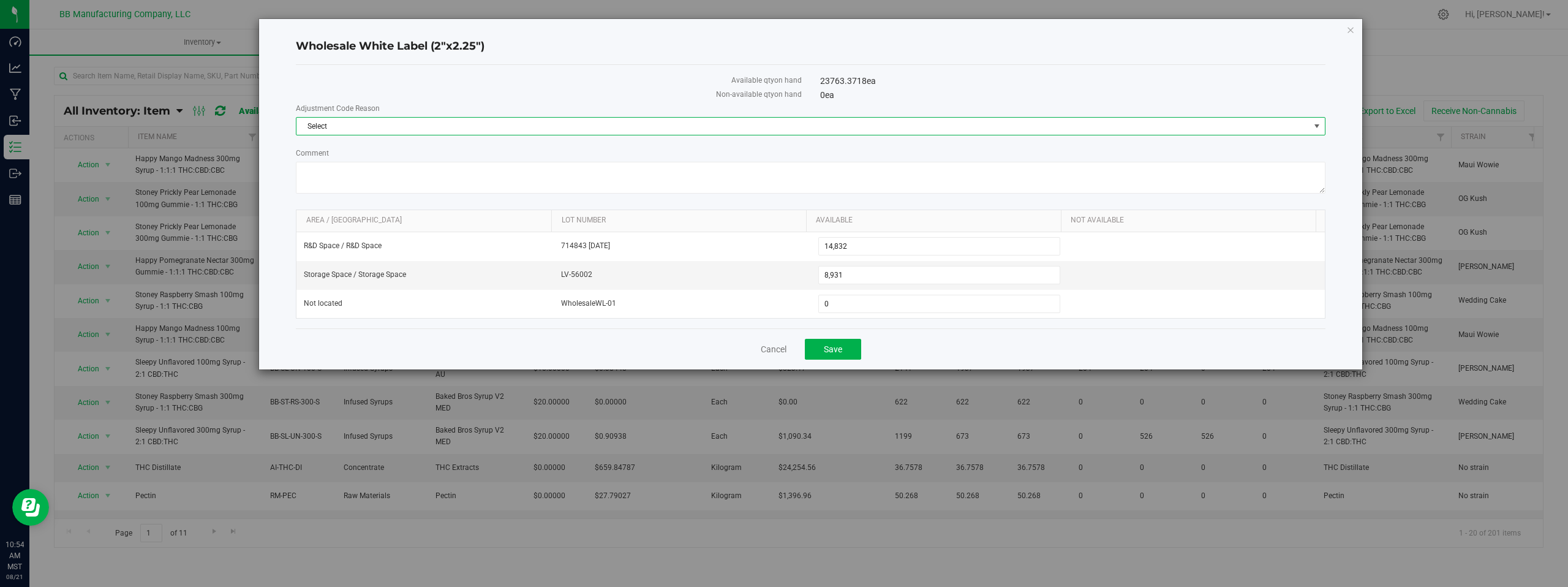
click at [1319, 127] on span "select" at bounding box center [1317, 126] width 10 height 10
click at [340, 148] on li "Cost of Goods Packaging" at bounding box center [810, 147] width 1029 height 18
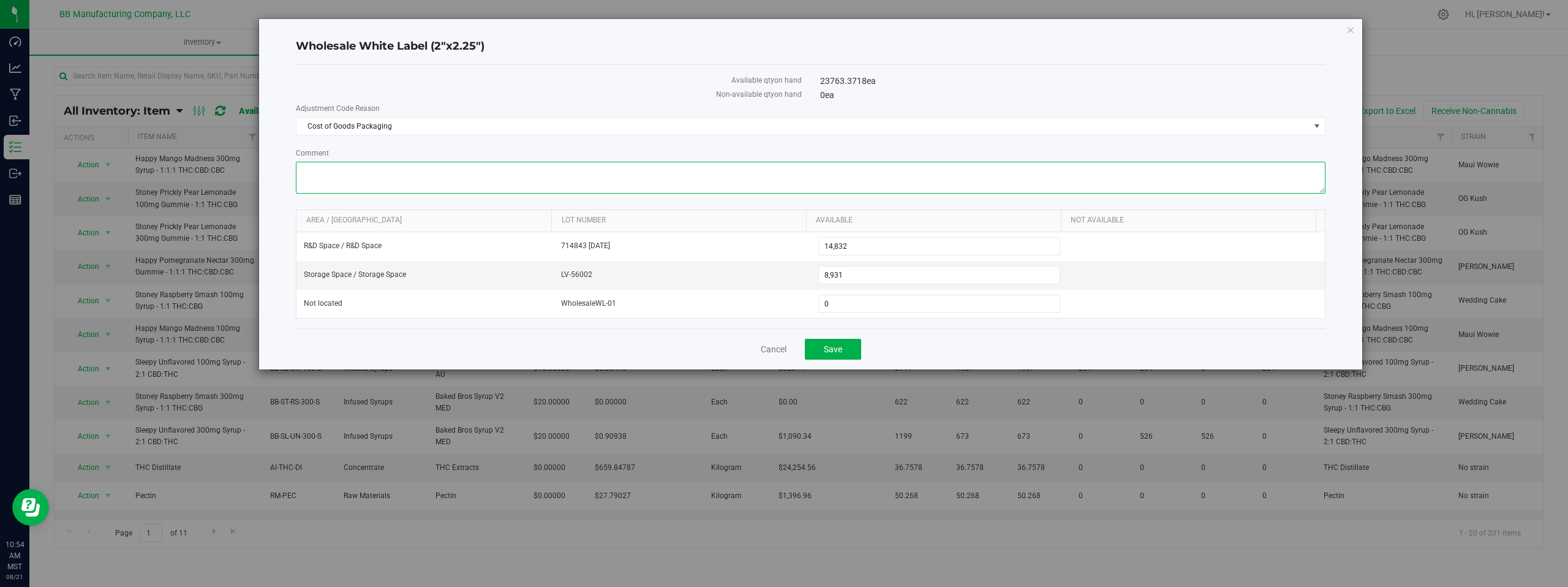
click at [338, 172] on textarea "Comment" at bounding box center [810, 177] width 1029 height 32
paste textarea "Cost of Goods - Adjusting to reflect loss during the production process."
type textarea "Cost of Goods - Adjusting to reflect loss during the production process."
click at [856, 275] on span "8,931 8931" at bounding box center [940, 275] width 242 height 18
type input "8"
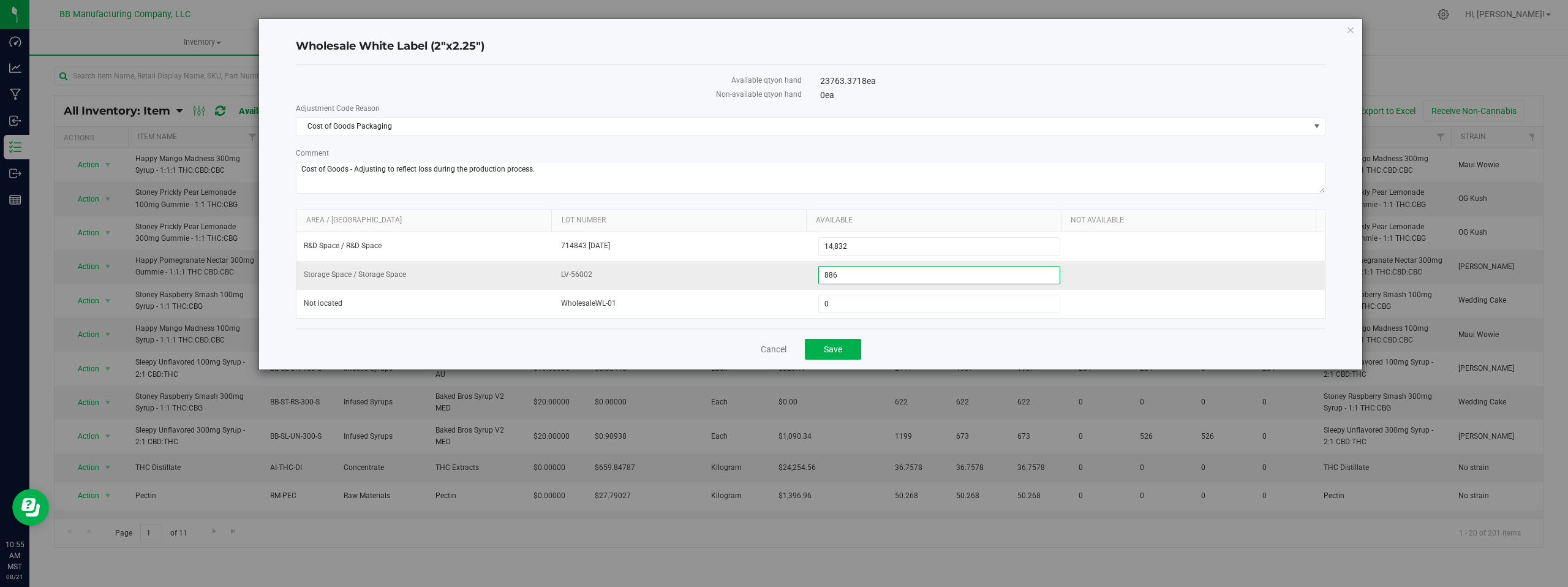
type input "8862"
type input "8,862"
click at [610, 180] on textarea "Comment" at bounding box center [810, 177] width 1029 height 32
click at [823, 349] on button "Save" at bounding box center [833, 350] width 56 height 21
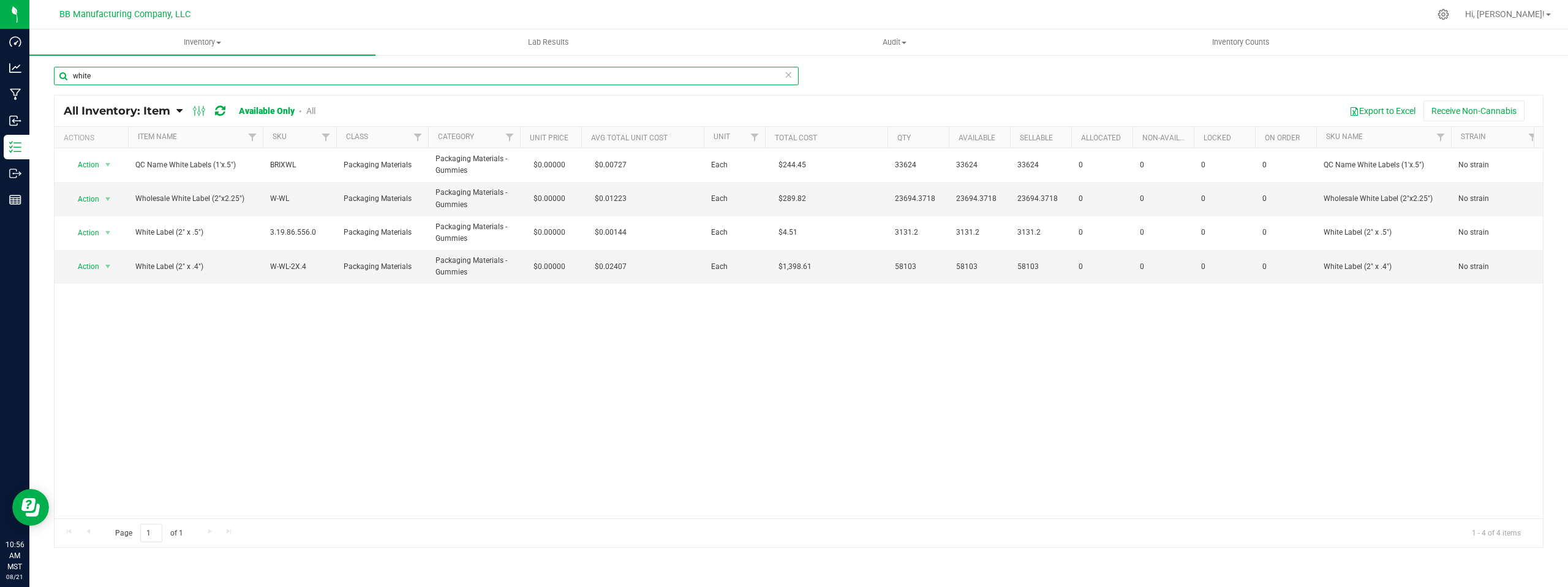
drag, startPoint x: 106, startPoint y: 76, endPoint x: 43, endPoint y: 72, distance: 63.1
click at [43, 72] on div "white All Inventory: Item Item Summary Item (default) Item by Strain Item by Lo…" at bounding box center [798, 245] width 1539 height 383
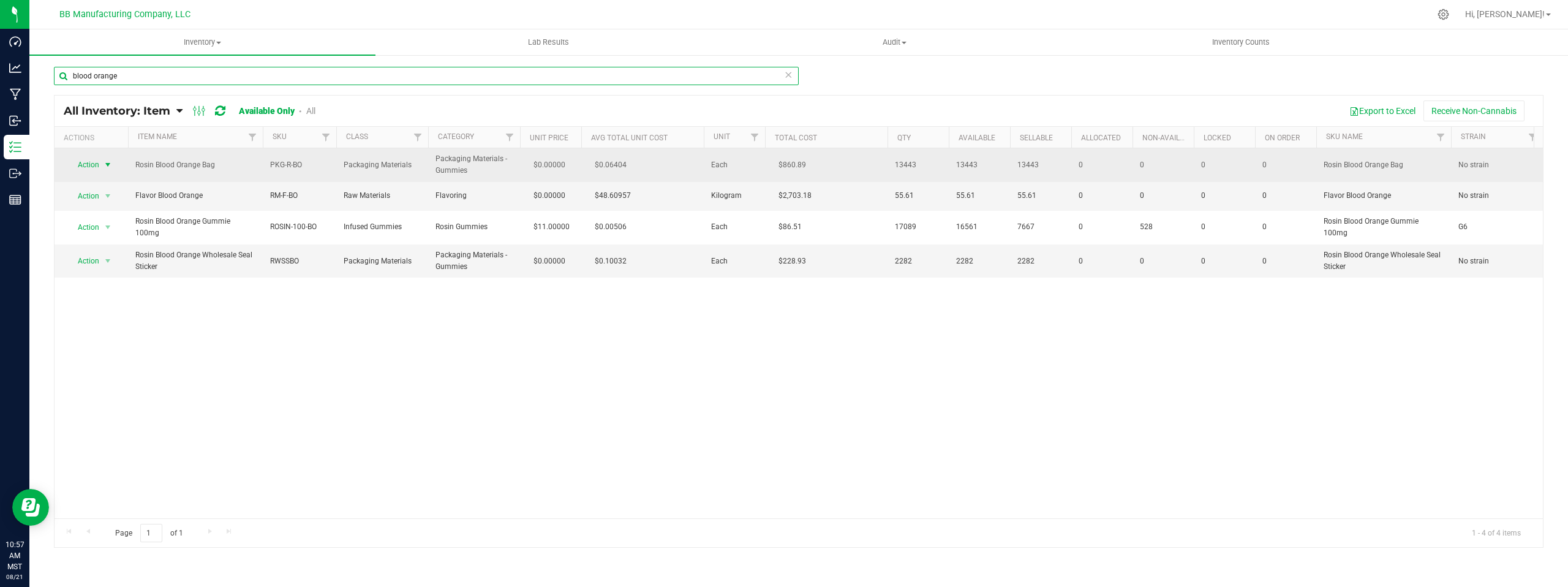
type input "blood orange"
click at [110, 166] on span "select" at bounding box center [108, 165] width 10 height 10
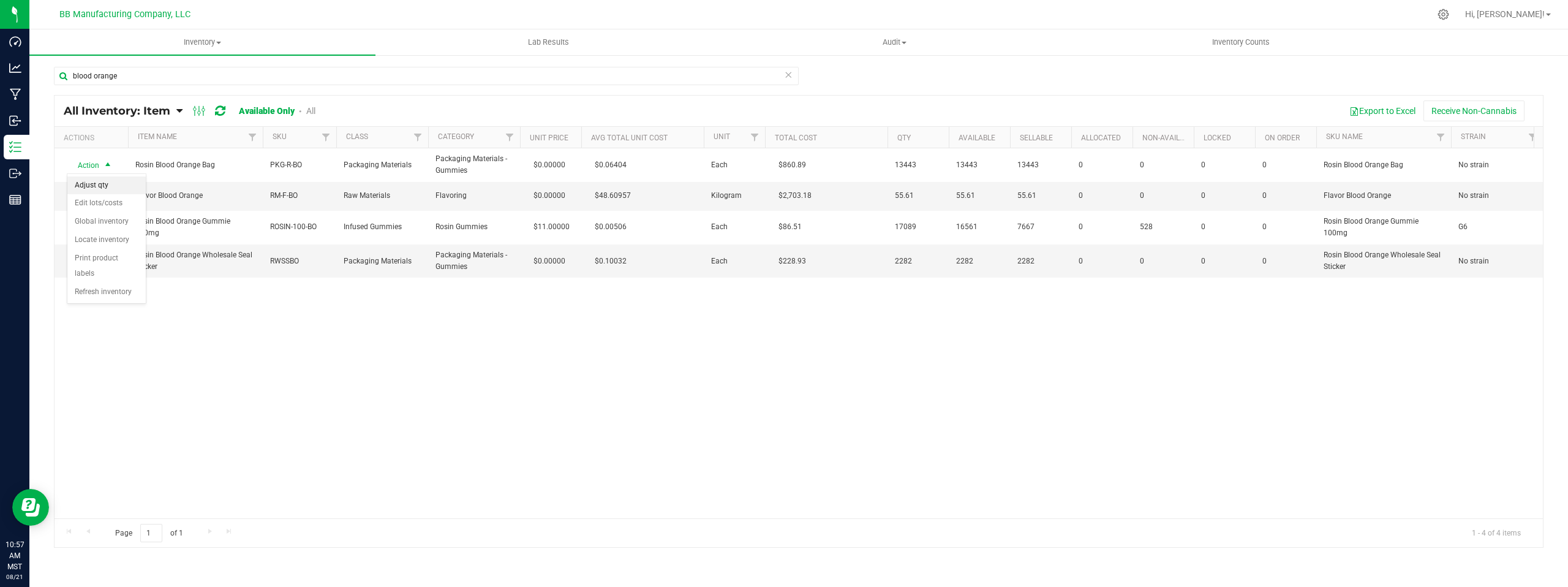
click at [102, 181] on li "Adjust qty" at bounding box center [106, 186] width 78 height 18
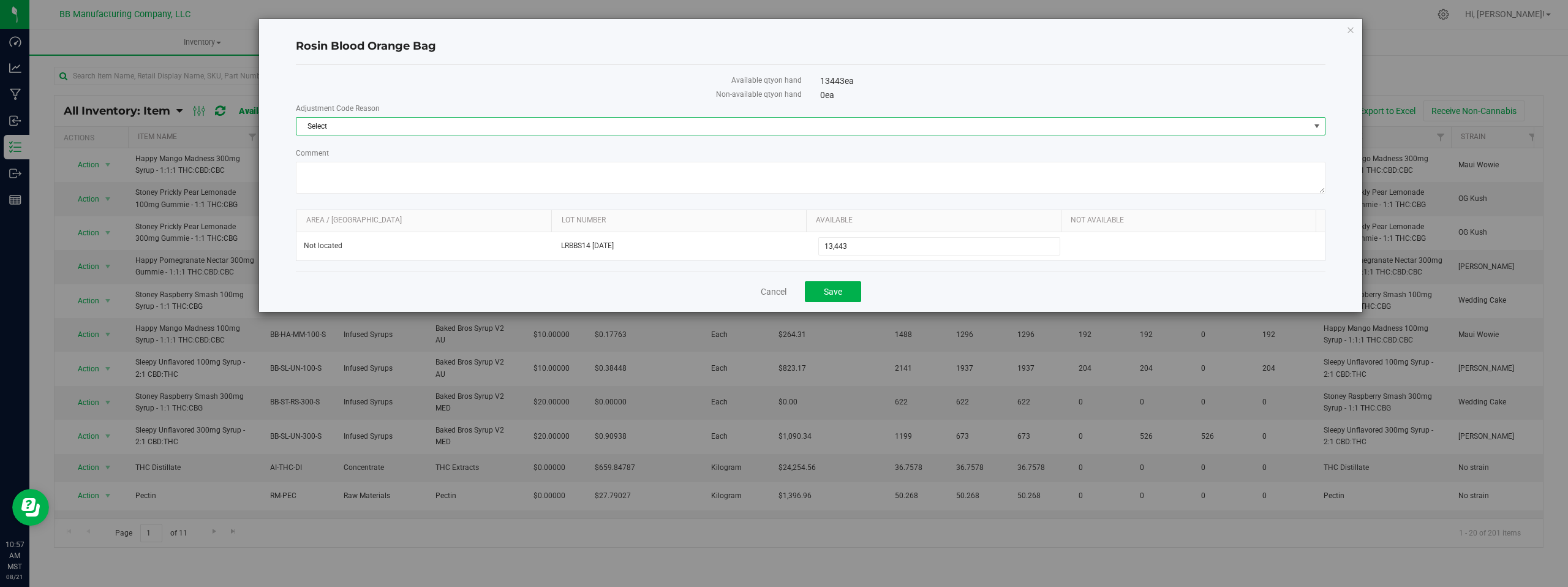
drag, startPoint x: 1316, startPoint y: 125, endPoint x: 786, endPoint y: 109, distance: 530.2
click at [1316, 124] on span "select" at bounding box center [1317, 126] width 10 height 10
click at [342, 147] on li "Cost of Goods Packaging" at bounding box center [810, 147] width 1029 height 18
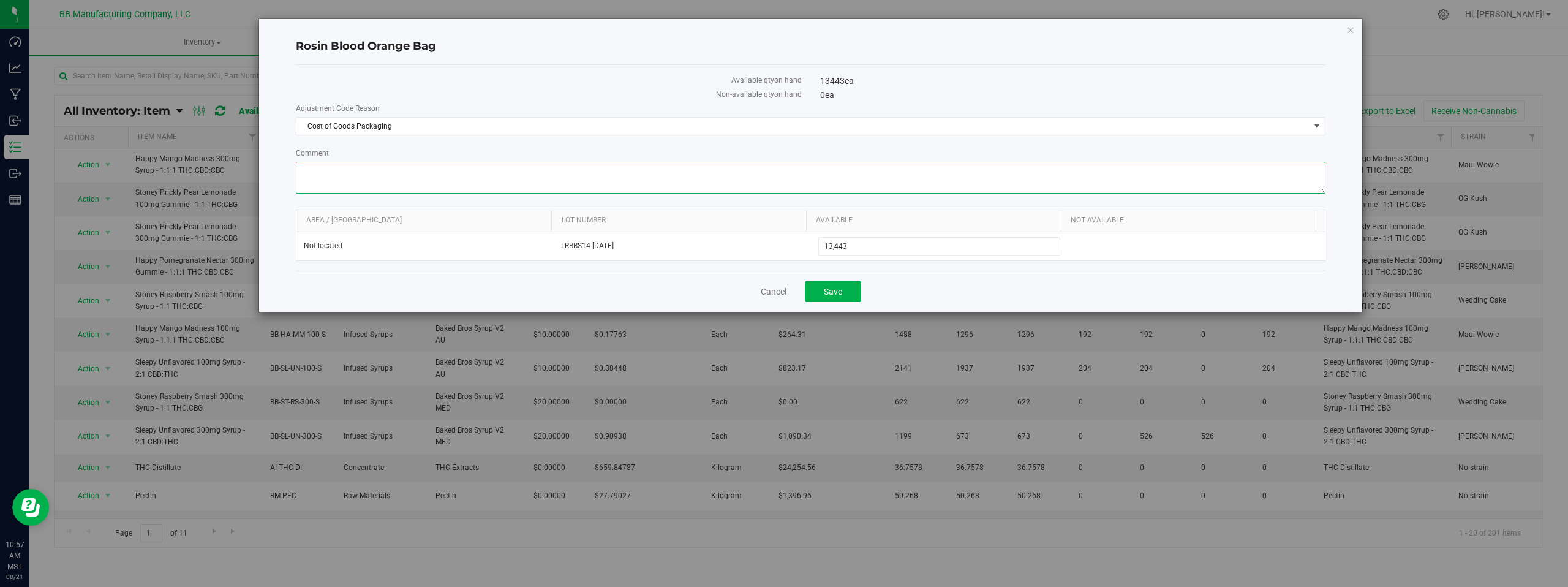
click at [320, 174] on textarea "Comment" at bounding box center [810, 177] width 1029 height 32
paste textarea "Cost of Goods - Adjusting to reflect loss during the production process."
click at [343, 175] on textarea "Comment" at bounding box center [810, 177] width 1029 height 32
click at [327, 184] on textarea "Comment" at bounding box center [810, 177] width 1029 height 32
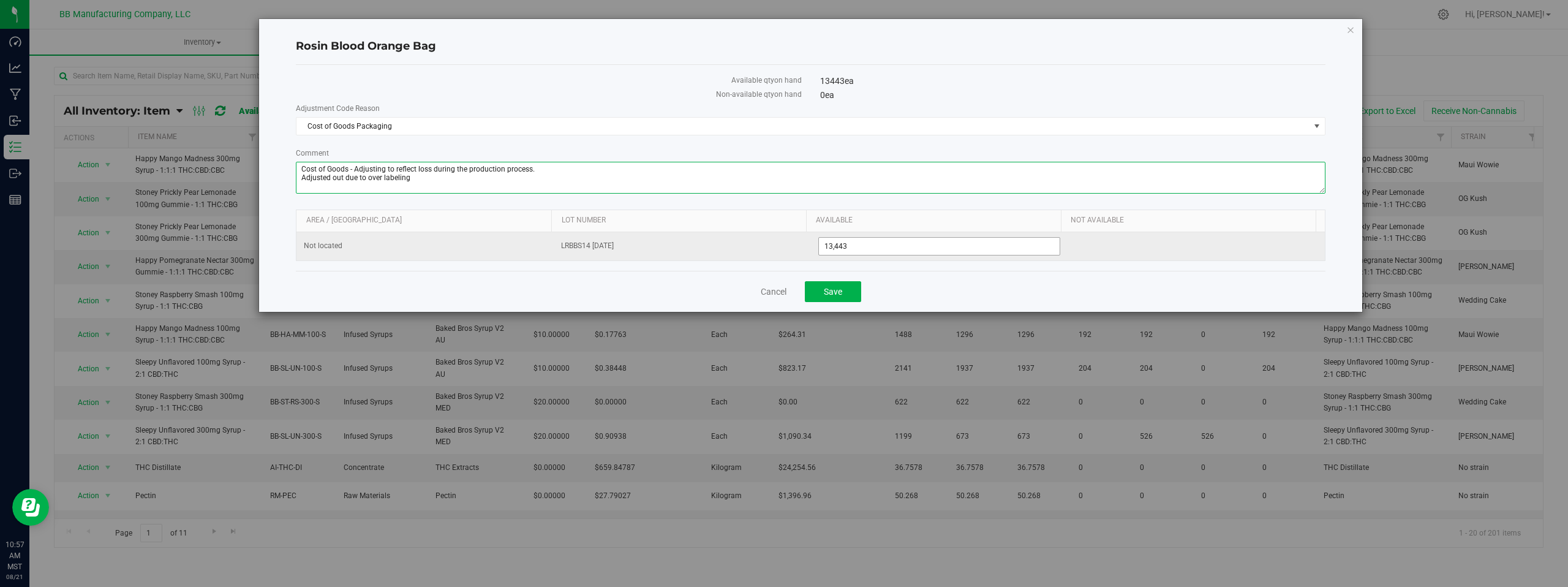
type textarea "Cost of Goods - Adjusting to reflect loss during the production process. Adjust…"
drag, startPoint x: 856, startPoint y: 246, endPoint x: 793, endPoint y: 246, distance: 63.0
click at [793, 246] on tr "Not located LRBBS14 [DATE] 13,443 13443" at bounding box center [810, 247] width 1029 height 28
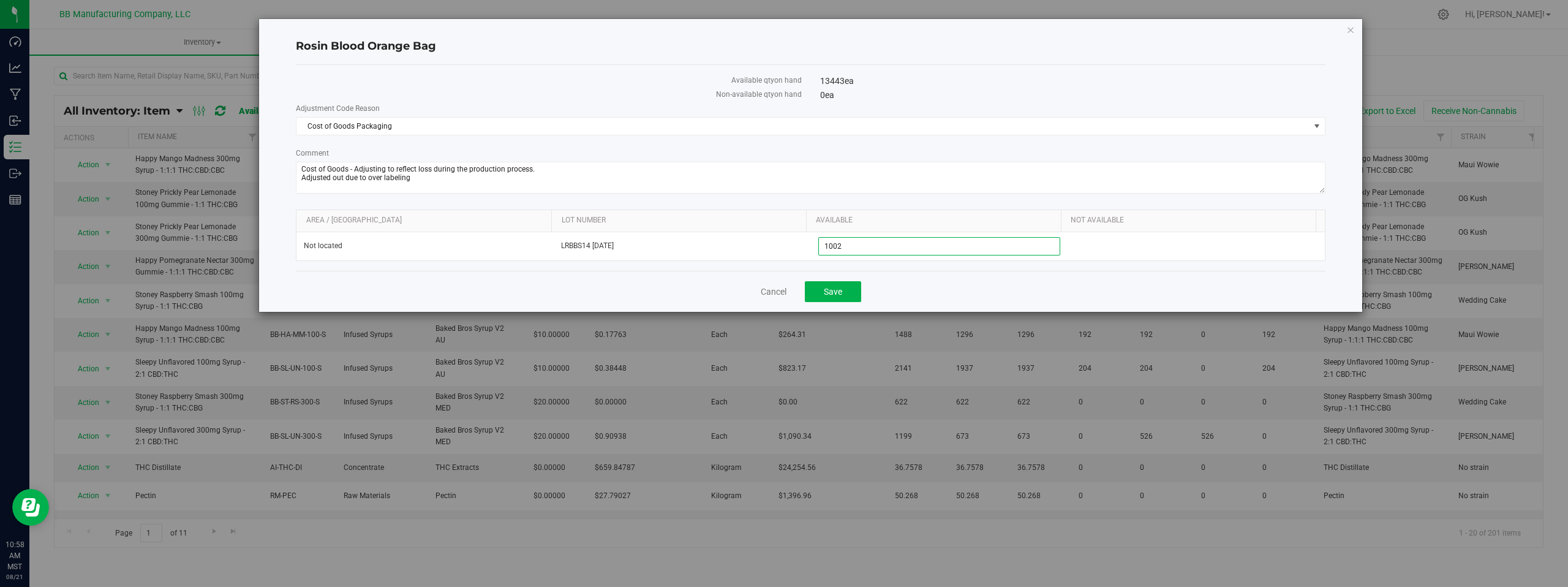
type input "10020"
type input "10,020"
click at [666, 286] on div "Cancel Save" at bounding box center [810, 291] width 1029 height 41
click at [838, 289] on span "Save" at bounding box center [833, 291] width 18 height 10
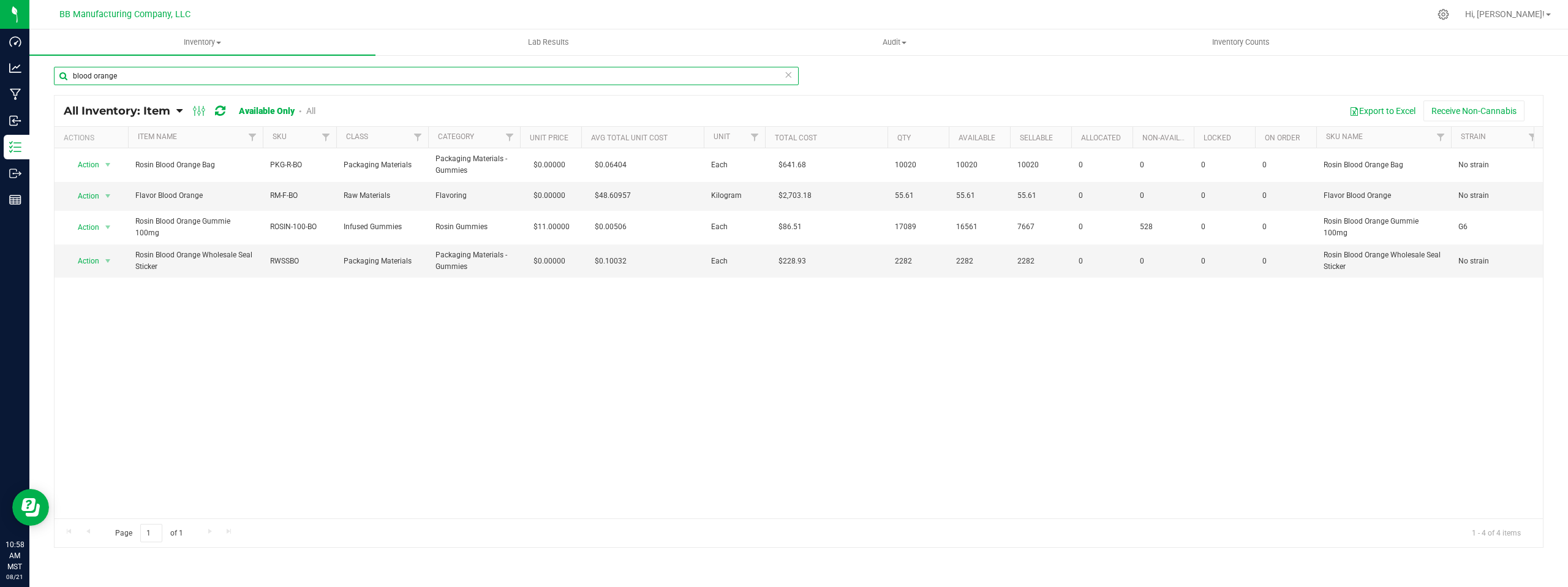
drag, startPoint x: 124, startPoint y: 76, endPoint x: 63, endPoint y: 76, distance: 61.0
click at [63, 76] on input "blood orange" at bounding box center [426, 76] width 745 height 18
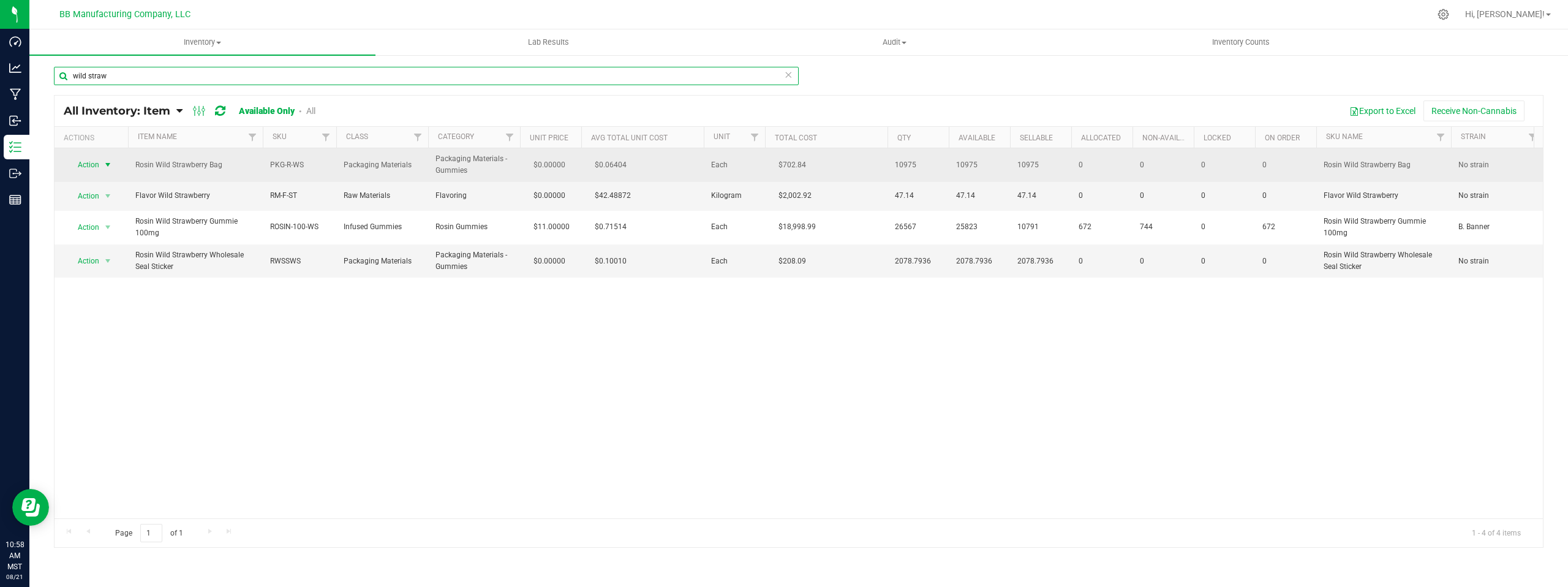
type input "wild straw"
click at [106, 164] on span "select" at bounding box center [108, 165] width 10 height 10
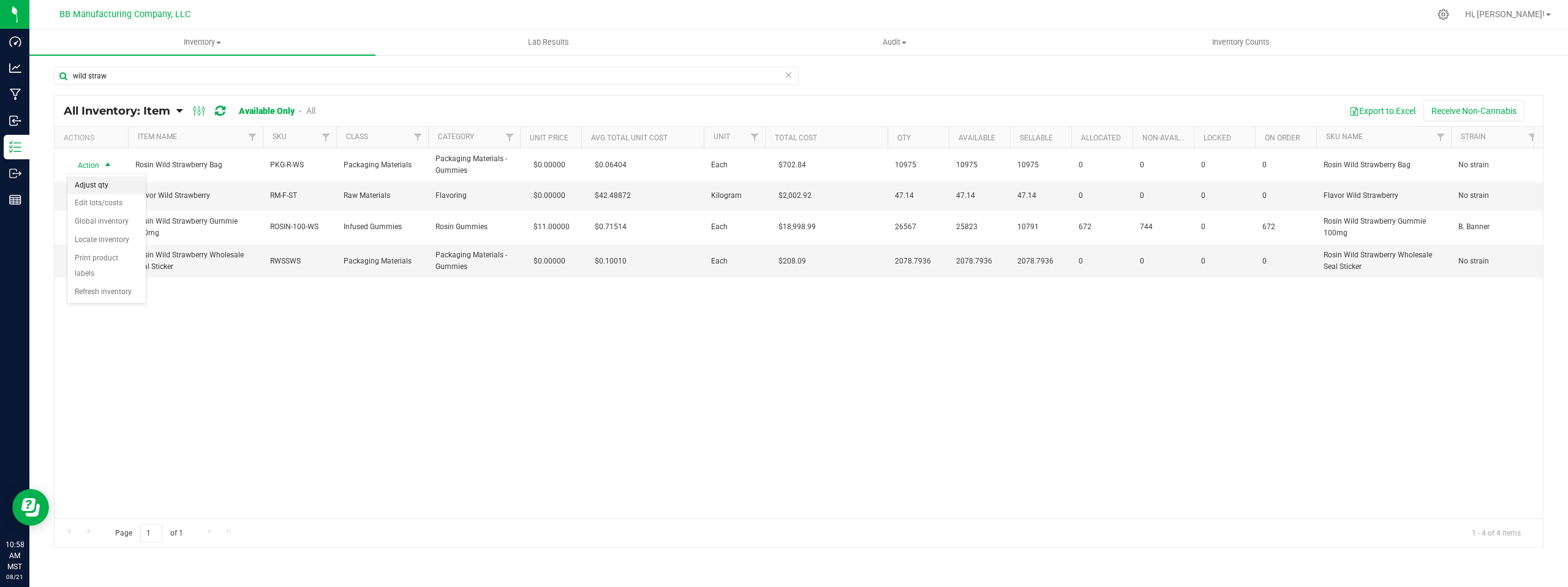
click at [103, 187] on li "Adjust qty" at bounding box center [106, 186] width 78 height 18
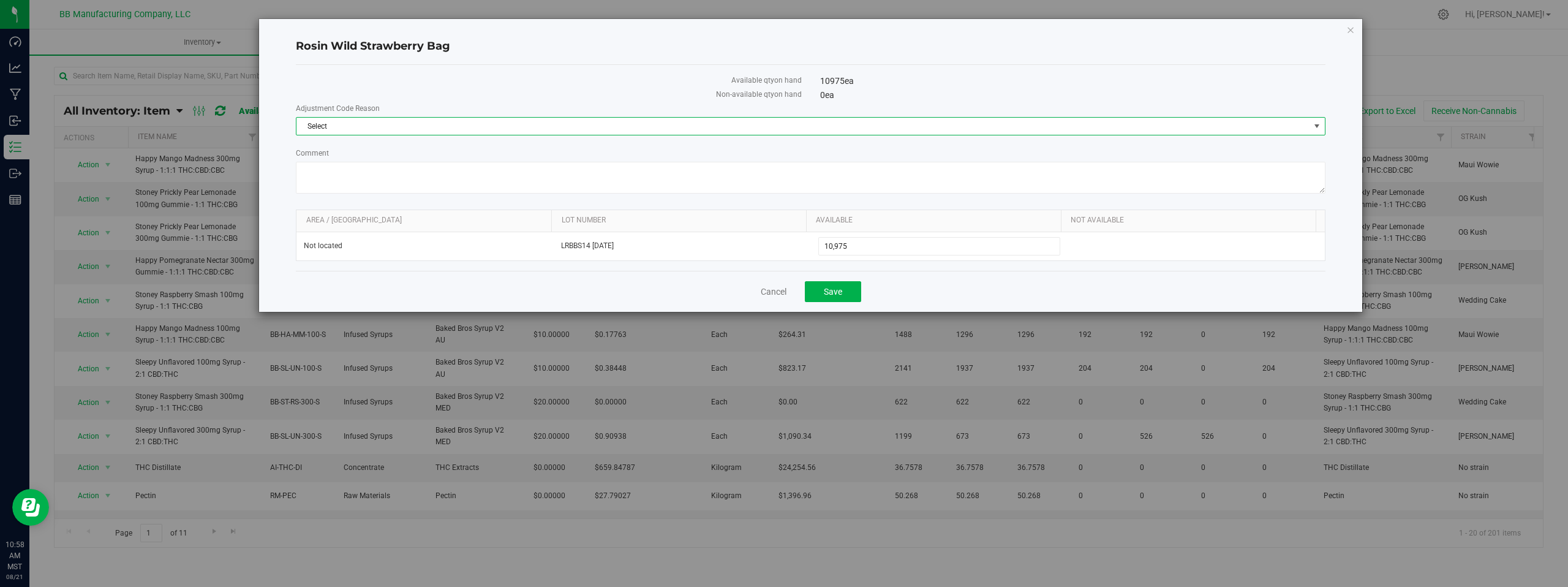
click at [1321, 128] on span "select" at bounding box center [1317, 126] width 10 height 10
click at [359, 143] on li "Cost of Goods Packaging" at bounding box center [810, 147] width 1029 height 18
click at [337, 167] on textarea "Comment" at bounding box center [810, 177] width 1029 height 32
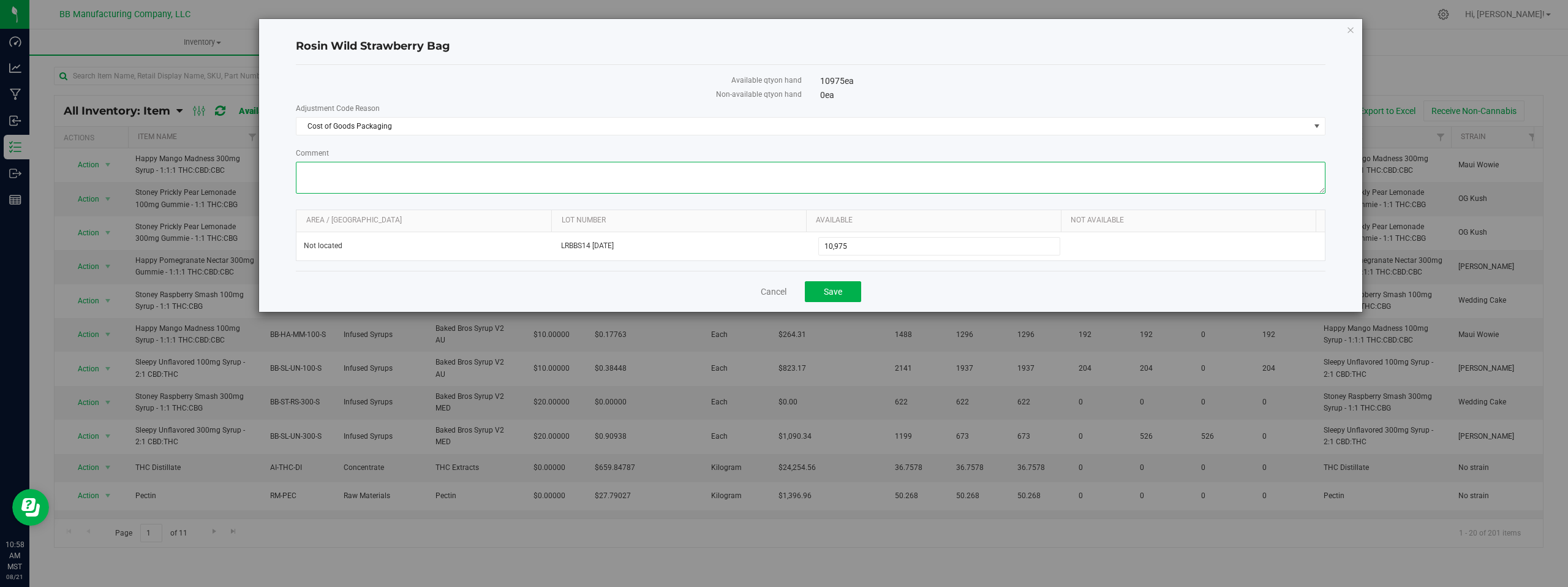
paste textarea "Cost of Goods - Adjusting to reflect loss during the production process."
click at [302, 180] on textarea "Comment" at bounding box center [810, 177] width 1029 height 32
click at [433, 179] on textarea "Comment" at bounding box center [810, 177] width 1029 height 32
type textarea "Cost of Goods - Adjusting to reflect loss during the production process. Adjust…"
click at [540, 98] on label "Non-available qty on hand" at bounding box center [548, 95] width 506 height 11
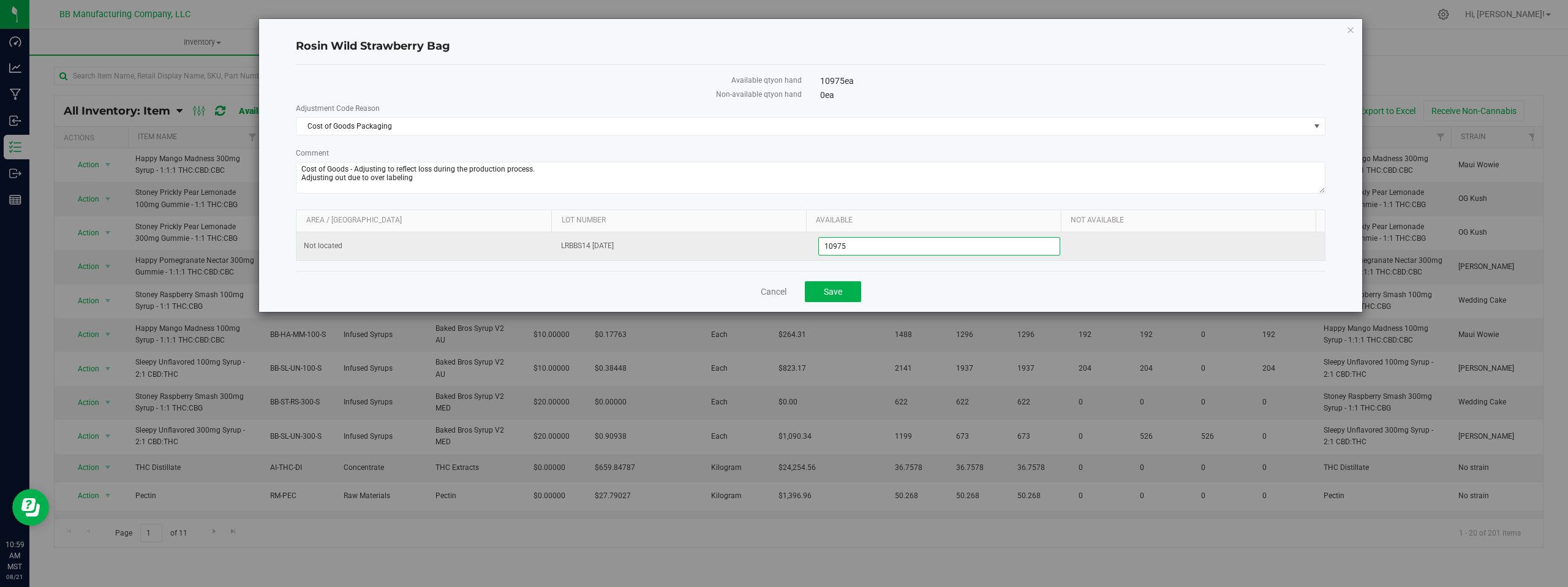
drag, startPoint x: 852, startPoint y: 247, endPoint x: 804, endPoint y: 242, distance: 48.3
click at [804, 242] on tr "Not located LRBBS14 [DATE] 10,975 10975" at bounding box center [810, 247] width 1029 height 28
type input "10616"
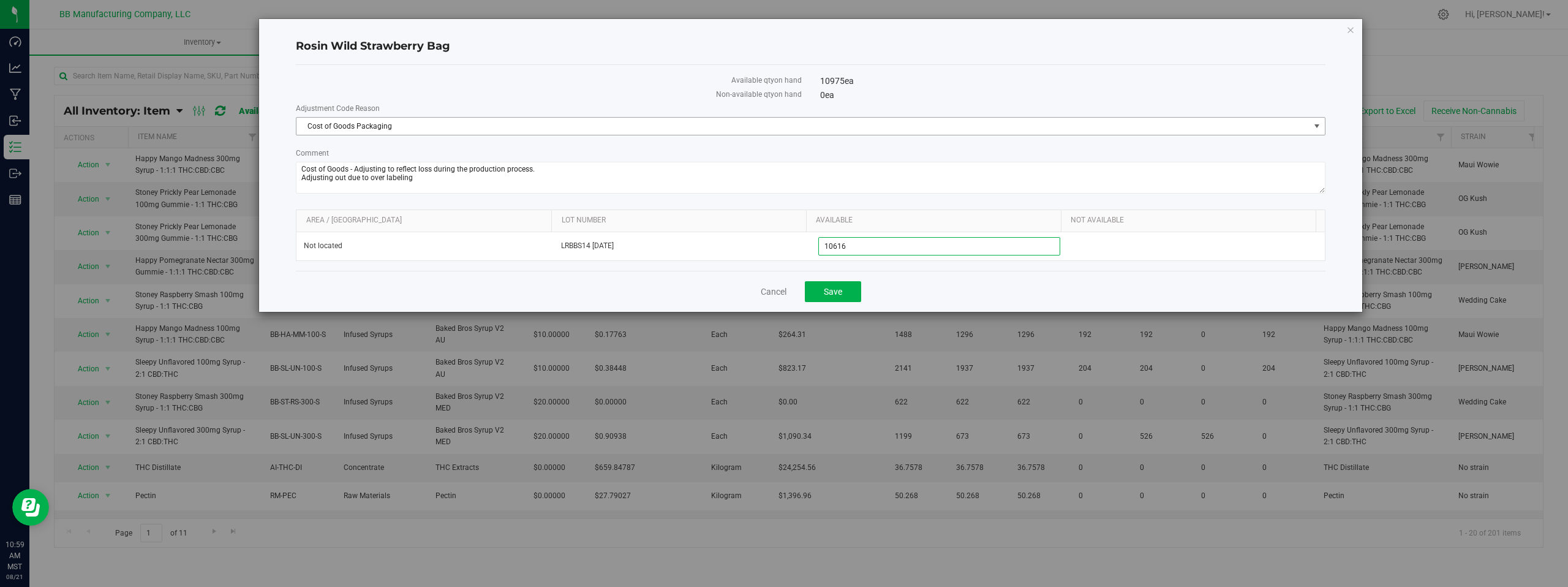
type input "10,616"
click at [751, 133] on span "Cost of Goods Packaging" at bounding box center [803, 126] width 1013 height 17
click at [628, 101] on div "Non-available qty on hand" at bounding box center [548, 96] width 524 height 14
drag, startPoint x: 705, startPoint y: 285, endPoint x: 808, endPoint y: 301, distance: 104.2
click at [706, 285] on div "Cancel Save" at bounding box center [810, 291] width 1029 height 41
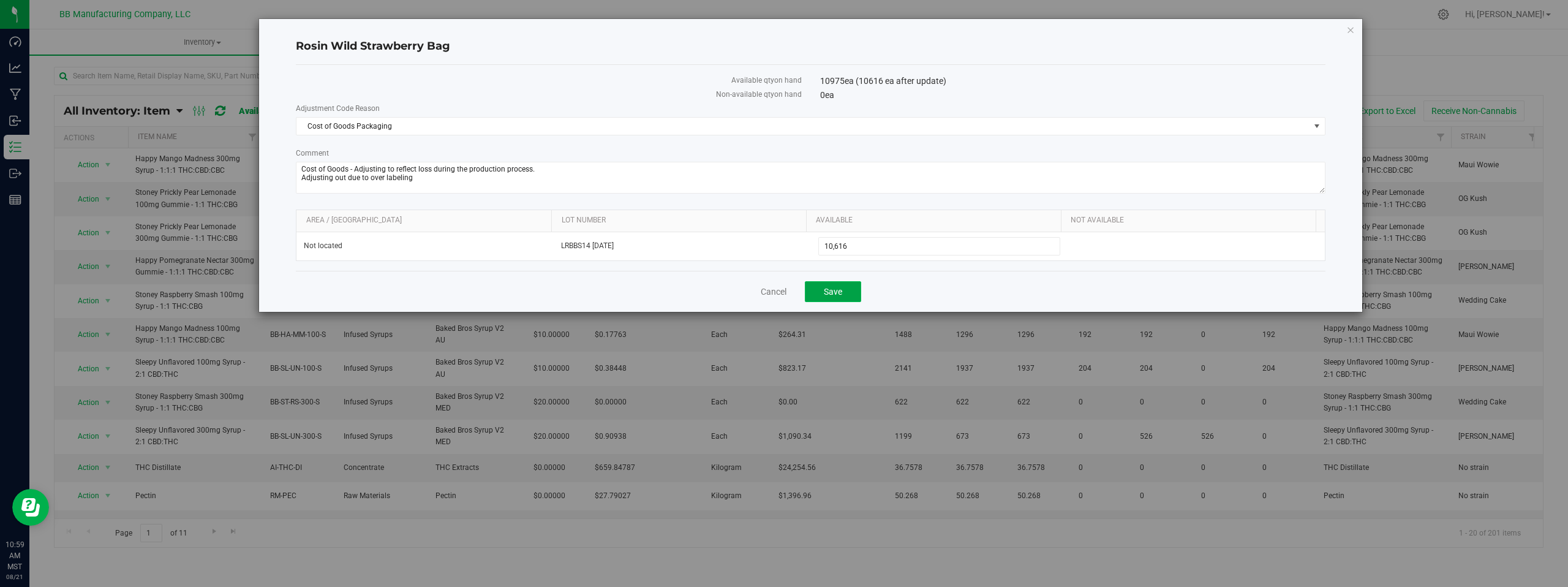
click at [828, 291] on span "Save" at bounding box center [833, 291] width 18 height 10
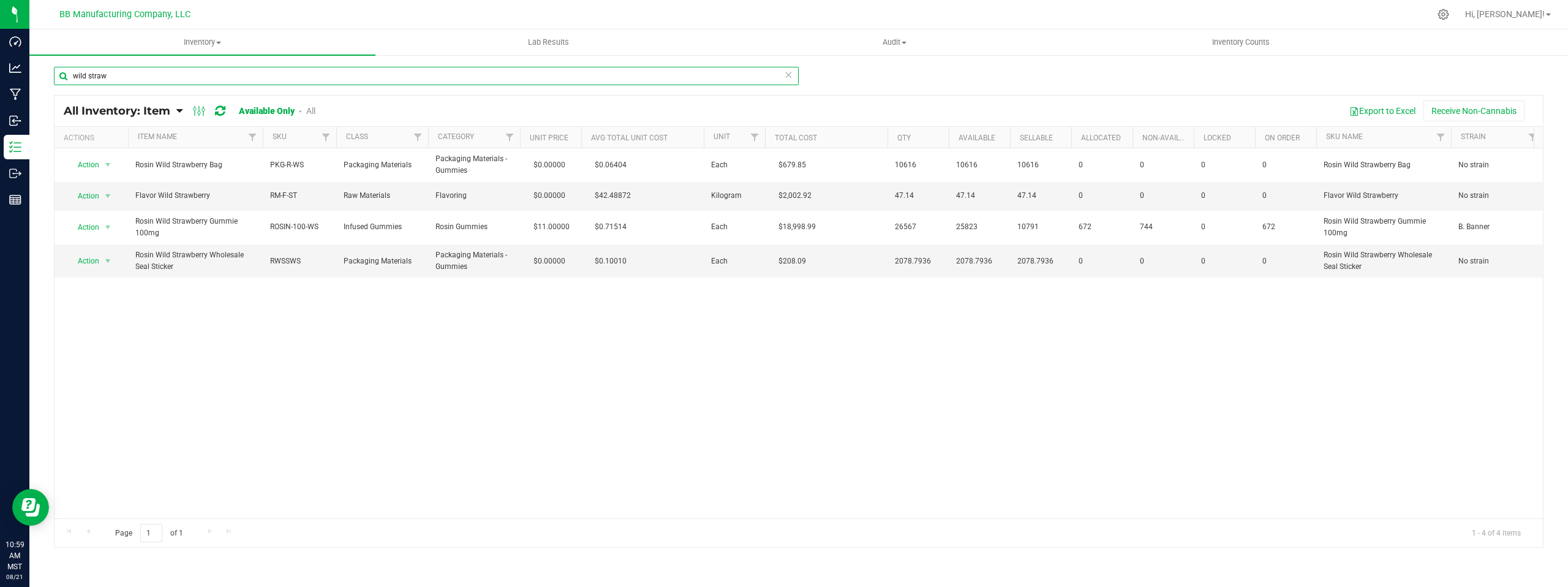
drag, startPoint x: 111, startPoint y: 77, endPoint x: 67, endPoint y: 78, distance: 44.0
click at [67, 78] on input "wild straw" at bounding box center [426, 76] width 745 height 18
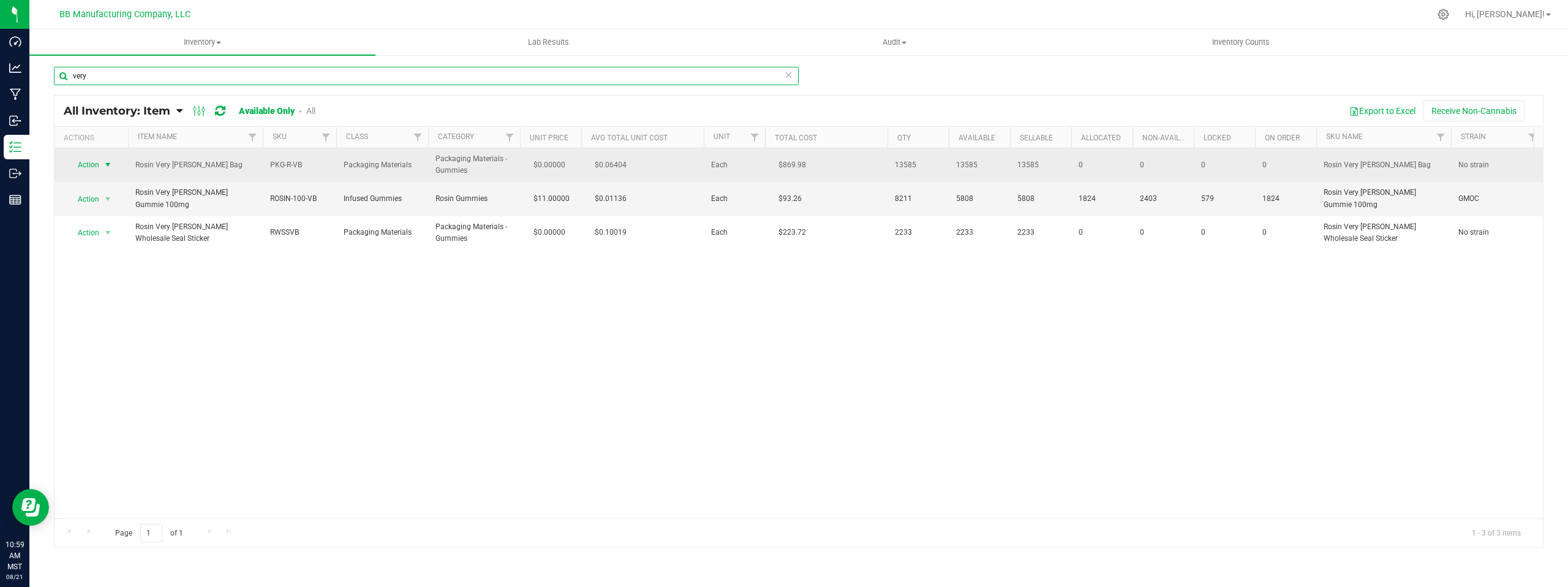
type input "very"
click at [109, 160] on span "select" at bounding box center [108, 165] width 10 height 10
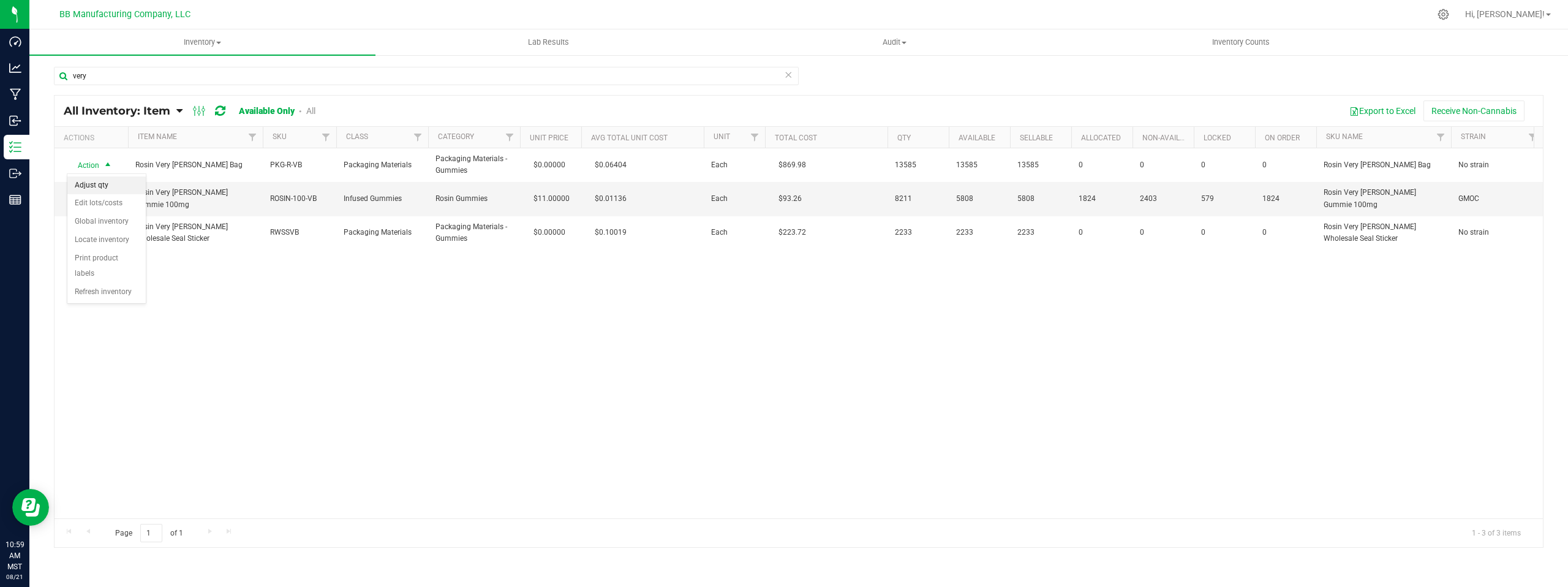
click at [113, 179] on li "Adjust qty" at bounding box center [106, 186] width 78 height 18
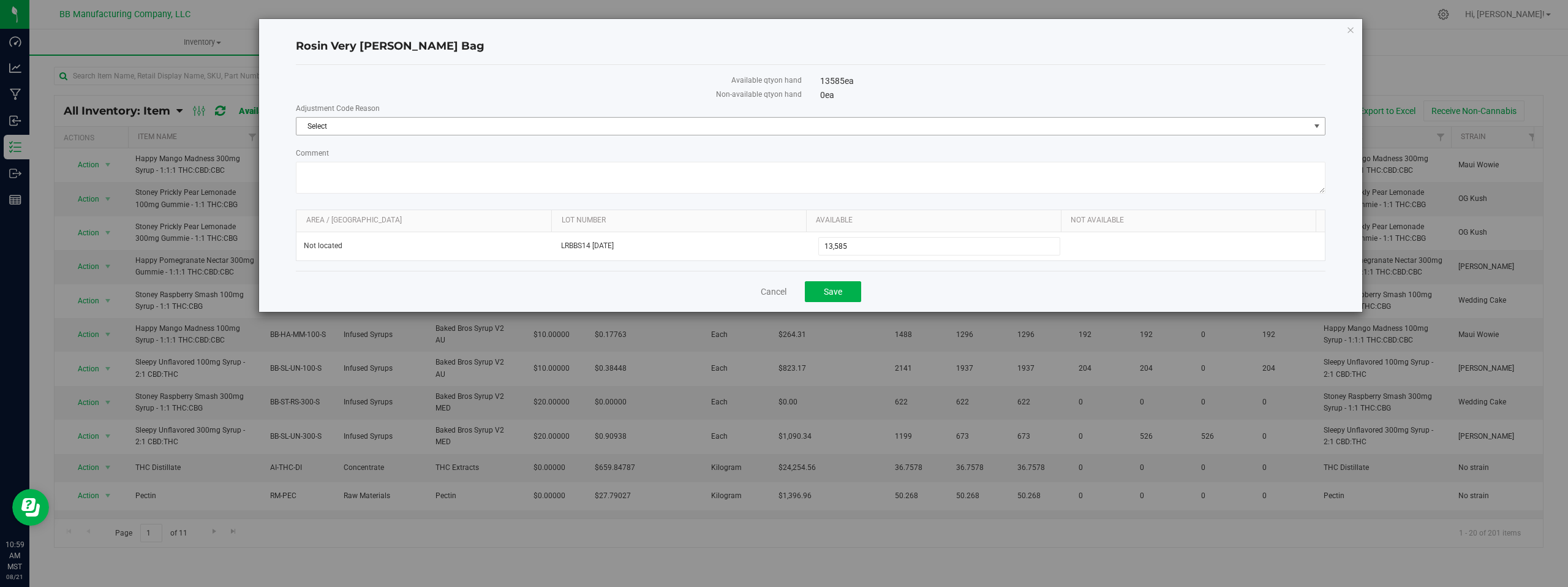
click at [1317, 127] on span "select" at bounding box center [1317, 126] width 10 height 10
click at [332, 144] on li "Cost of Goods Packaging" at bounding box center [810, 147] width 1029 height 18
click at [321, 172] on textarea "Comment" at bounding box center [810, 177] width 1029 height 32
paste textarea "Cost of Goods - Adjusting to reflect loss during the production process."
drag, startPoint x: 414, startPoint y: 181, endPoint x: 302, endPoint y: 170, distance: 112.5
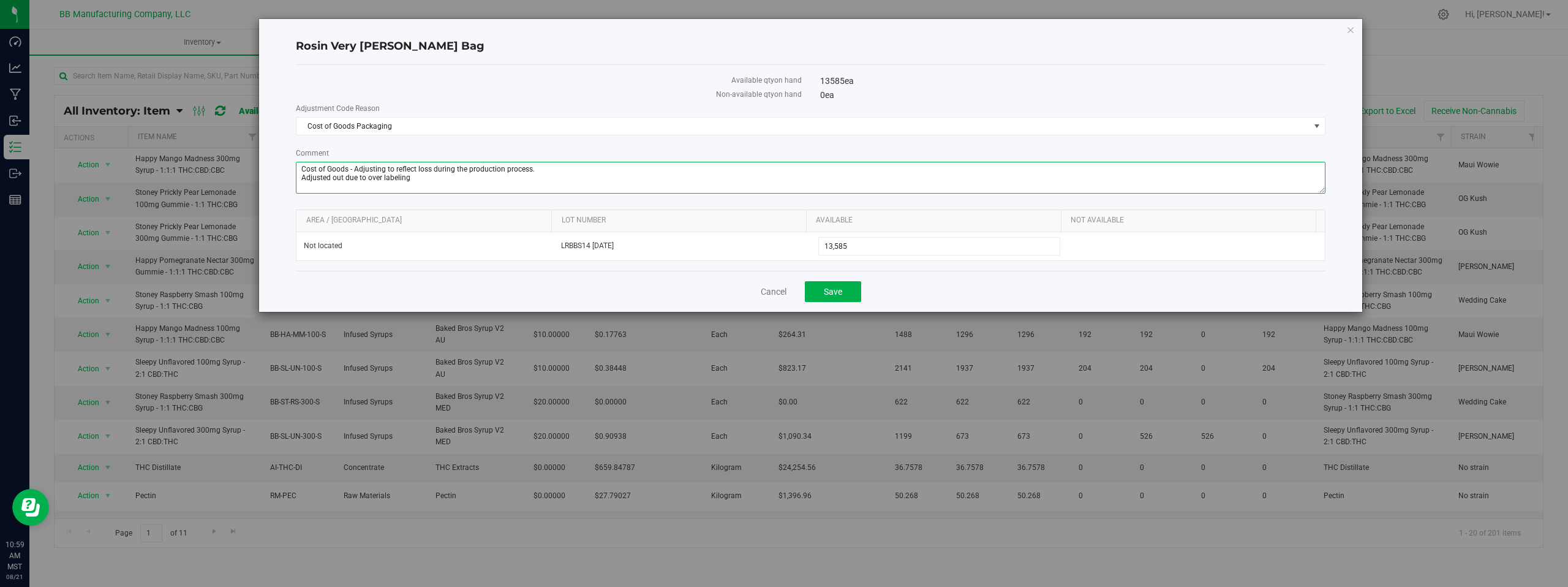
click at [282, 165] on div "Rosin Very [PERSON_NAME] Bag Available qty on hand 13585 ea Non-available qty o…" at bounding box center [810, 165] width 1103 height 293
click at [616, 186] on textarea "Comment" at bounding box center [810, 177] width 1029 height 32
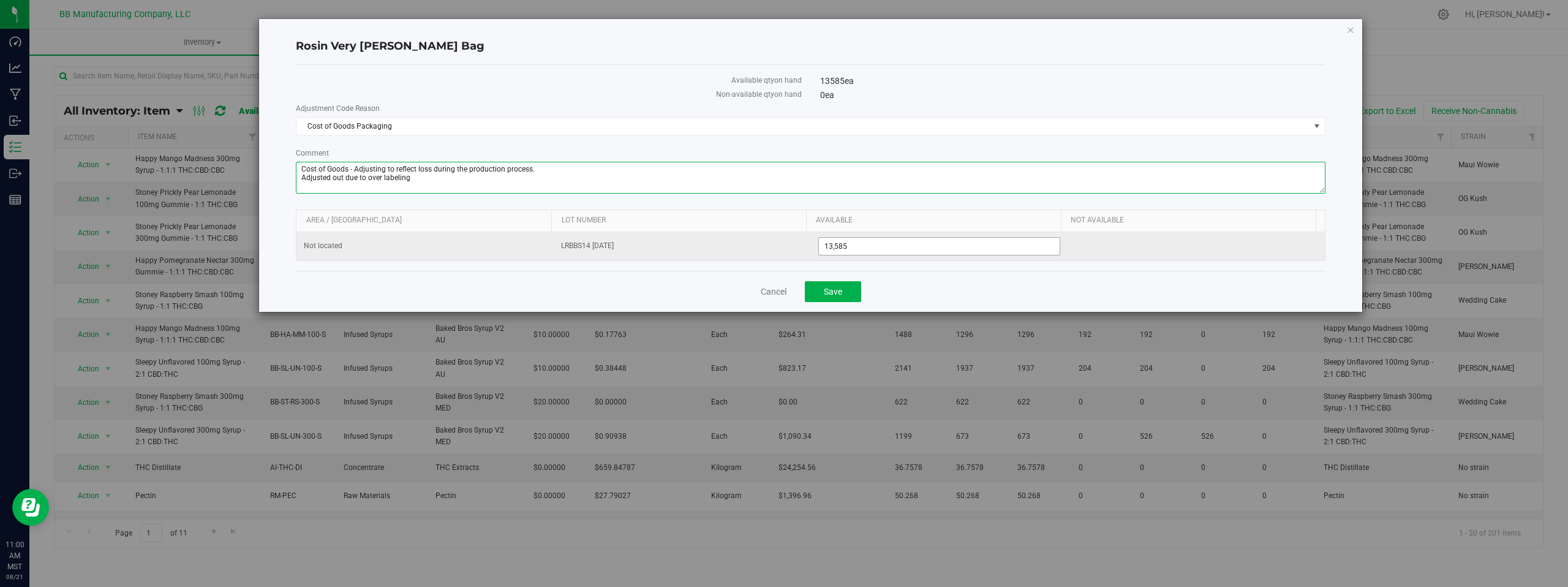
type textarea "Cost of Goods - Adjusting to reflect loss during the production process. Adjust…"
drag, startPoint x: 863, startPoint y: 246, endPoint x: 781, endPoint y: 247, distance: 82.0
click at [781, 247] on tr "Not located LRBBS14 [DATE] 13,585 13585" at bounding box center [810, 247] width 1029 height 28
type input "13581"
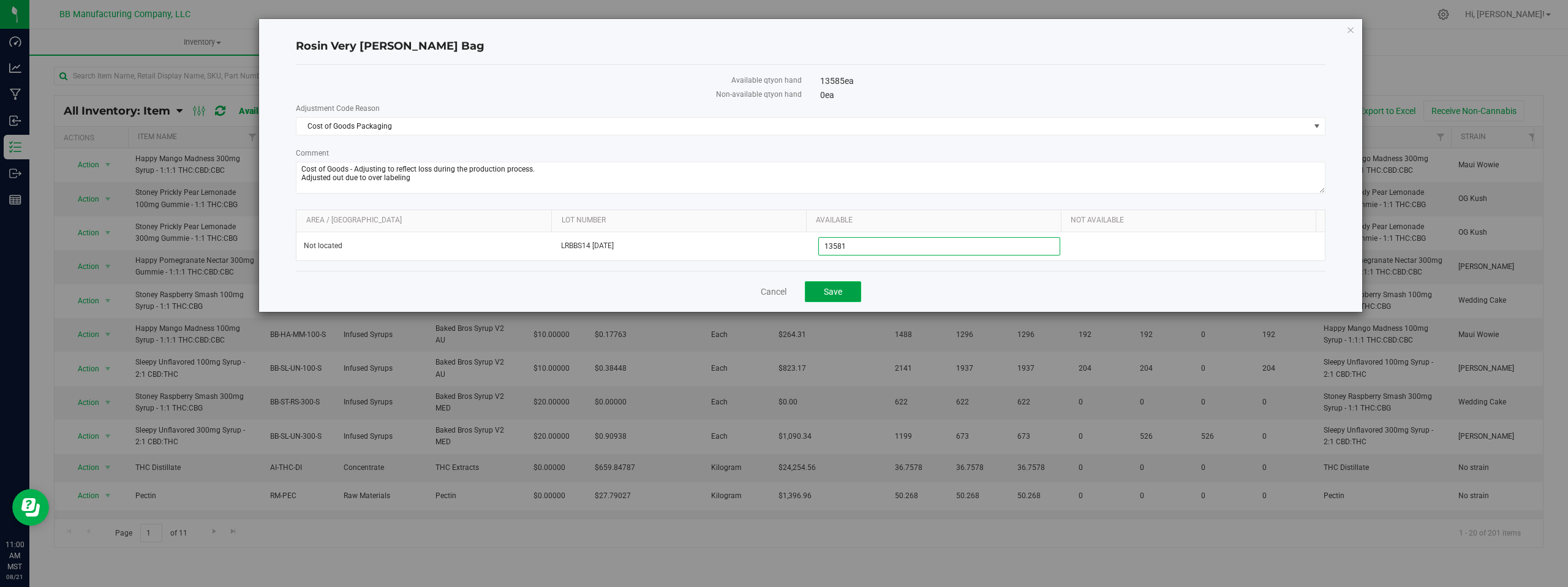
type input "13,581"
click at [835, 294] on span "Save" at bounding box center [833, 291] width 18 height 10
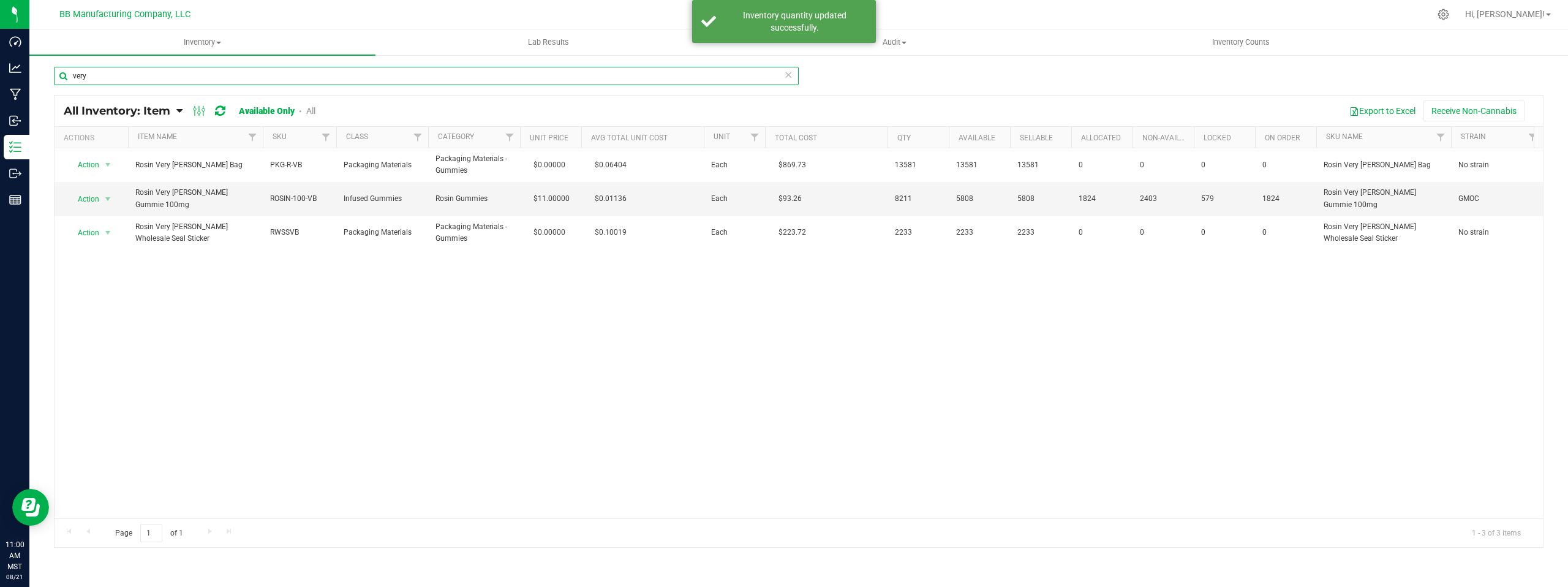
drag, startPoint x: 127, startPoint y: 74, endPoint x: 54, endPoint y: 74, distance: 73.0
click at [54, 74] on input "very" at bounding box center [426, 76] width 745 height 18
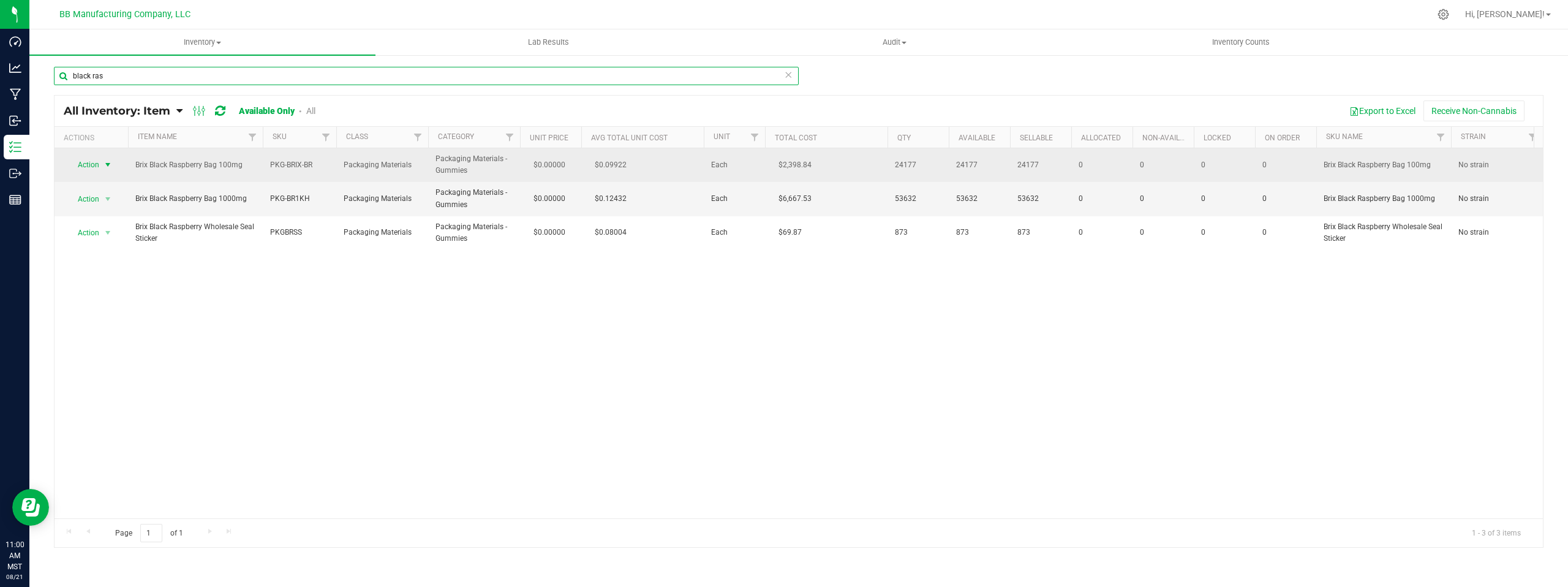
type input "black ras"
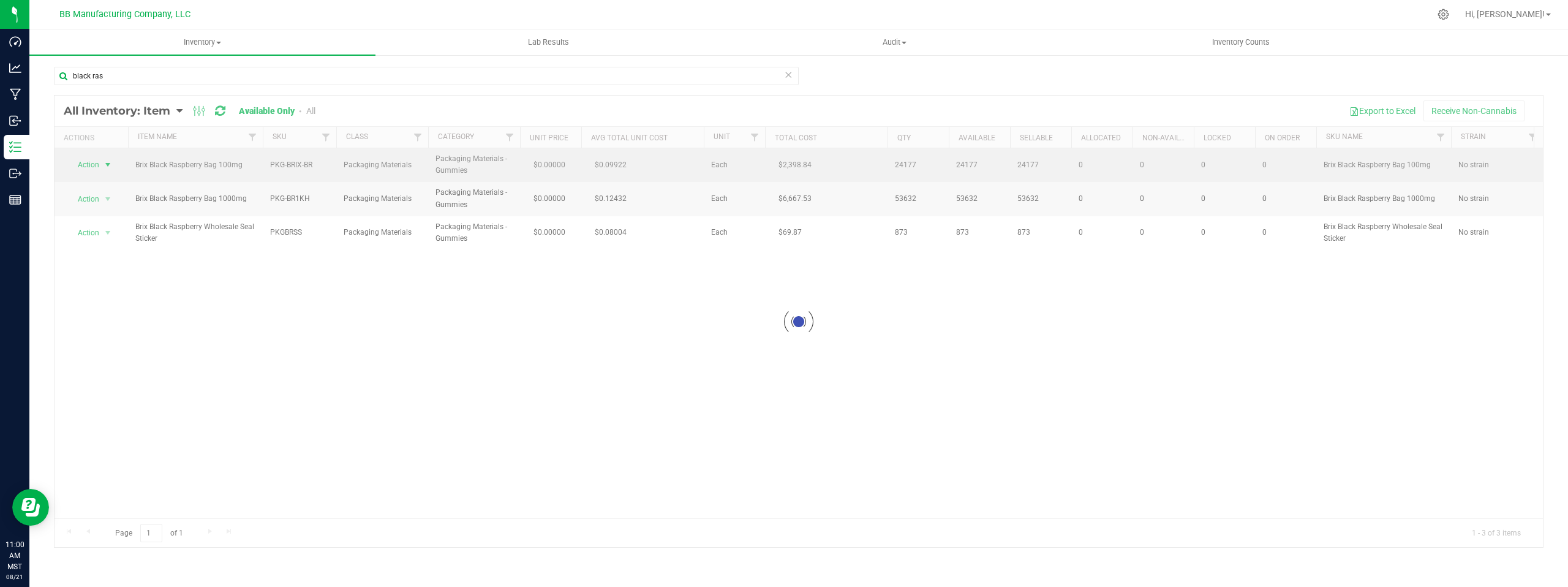
click at [109, 165] on div at bounding box center [799, 322] width 1489 height 453
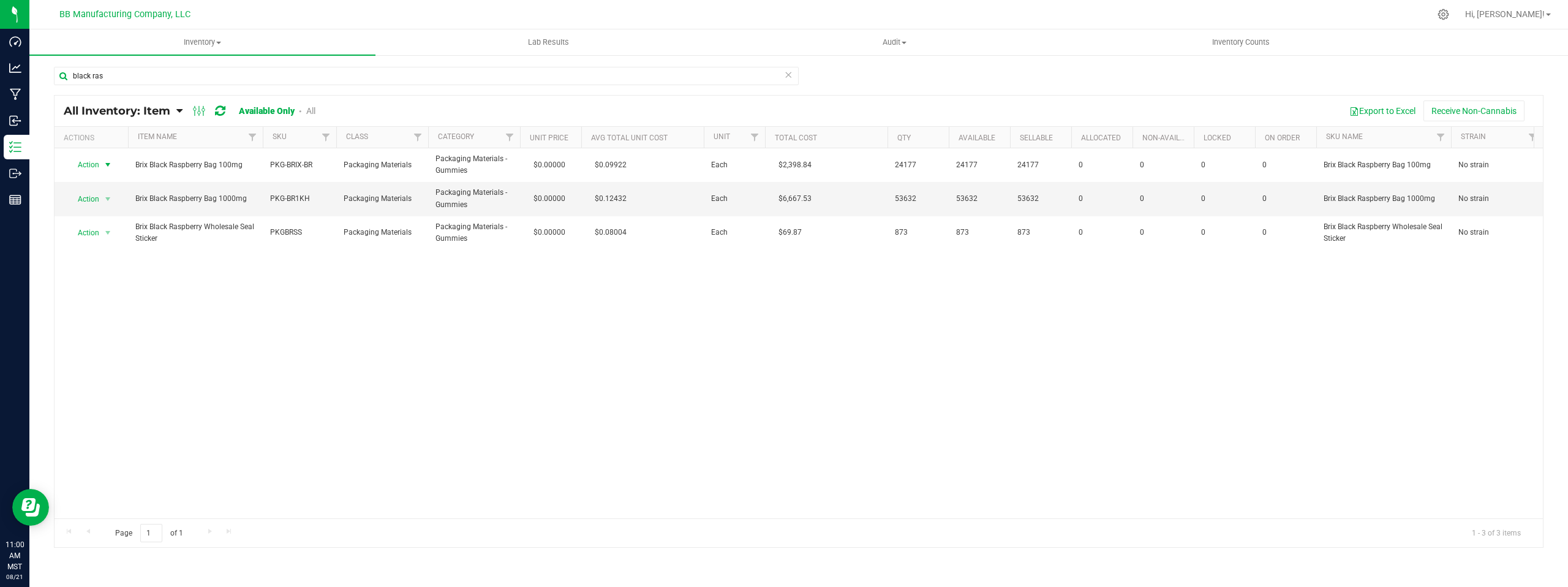
click at [109, 165] on span "select" at bounding box center [108, 165] width 10 height 10
click at [110, 179] on li "Adjust qty" at bounding box center [106, 186] width 78 height 18
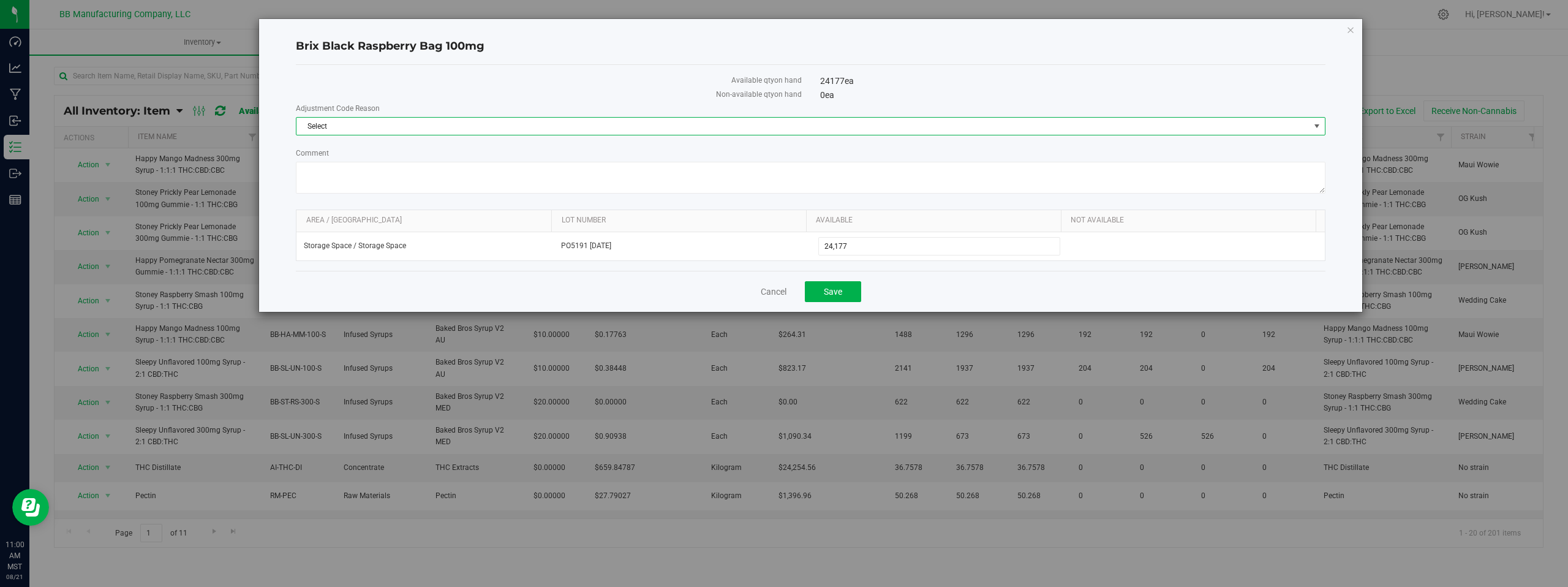
drag, startPoint x: 1317, startPoint y: 125, endPoint x: 1013, endPoint y: 133, distance: 304.1
click at [1317, 125] on span "select" at bounding box center [1317, 126] width 10 height 10
click at [389, 146] on li "Cost of Goods Packaging" at bounding box center [810, 147] width 1029 height 18
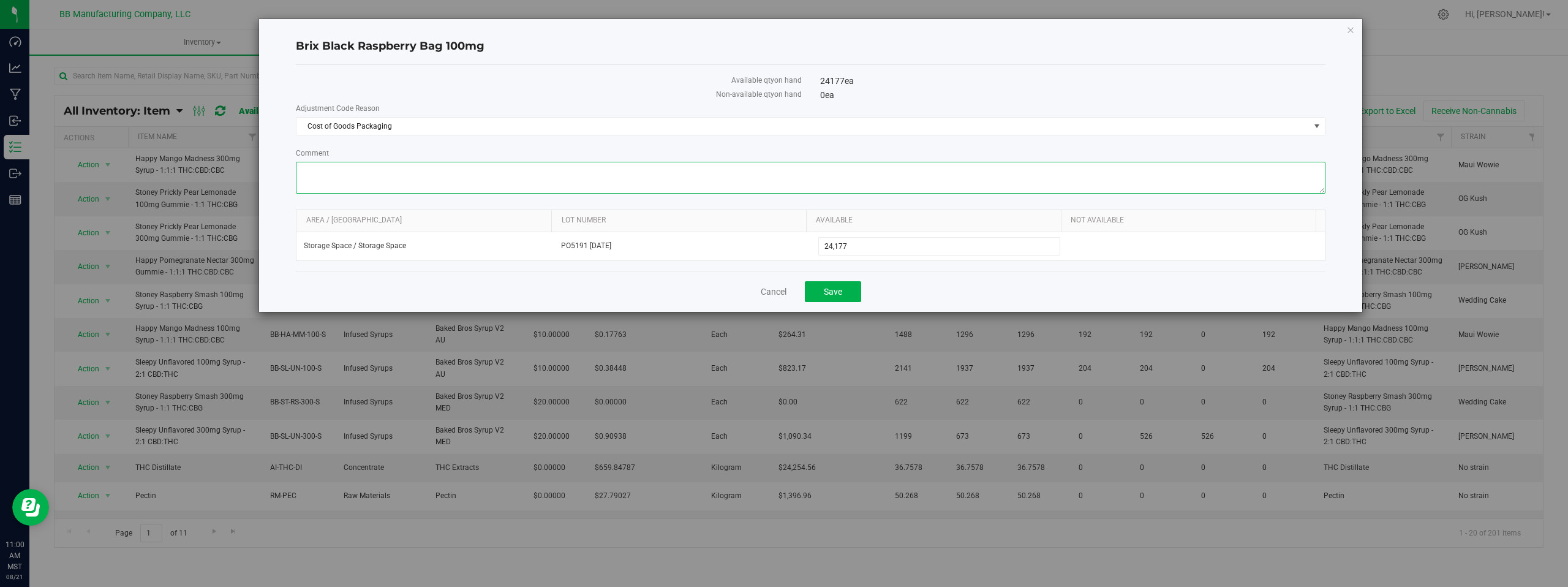
click at [335, 167] on textarea "Comment" at bounding box center [810, 177] width 1029 height 32
paste textarea "Cost of Goods - Adjusting to reflect loss during the production process. Adjust…"
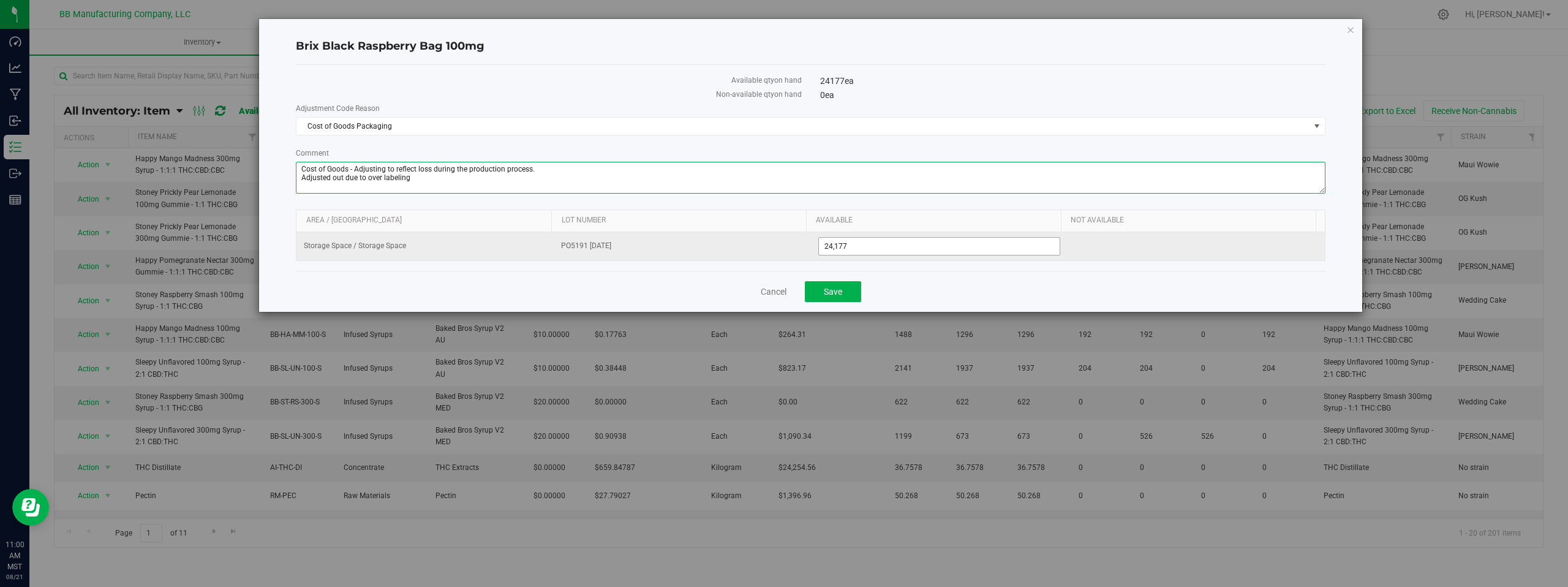
type textarea "Cost of Goods - Adjusting to reflect loss during the production process. Adjust…"
click at [882, 247] on span "24,177 24177" at bounding box center [940, 247] width 242 height 18
type input "24176"
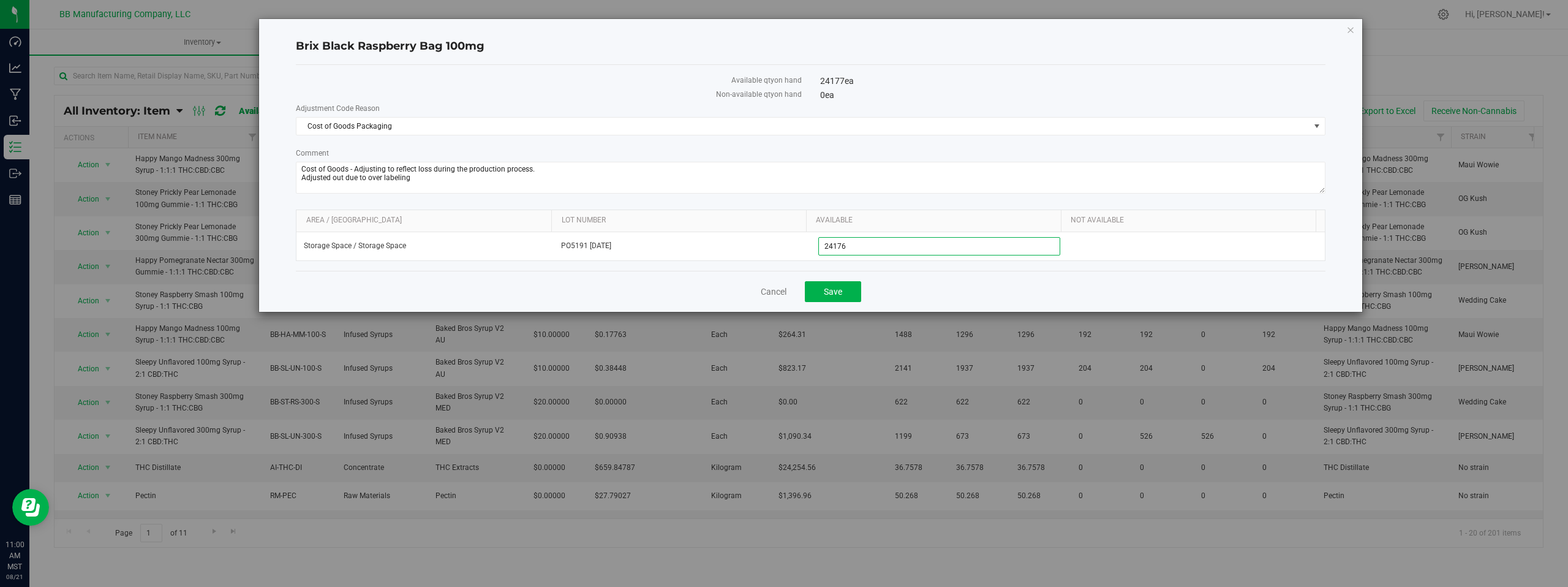
type input "24,176"
click at [915, 288] on div "Cancel Save" at bounding box center [810, 291] width 1029 height 41
click at [831, 290] on span "Save" at bounding box center [833, 291] width 18 height 10
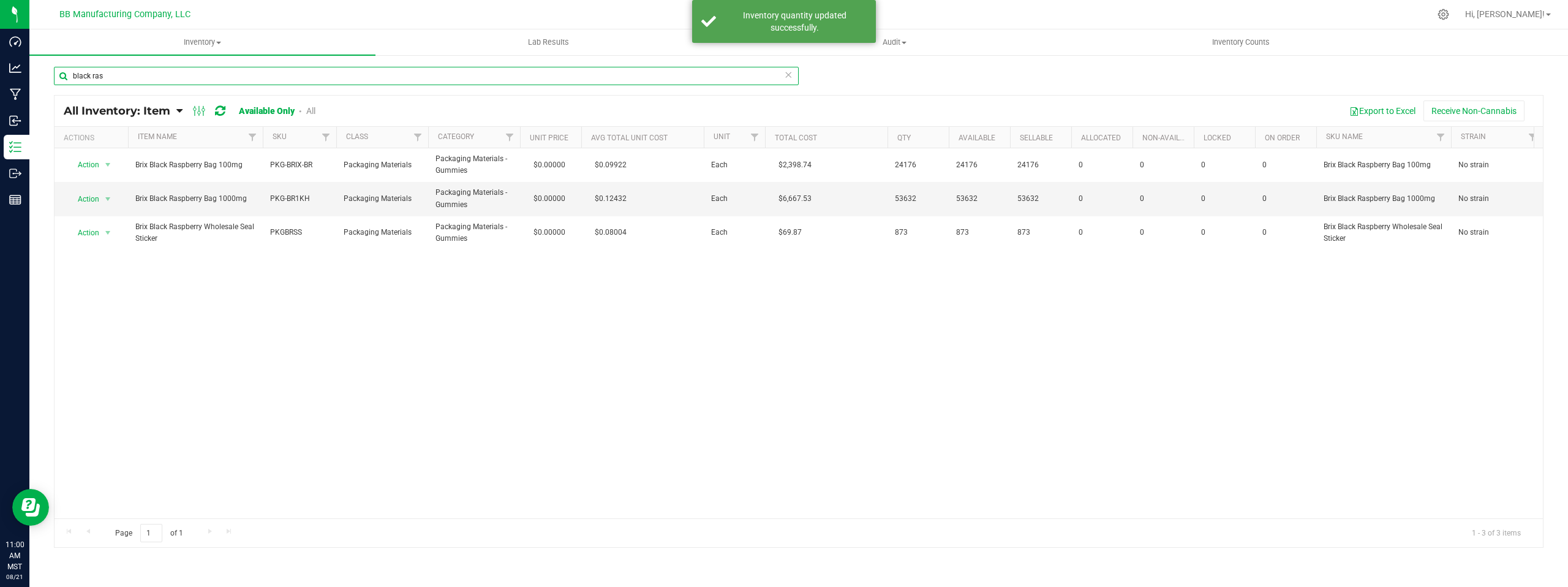
drag, startPoint x: 114, startPoint y: 76, endPoint x: 65, endPoint y: 76, distance: 49.0
click at [65, 76] on input "black ras" at bounding box center [426, 76] width 745 height 18
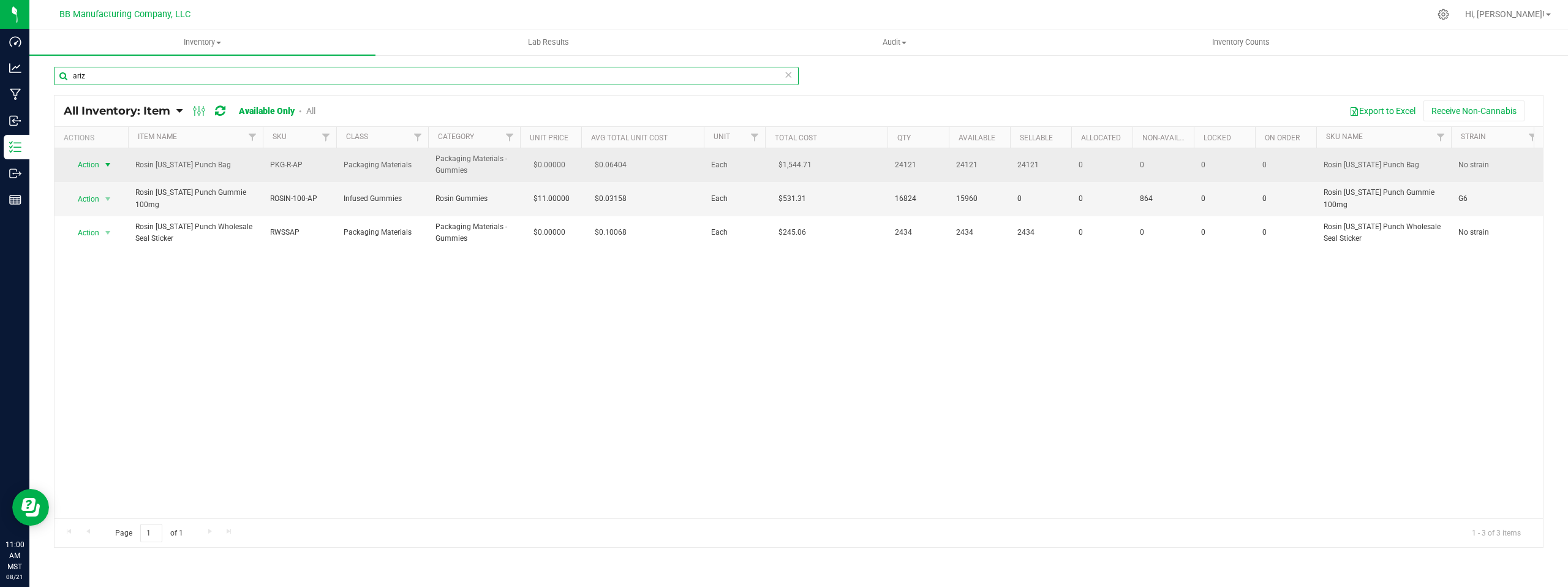
type input "ariz"
click at [110, 160] on span "select" at bounding box center [108, 165] width 10 height 10
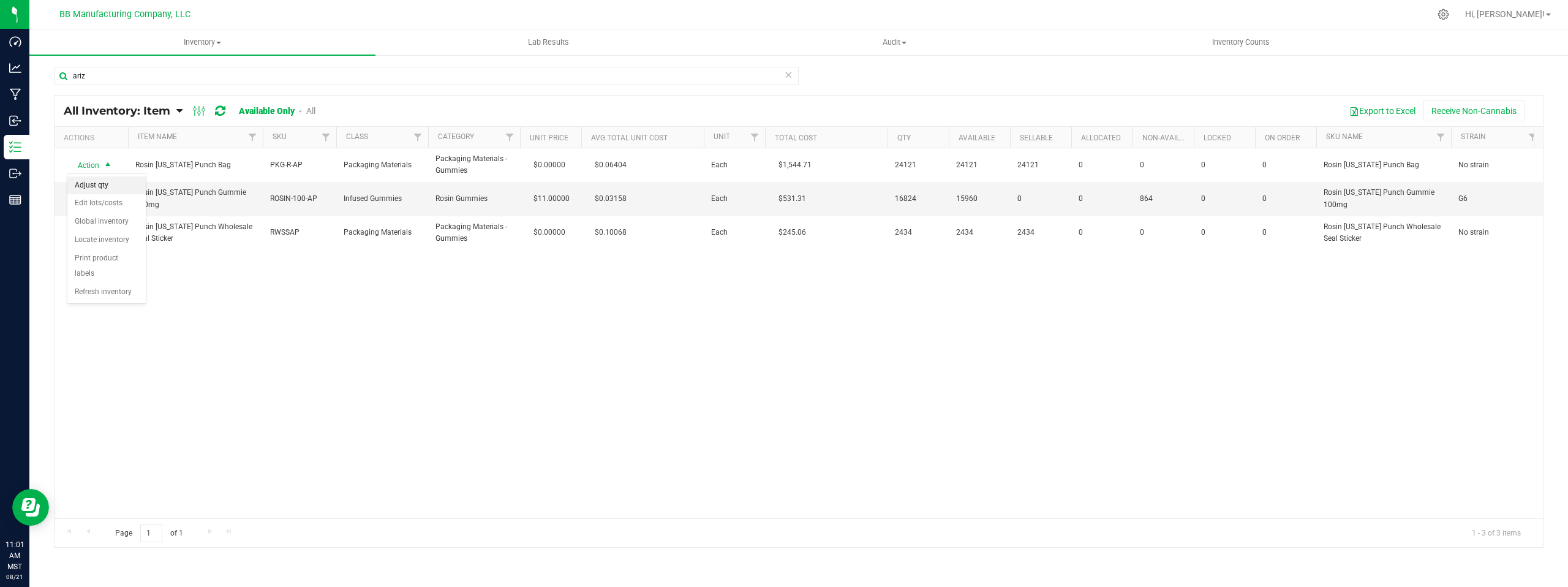
click at [108, 179] on li "Adjust qty" at bounding box center [106, 186] width 78 height 18
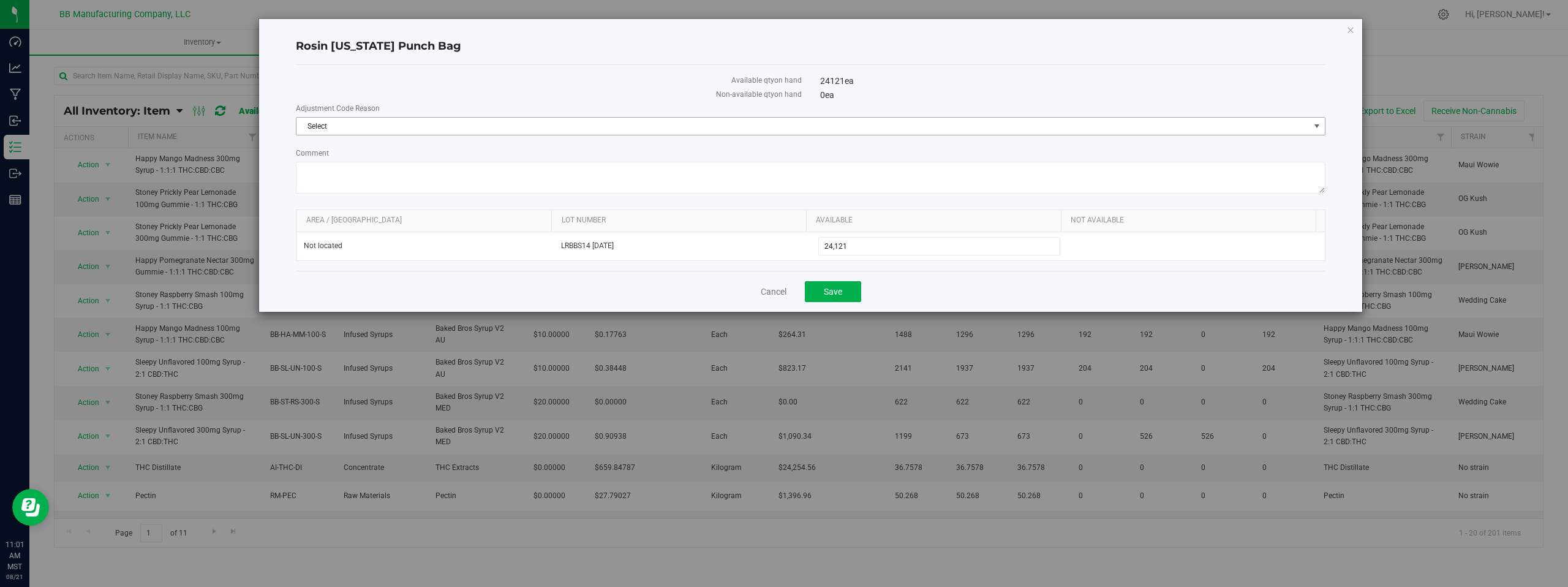
drag, startPoint x: 1314, startPoint y: 125, endPoint x: 1305, endPoint y: 125, distance: 9.0
click at [1315, 125] on span "select" at bounding box center [1317, 126] width 10 height 10
click at [324, 144] on li "Cost of Goods Packaging" at bounding box center [810, 147] width 1029 height 18
click at [331, 179] on textarea "Comment" at bounding box center [810, 177] width 1029 height 32
paste textarea "Cost of Goods - Adjusting to reflect loss during the production process. Adjust…"
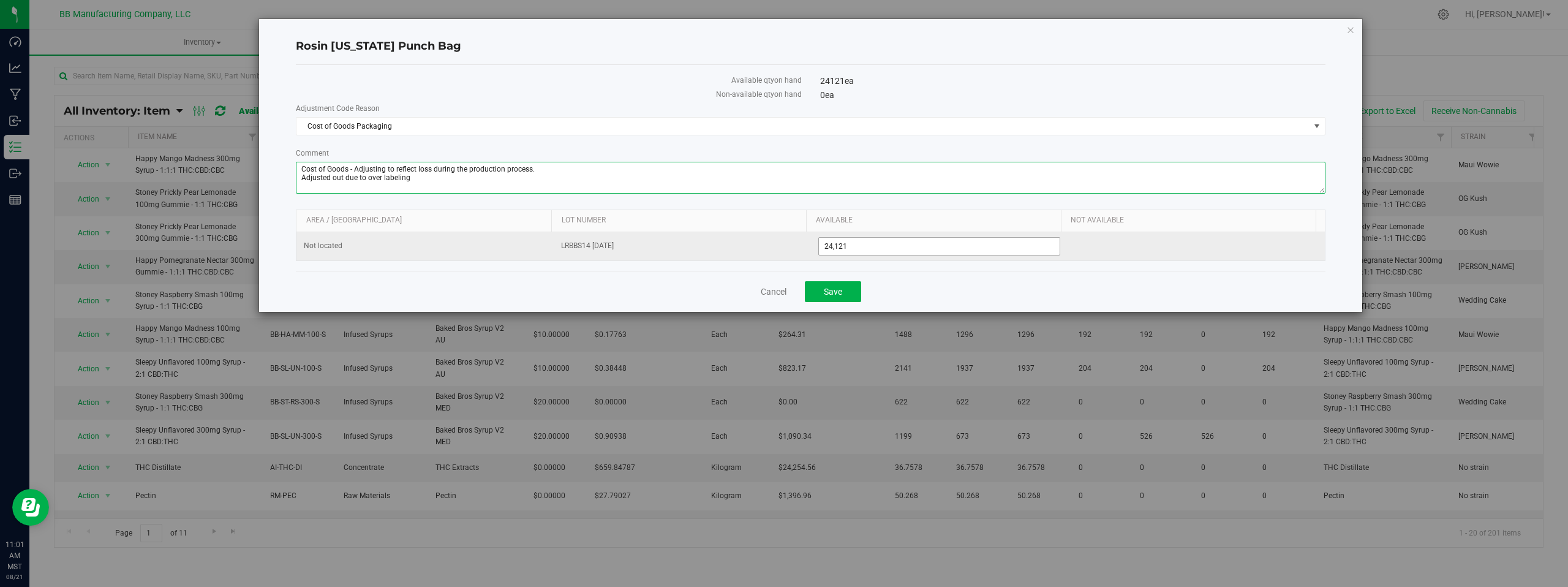
type textarea "Cost of Goods - Adjusting to reflect loss during the production process. Adjust…"
click at [856, 247] on span "24,121 24121" at bounding box center [940, 247] width 242 height 18
click at [856, 247] on input "24121" at bounding box center [940, 246] width 242 height 17
type input "24109"
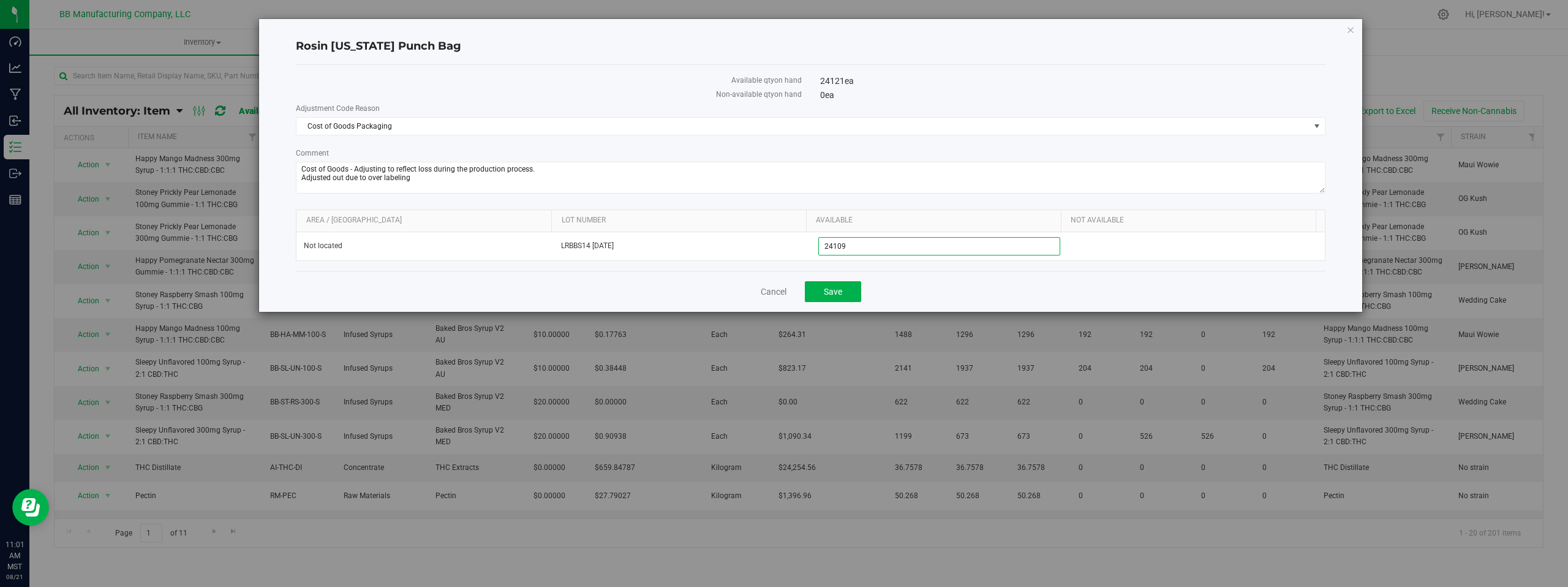
type input "24,109"
click at [911, 291] on div "Cancel Save" at bounding box center [810, 291] width 1029 height 41
click at [826, 289] on span "Save" at bounding box center [833, 291] width 18 height 10
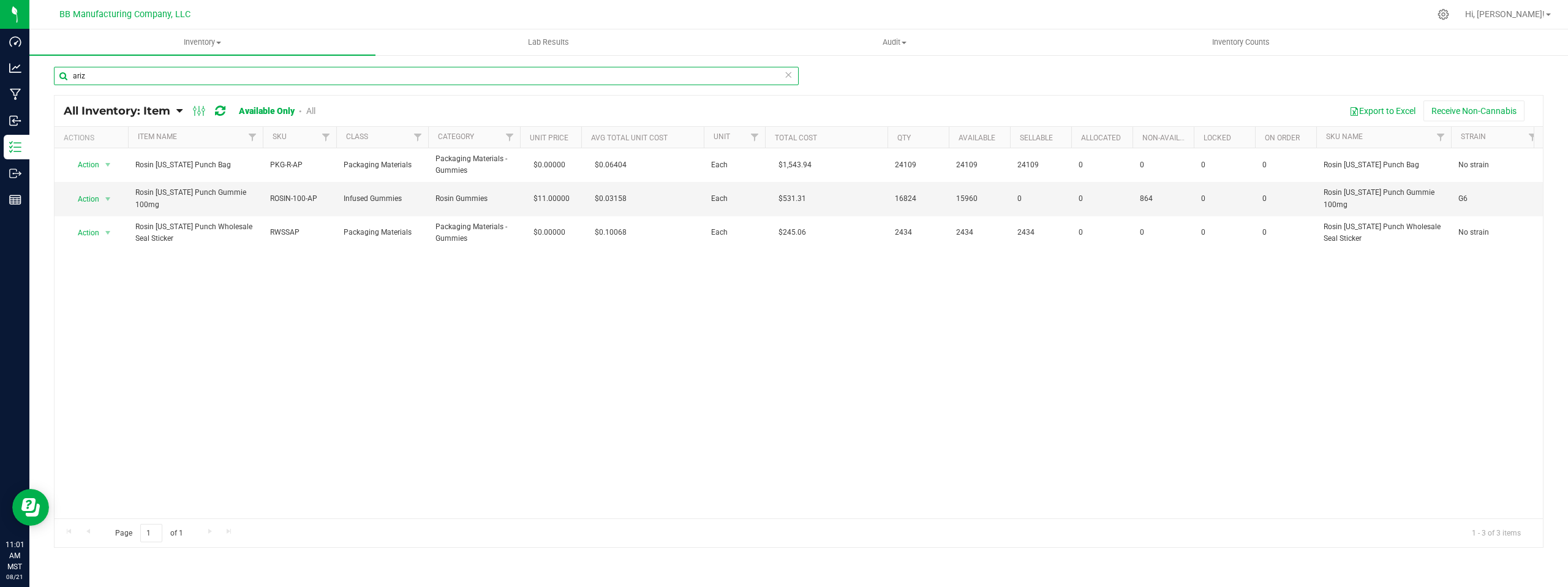
drag, startPoint x: 104, startPoint y: 72, endPoint x: 51, endPoint y: 69, distance: 53.1
click at [51, 69] on div "ariz All Inventory: Item Item Summary Item (default) Item by Strain Item by Loc…" at bounding box center [798, 245] width 1539 height 383
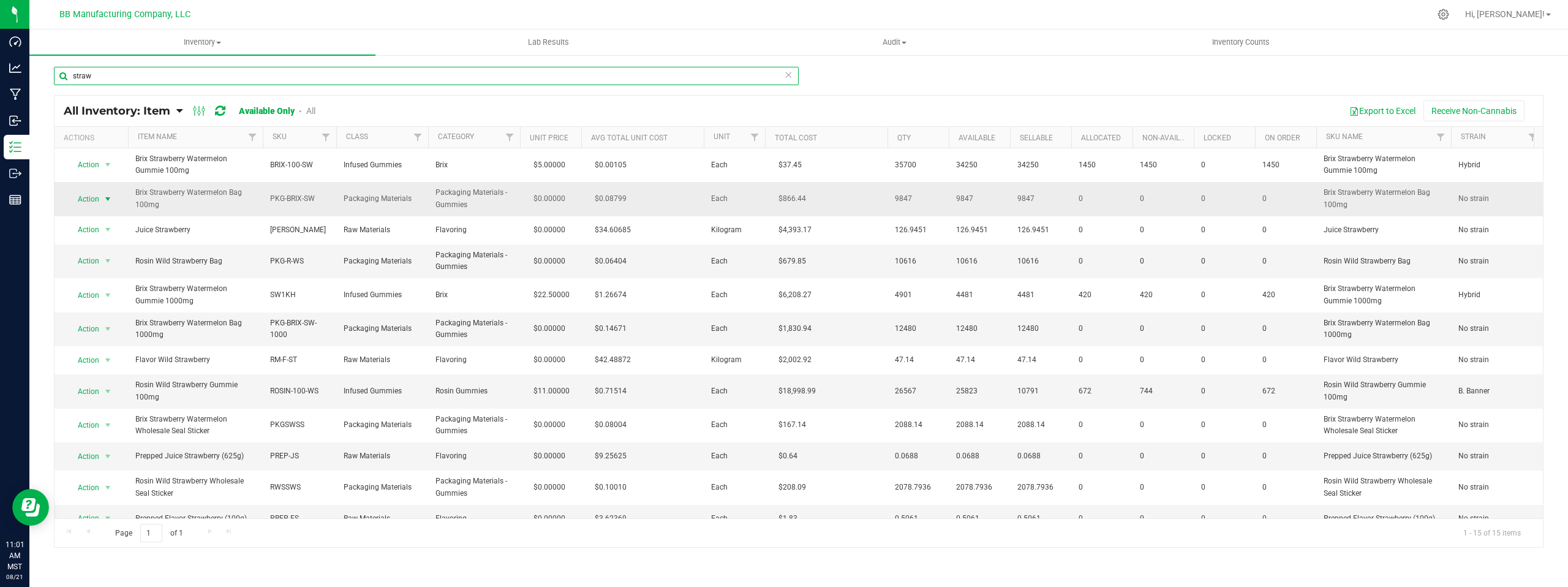
type input "straw"
click at [106, 199] on span "select" at bounding box center [108, 199] width 10 height 10
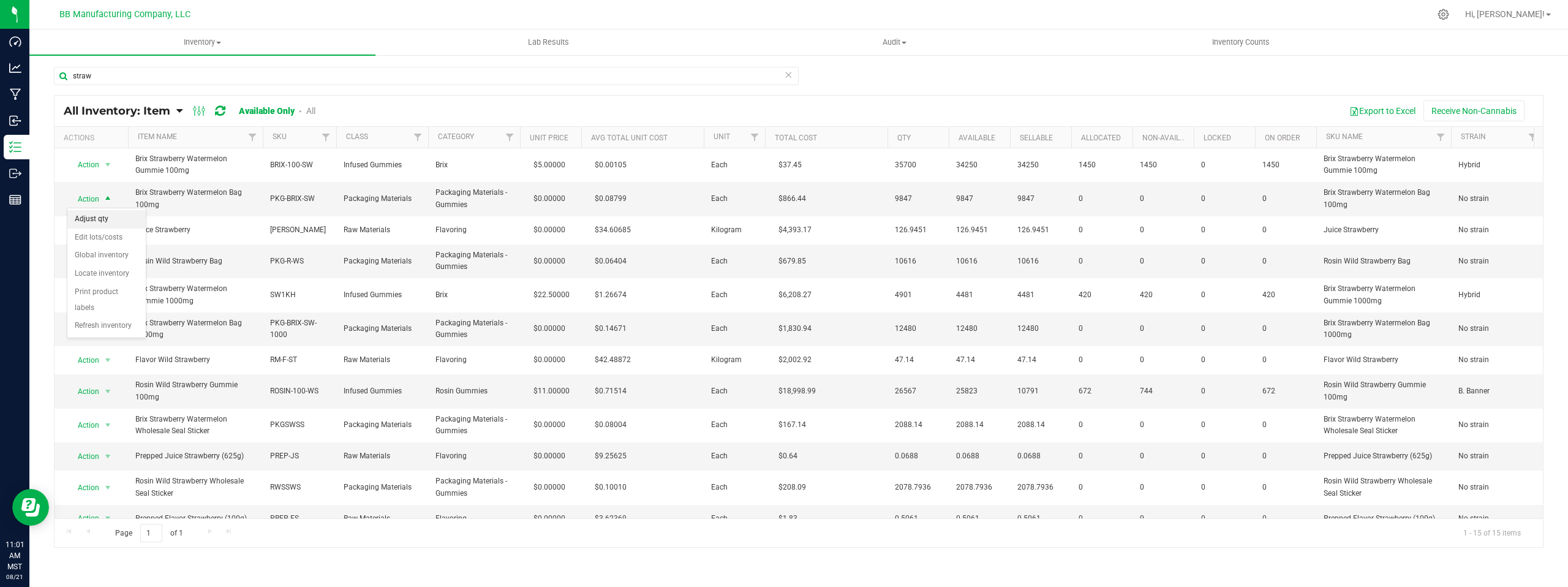
click at [106, 223] on li "Adjust qty" at bounding box center [106, 219] width 78 height 18
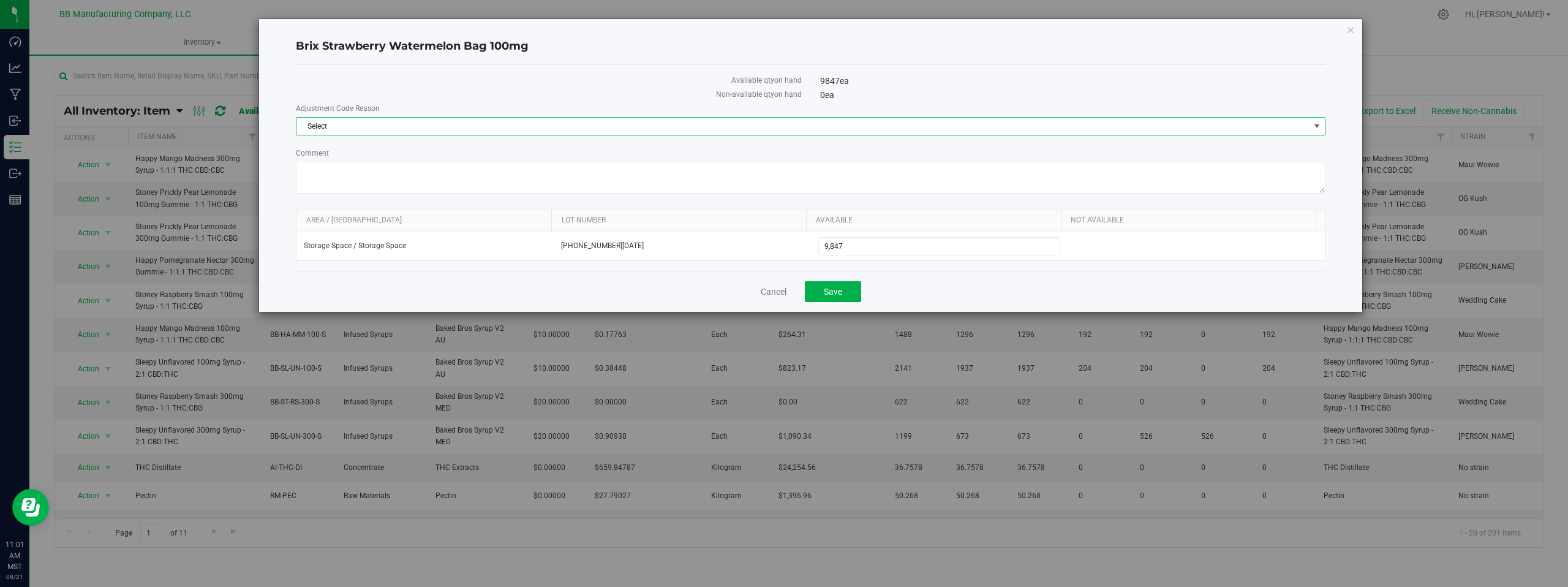
click at [1317, 125] on span "select" at bounding box center [1317, 126] width 10 height 10
click at [345, 146] on li "Cost of Goods Packaging" at bounding box center [810, 147] width 1029 height 18
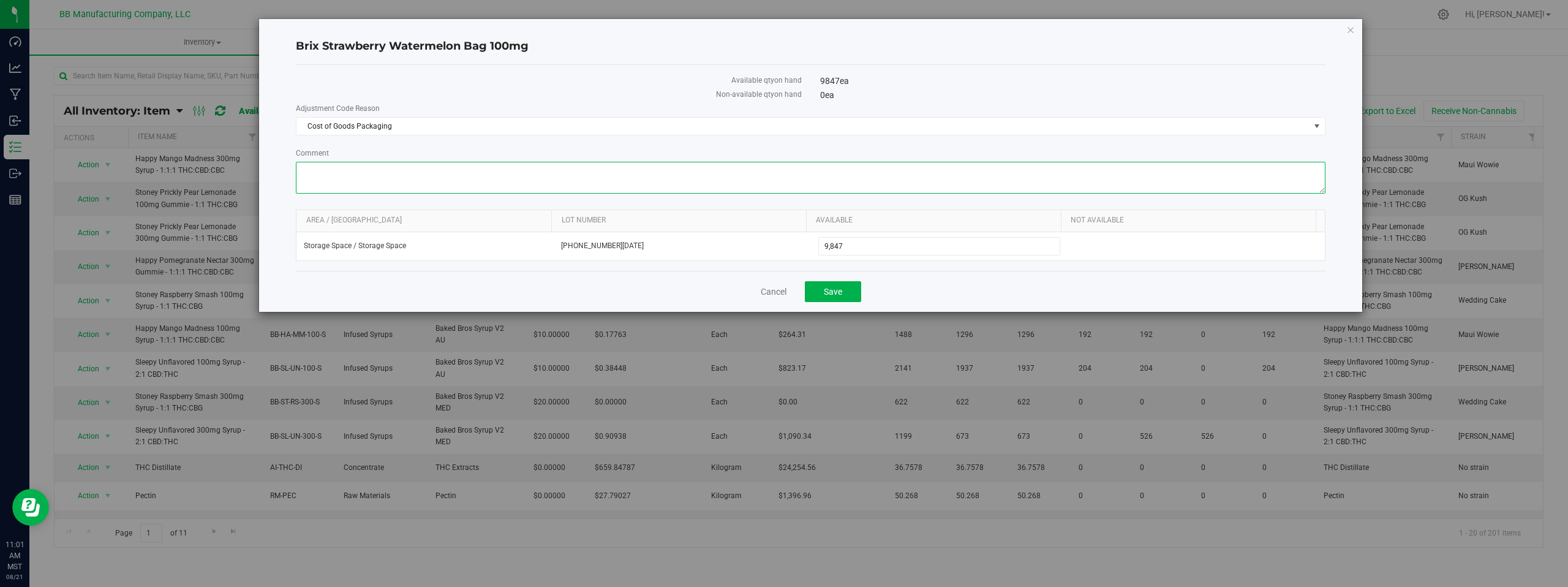
click at [333, 169] on textarea "Comment" at bounding box center [810, 177] width 1029 height 32
paste textarea "Cost of Goods - Adjusting to reflect loss during the production process. Adjust…"
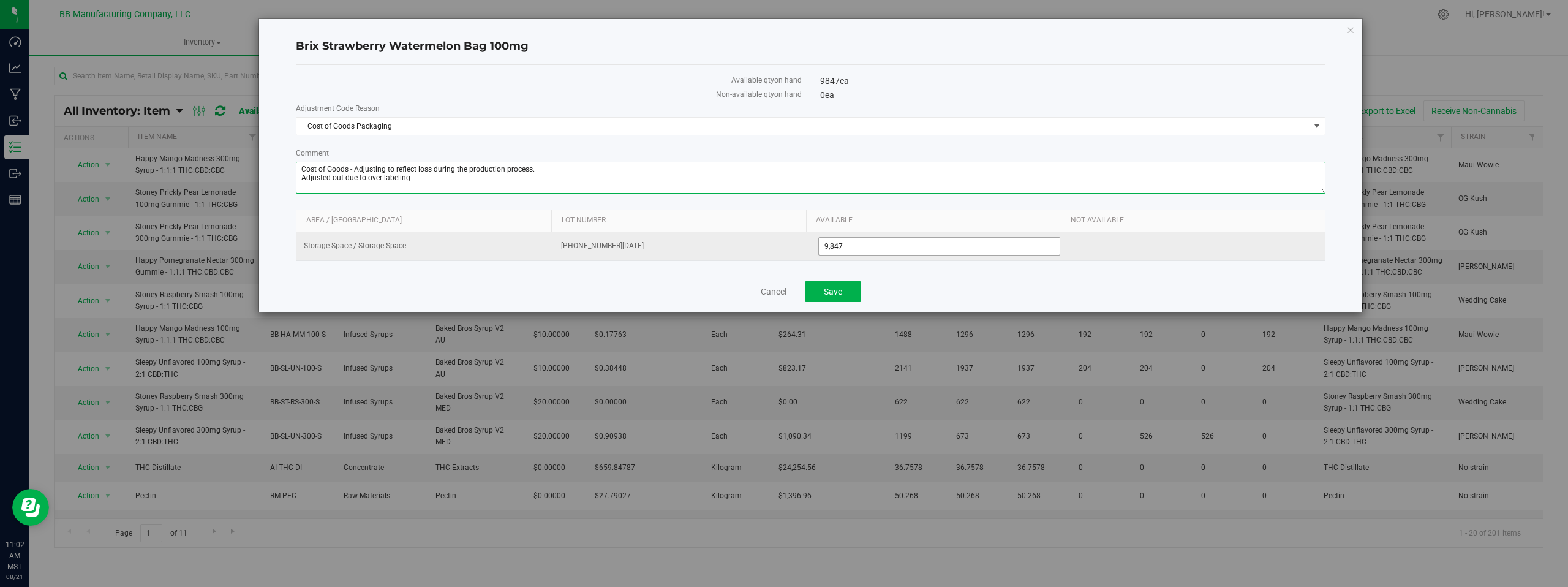
type textarea "Cost of Goods - Adjusting to reflect loss during the production process. Adjust…"
click at [879, 249] on span "9,847 9847" at bounding box center [940, 247] width 242 height 18
type input "9723"
type input "9,723"
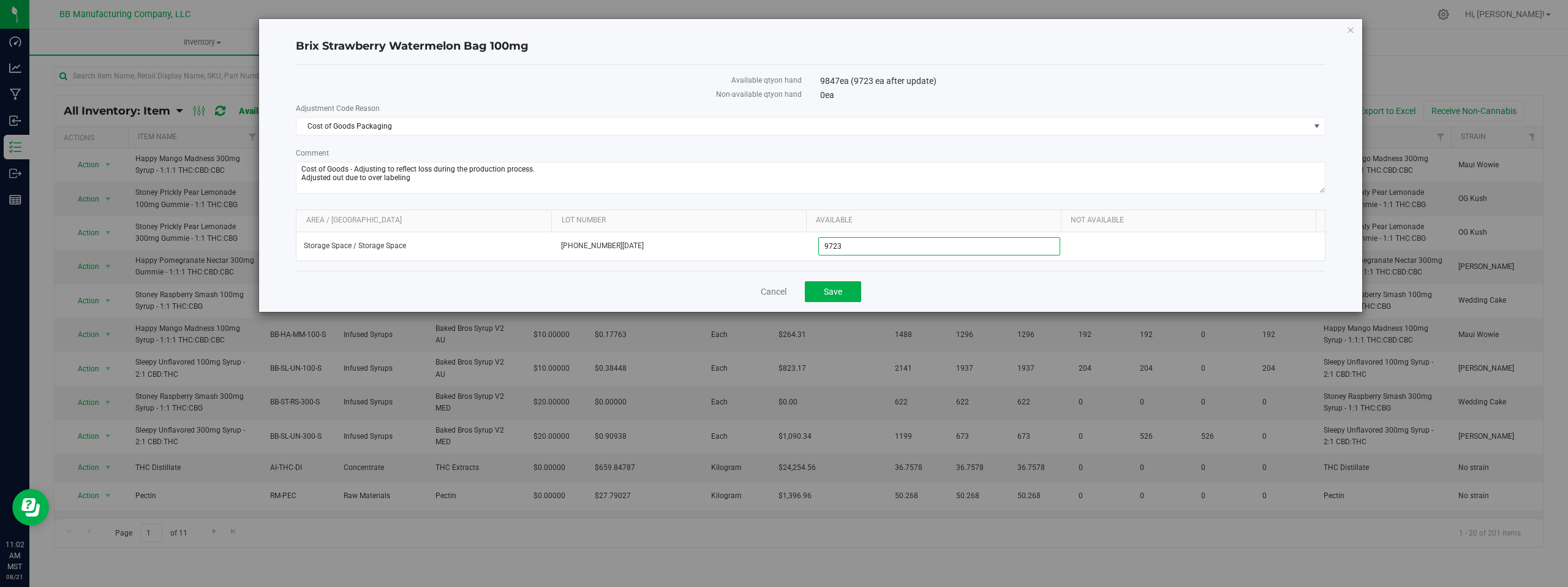
click at [651, 294] on div "Cancel Save" at bounding box center [810, 291] width 1029 height 41
click at [870, 294] on div "Cancel Save" at bounding box center [810, 291] width 1029 height 41
click at [827, 288] on span "Save" at bounding box center [833, 291] width 18 height 10
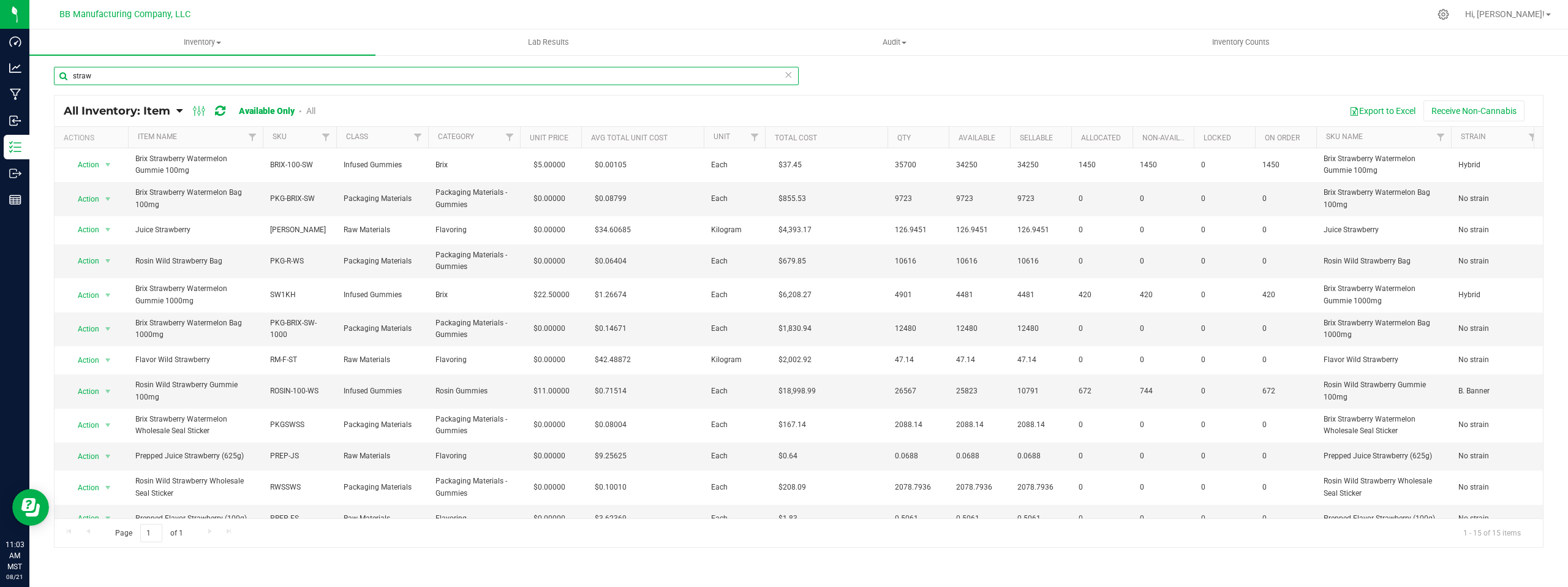
drag, startPoint x: 119, startPoint y: 76, endPoint x: 78, endPoint y: 93, distance: 44.4
click at [58, 82] on input "straw" at bounding box center [426, 76] width 745 height 18
drag, startPoint x: 95, startPoint y: 78, endPoint x: 70, endPoint y: 79, distance: 25.0
click at [70, 79] on input "straw" at bounding box center [426, 76] width 745 height 18
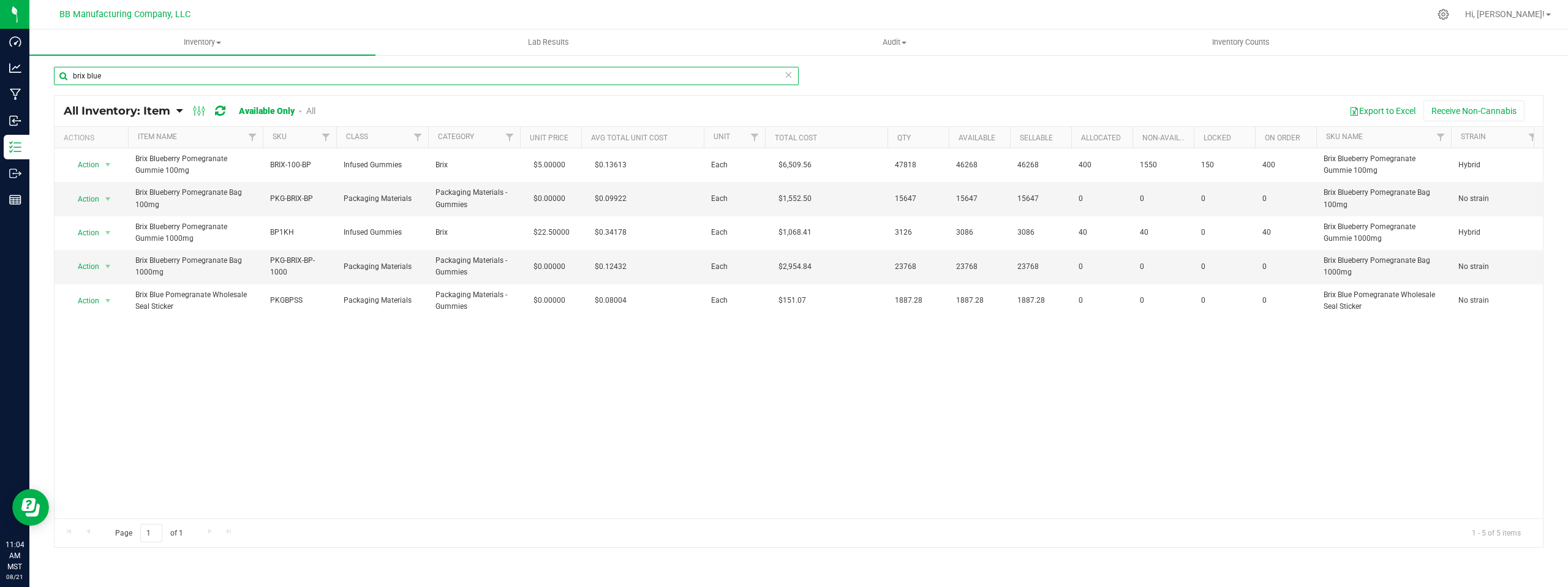
drag, startPoint x: 123, startPoint y: 77, endPoint x: 60, endPoint y: 74, distance: 63.1
click at [60, 74] on input "brix blue" at bounding box center [426, 76] width 745 height 18
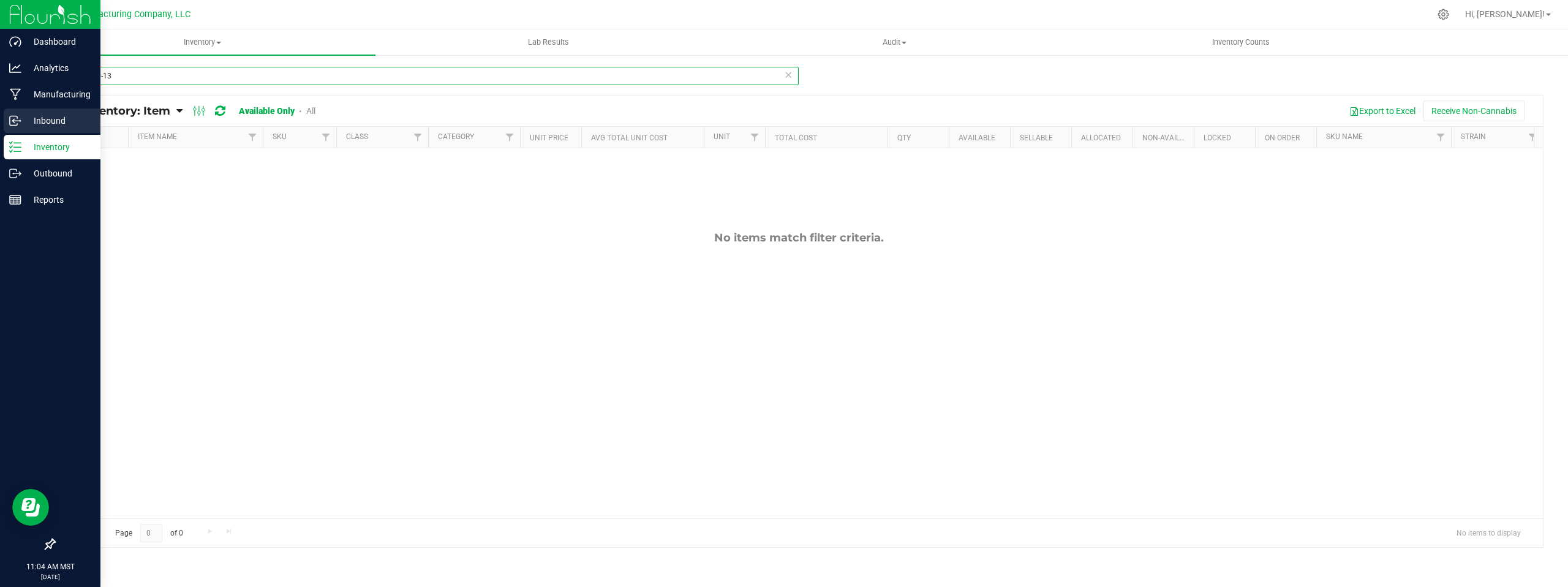
type input "br100bp-13"
click at [36, 120] on p "Inbound" at bounding box center [58, 120] width 74 height 15
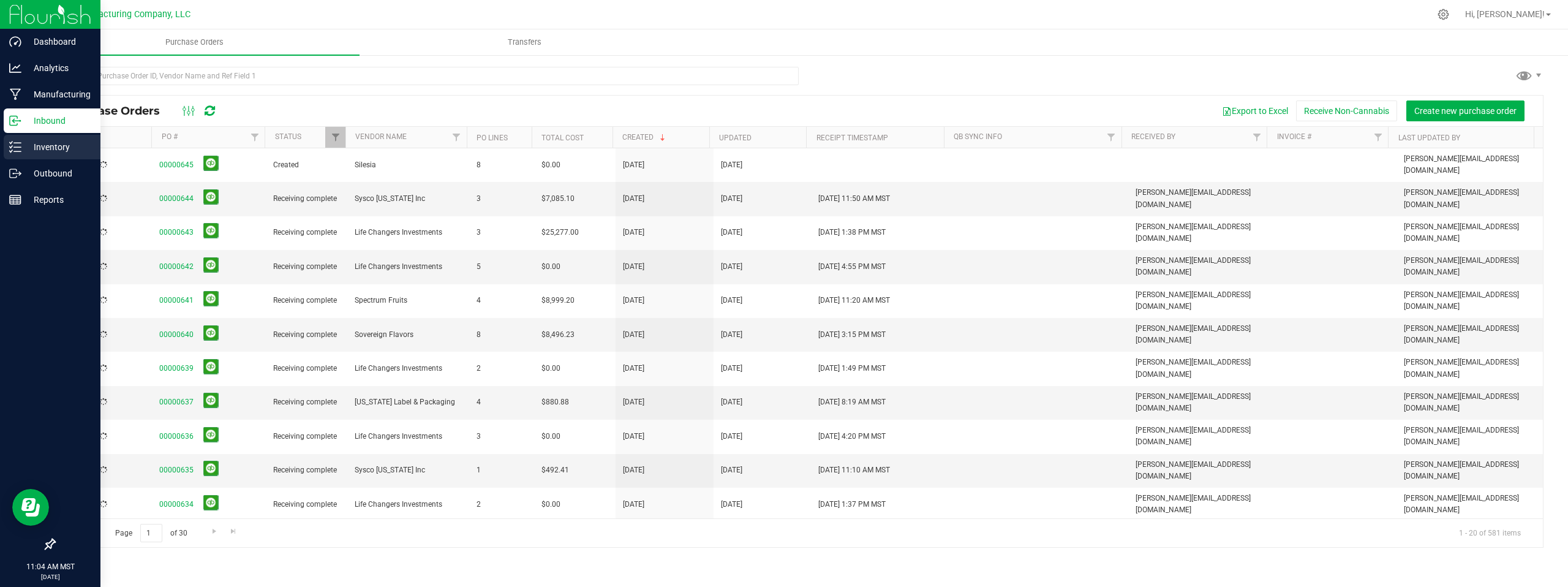
click at [45, 151] on p "Inventory" at bounding box center [58, 146] width 74 height 15
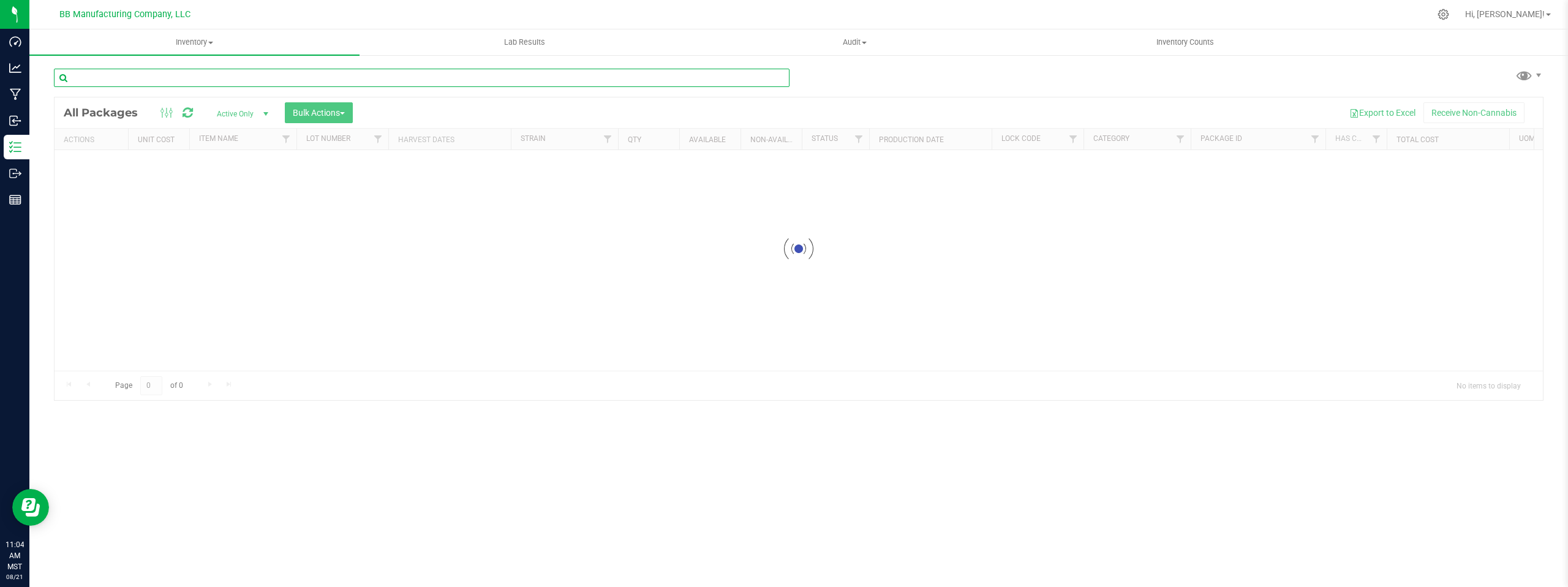
click at [101, 80] on input "text" at bounding box center [422, 78] width 736 height 18
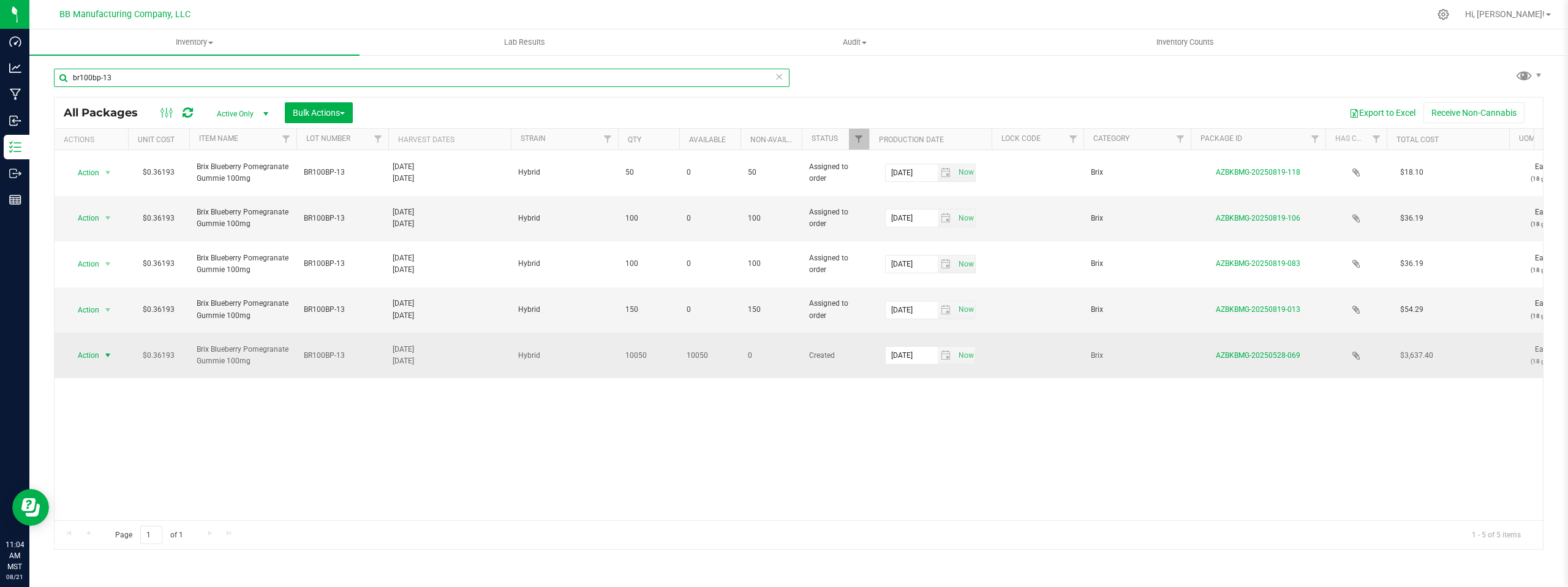
type input "br100bp-13"
click at [109, 350] on span "select" at bounding box center [108, 355] width 10 height 10
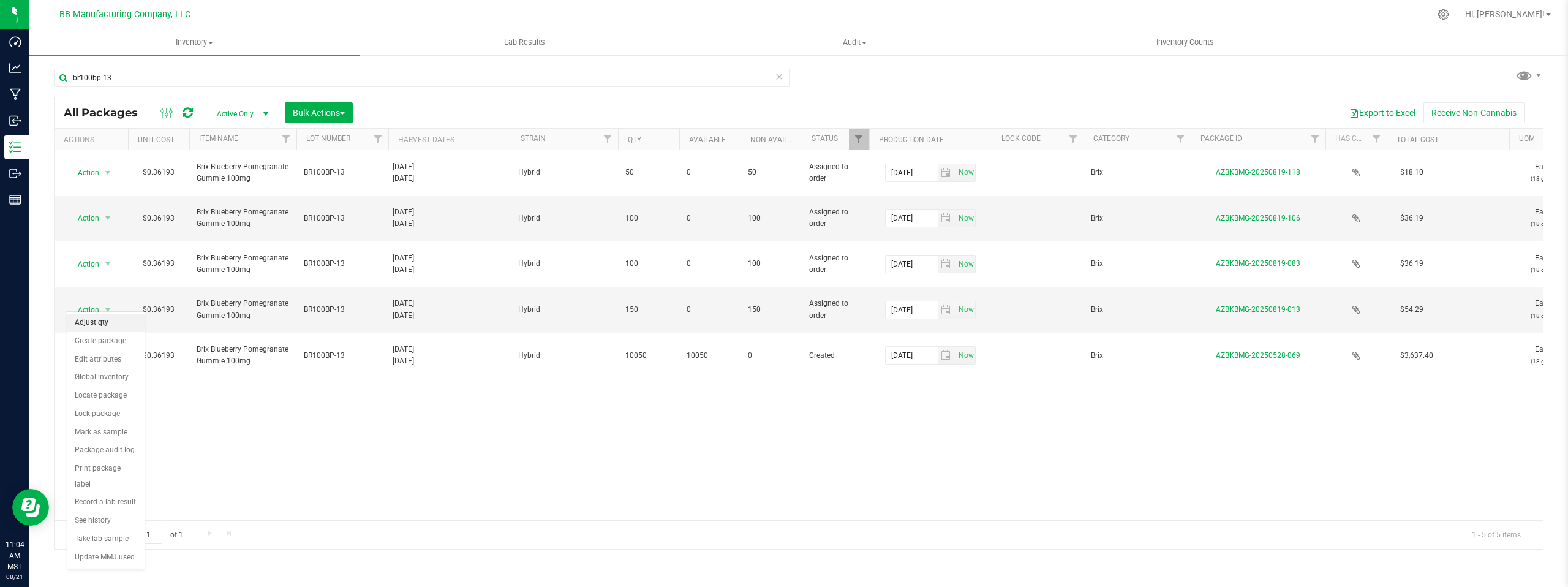
click at [108, 324] on li "Adjust qty" at bounding box center [106, 323] width 77 height 18
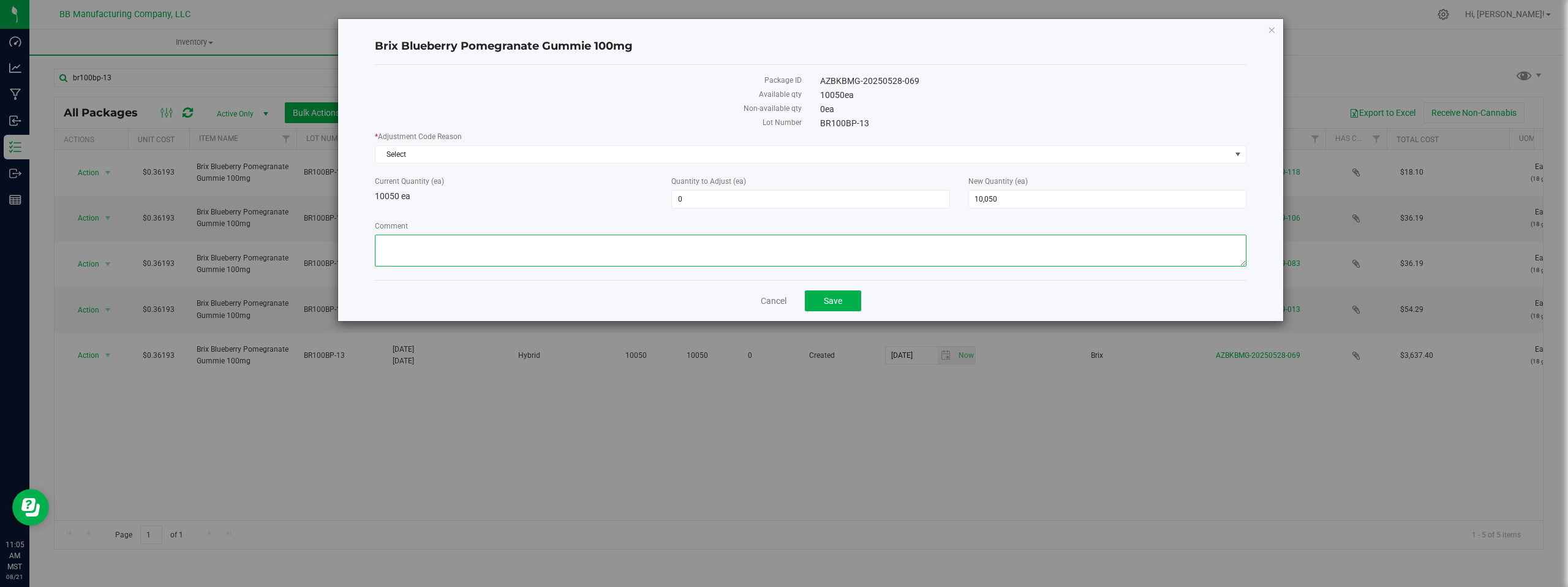
click at [402, 242] on textarea "Comment" at bounding box center [810, 250] width 872 height 32
paste textarea "Cost of Goods- Adjusting to reflect products that did not meet QC/QA Standards …"
click at [612, 249] on textarea "Comment" at bounding box center [810, 250] width 872 height 32
type textarea "Cost of Goods- Adjusting to reflect products that did not meet QC/QA Standards …"
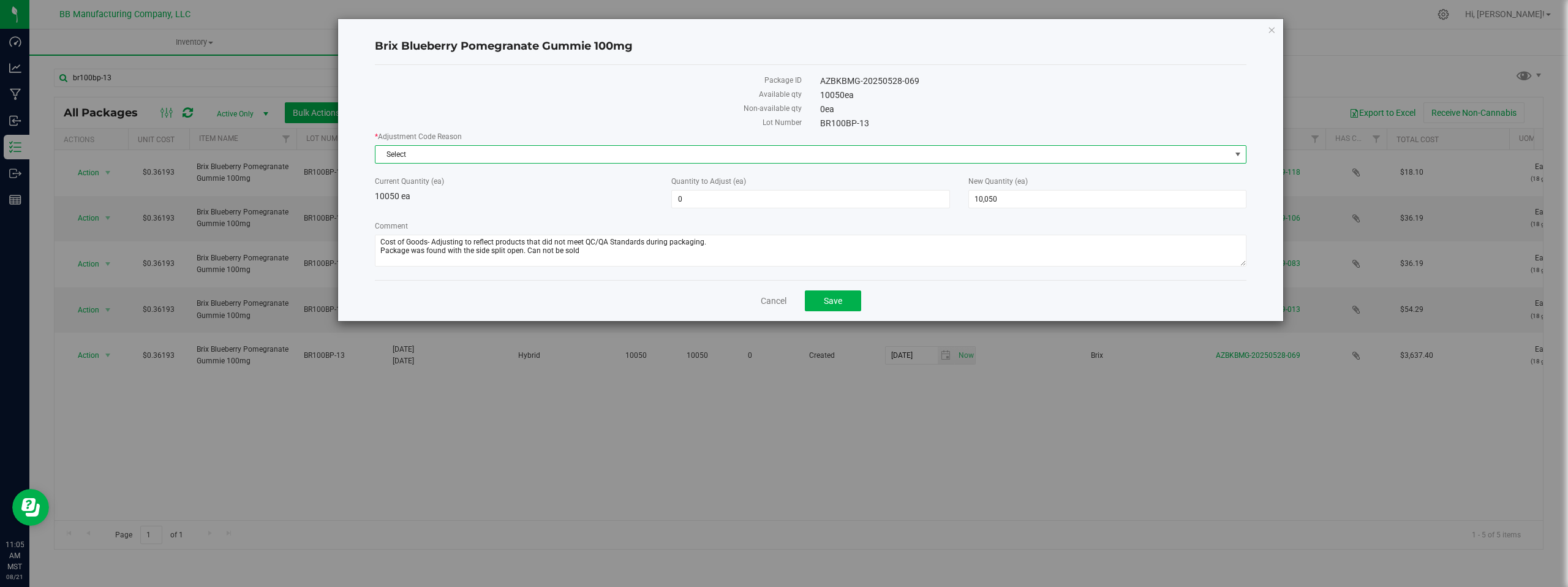
click at [1240, 154] on span "select" at bounding box center [1238, 154] width 10 height 10
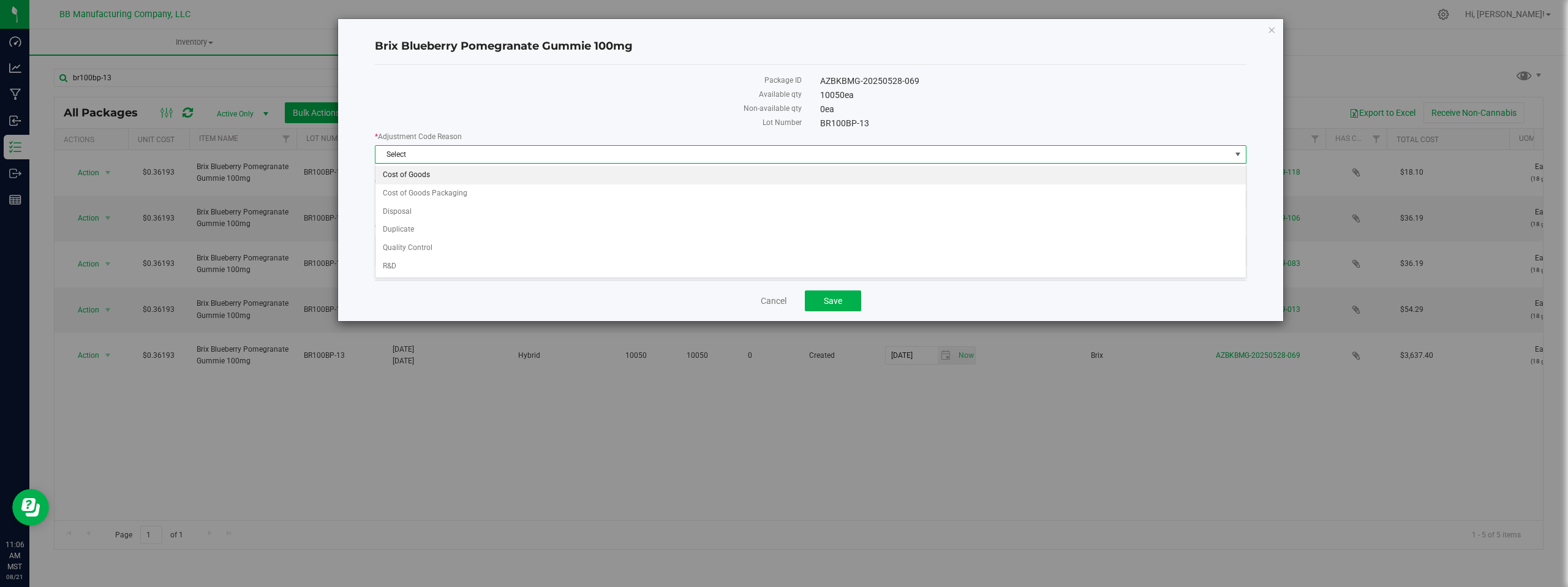
click at [410, 174] on li "Cost of Goods" at bounding box center [810, 175] width 870 height 18
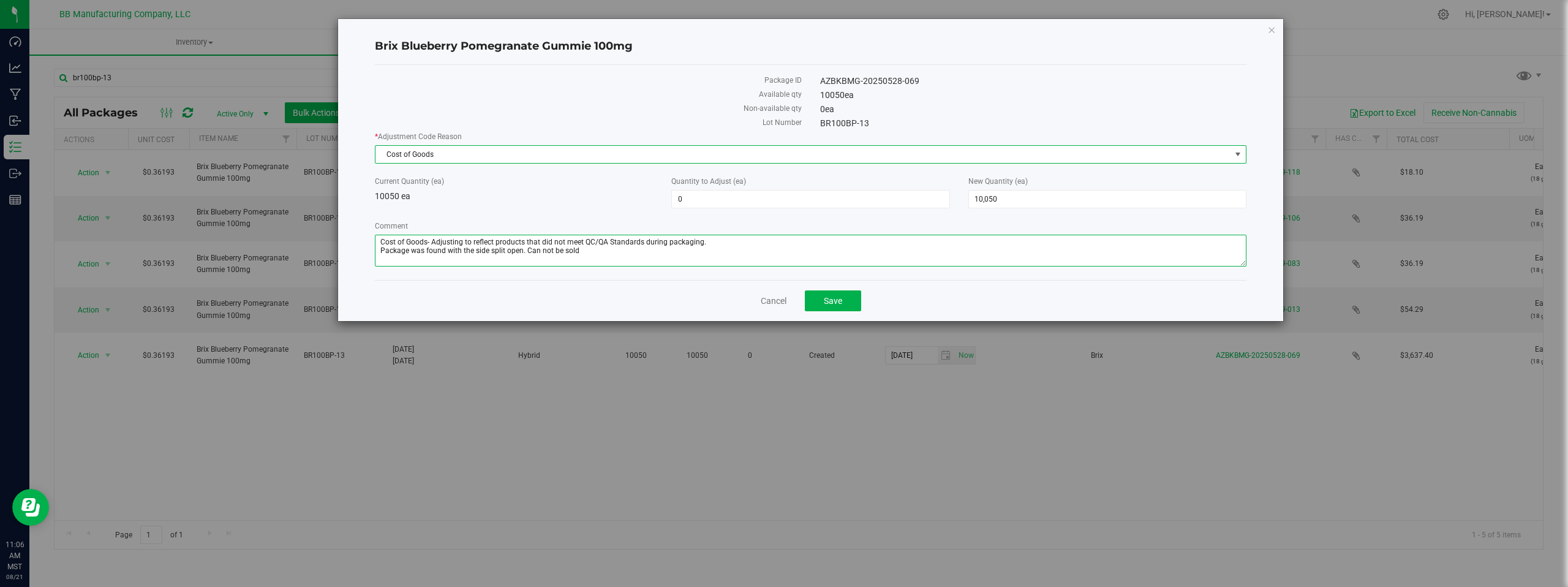
click at [602, 247] on textarea "Comment" at bounding box center [810, 250] width 872 height 32
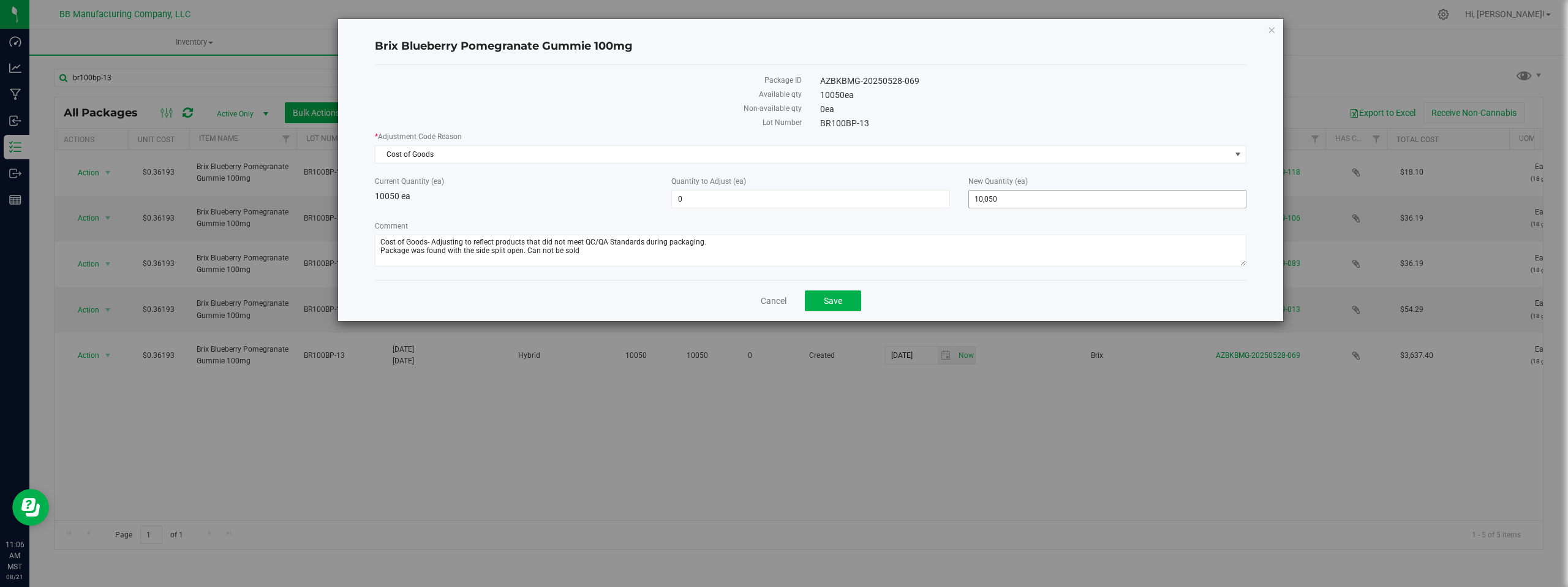
click at [1023, 201] on span "10,050 10050" at bounding box center [1107, 199] width 278 height 18
type input "10049"
type input "-1"
type input "10,049"
click at [586, 185] on label "Current Quantity (ea)" at bounding box center [513, 181] width 278 height 11
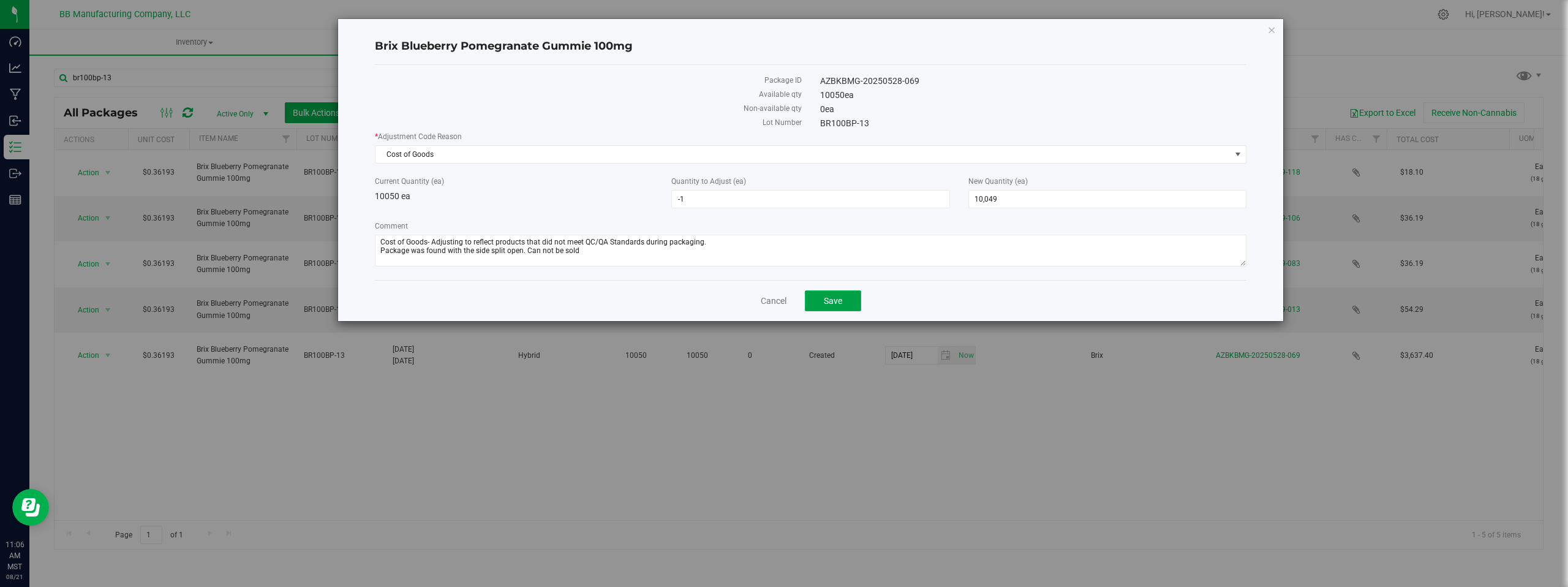
click at [819, 301] on button "Save" at bounding box center [833, 301] width 56 height 21
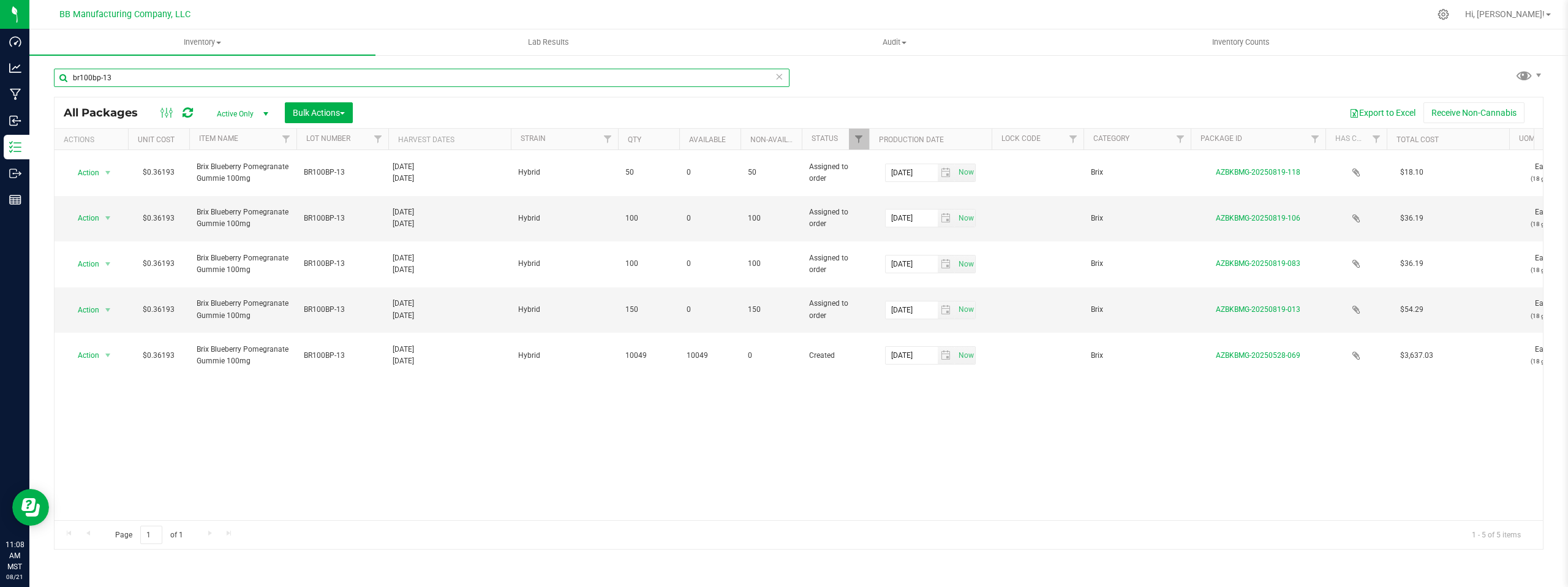
drag, startPoint x: 139, startPoint y: 75, endPoint x: 58, endPoint y: 80, distance: 81.2
click at [58, 80] on input "br100bp-13" at bounding box center [422, 78] width 736 height 18
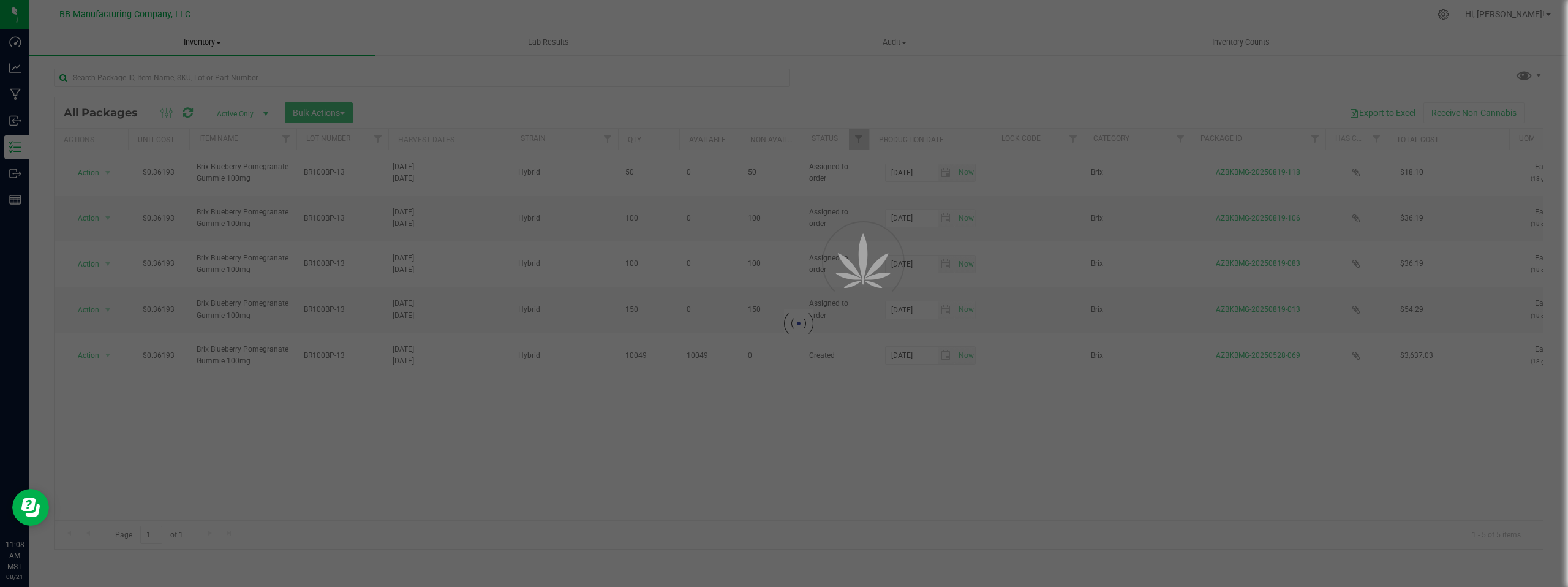
click at [219, 43] on div "Inventory All packages All inventory Waste log Create inventory Lab Results Aud…" at bounding box center [798, 308] width 1539 height 558
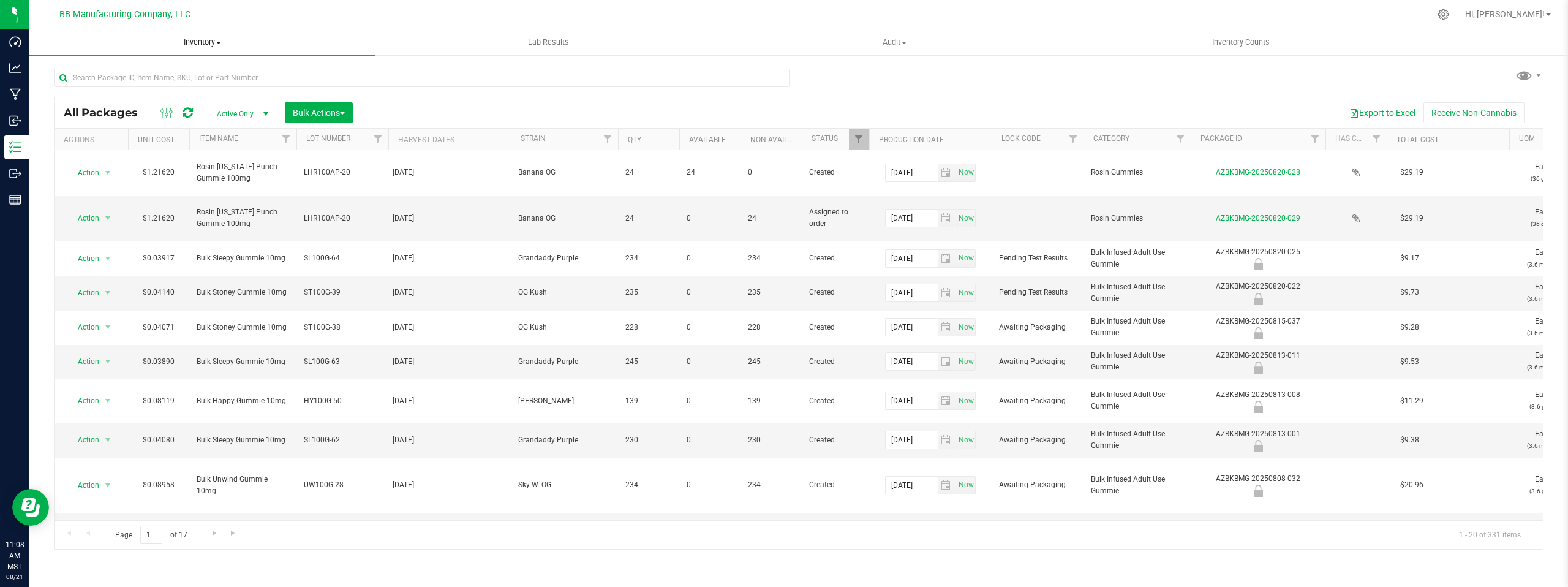
click at [221, 43] on span at bounding box center [218, 42] width 5 height 2
click at [113, 85] on li "All inventory" at bounding box center [202, 88] width 346 height 15
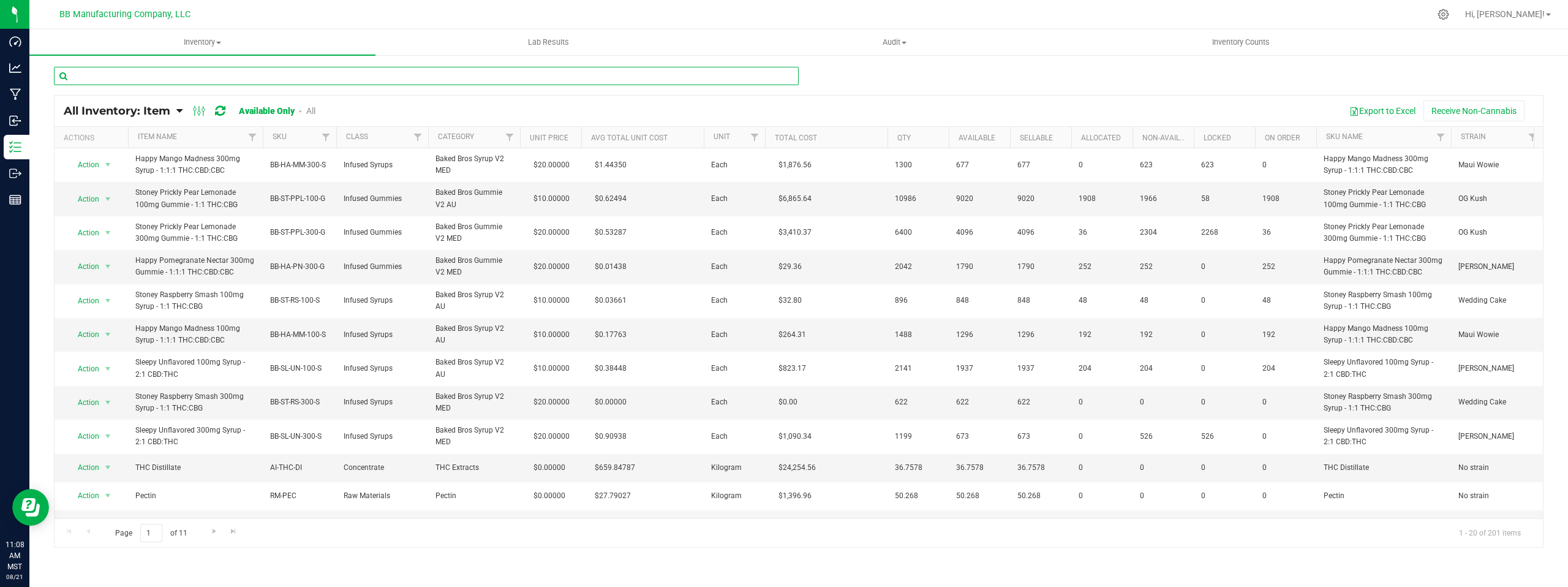
click at [99, 77] on input "text" at bounding box center [426, 76] width 745 height 18
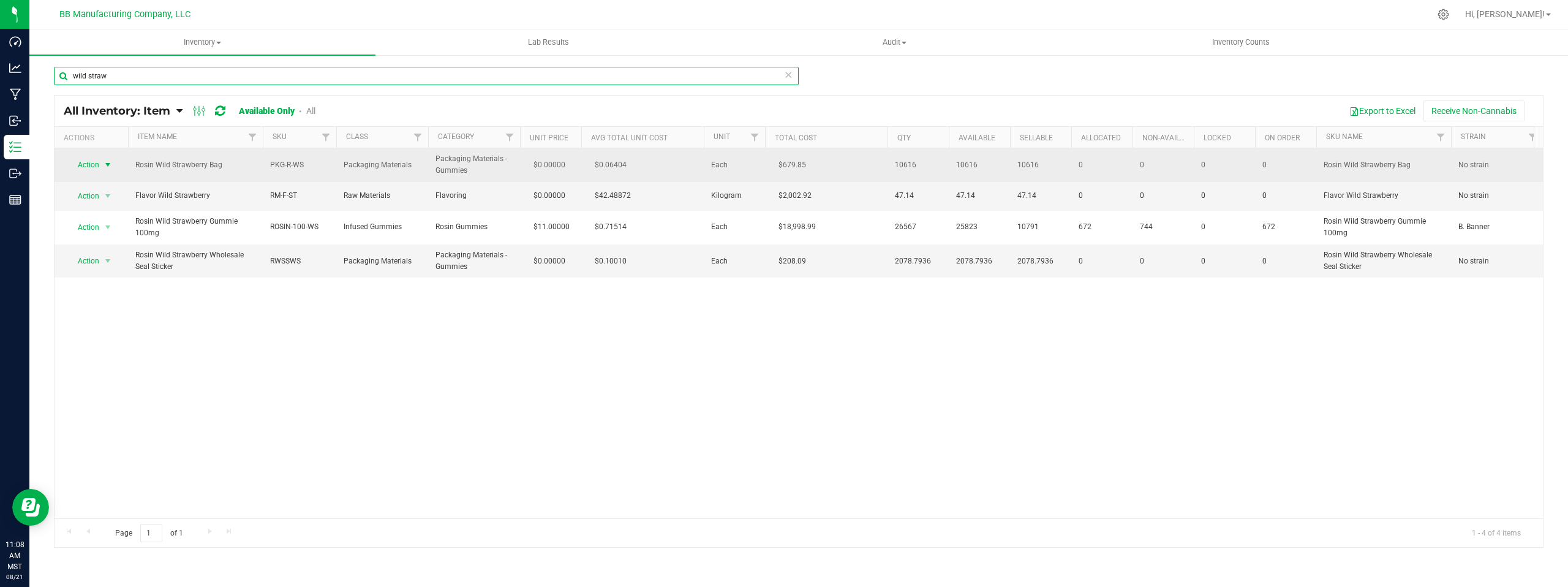
type input "wild straw"
click at [110, 164] on span "select" at bounding box center [108, 165] width 10 height 10
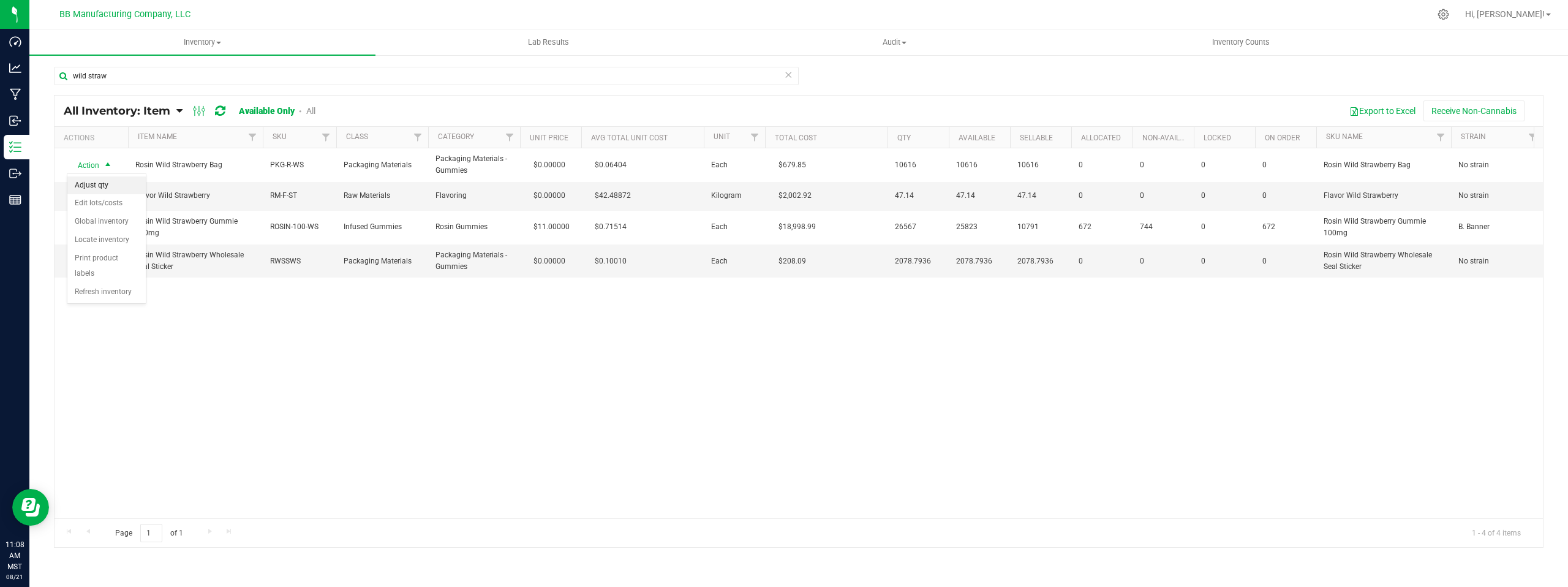
click at [111, 185] on li "Adjust qty" at bounding box center [106, 186] width 78 height 18
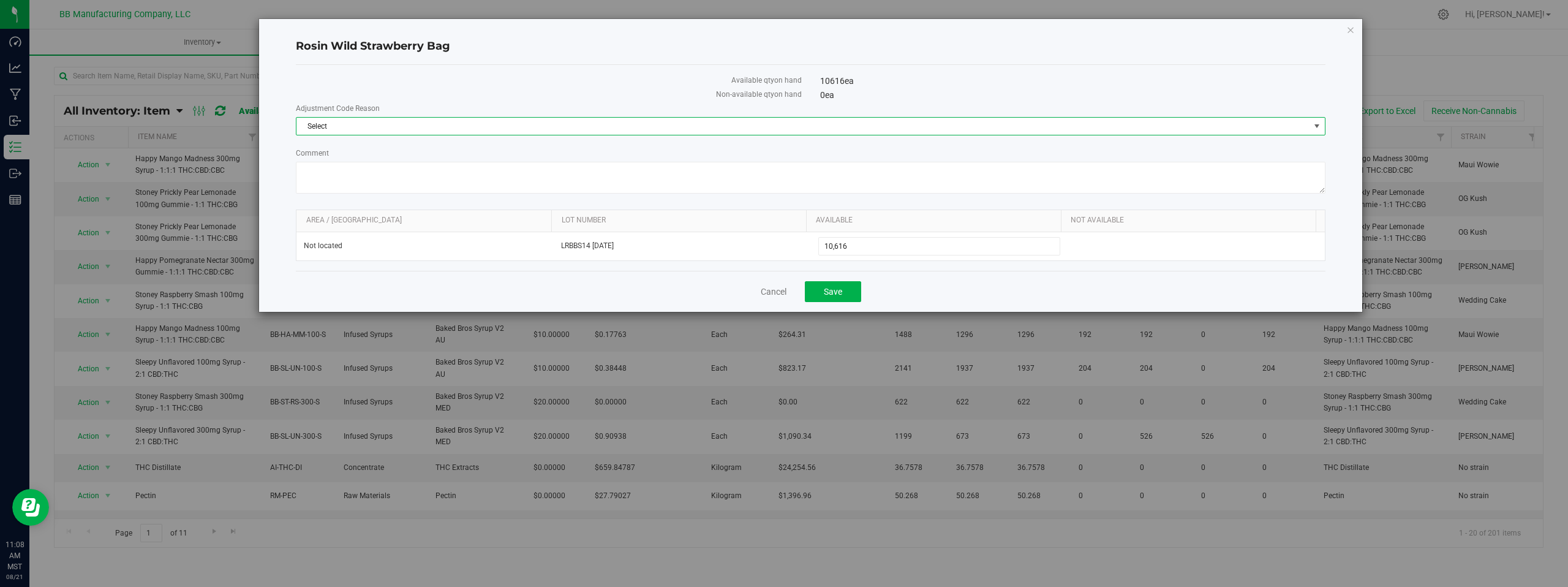
click at [1319, 127] on span "select" at bounding box center [1317, 126] width 10 height 10
click at [347, 149] on li "Cost of Goods Packaging" at bounding box center [810, 147] width 1029 height 18
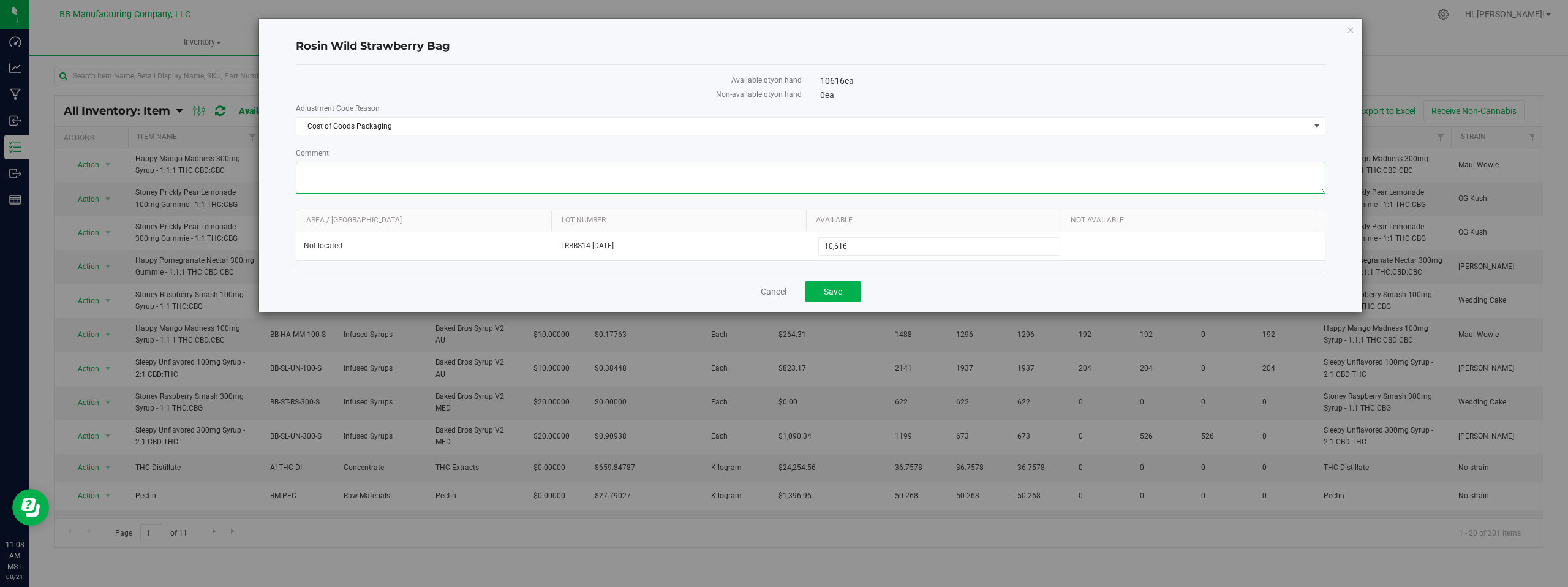
click at [319, 168] on textarea "Comment" at bounding box center [810, 177] width 1029 height 32
paste textarea "Cost of Goods- Adjusting to reflect products that did not meet QC/QA Standards …"
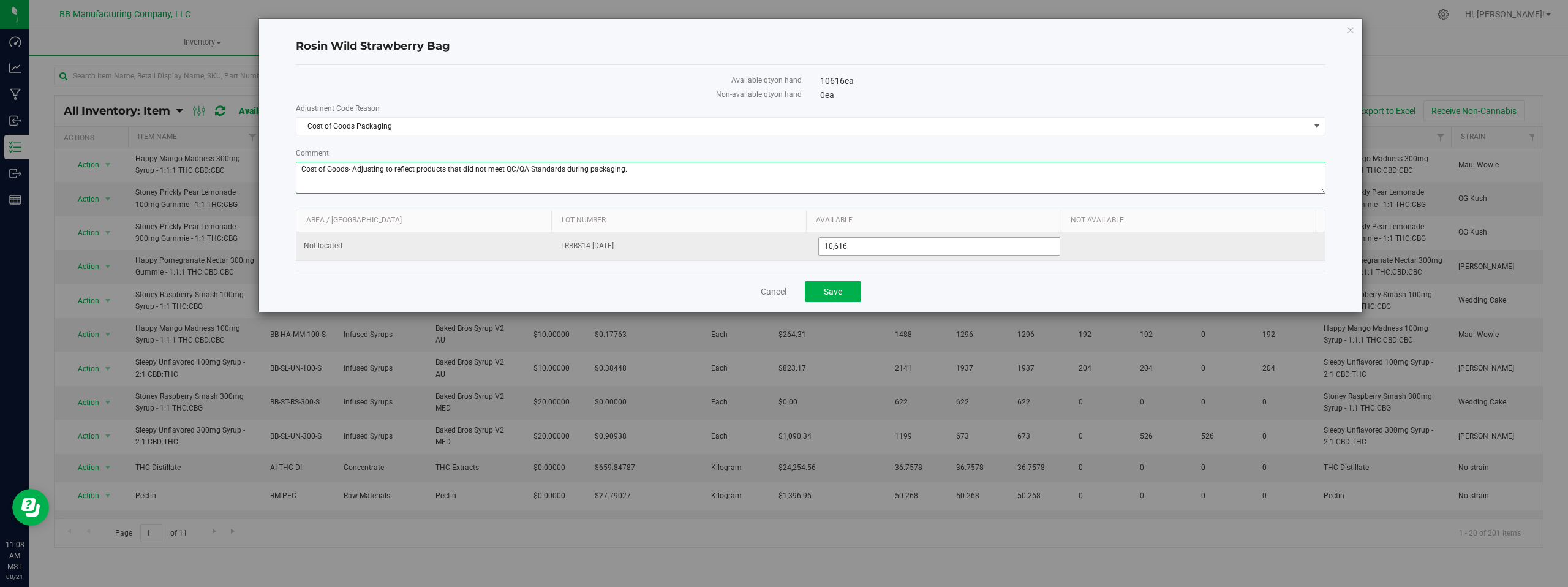
type textarea "Cost of Goods- Adjusting to reflect products that did not meet QC/QA Standards …"
click at [869, 247] on span "10,616 10616" at bounding box center [940, 247] width 242 height 18
type input "10615"
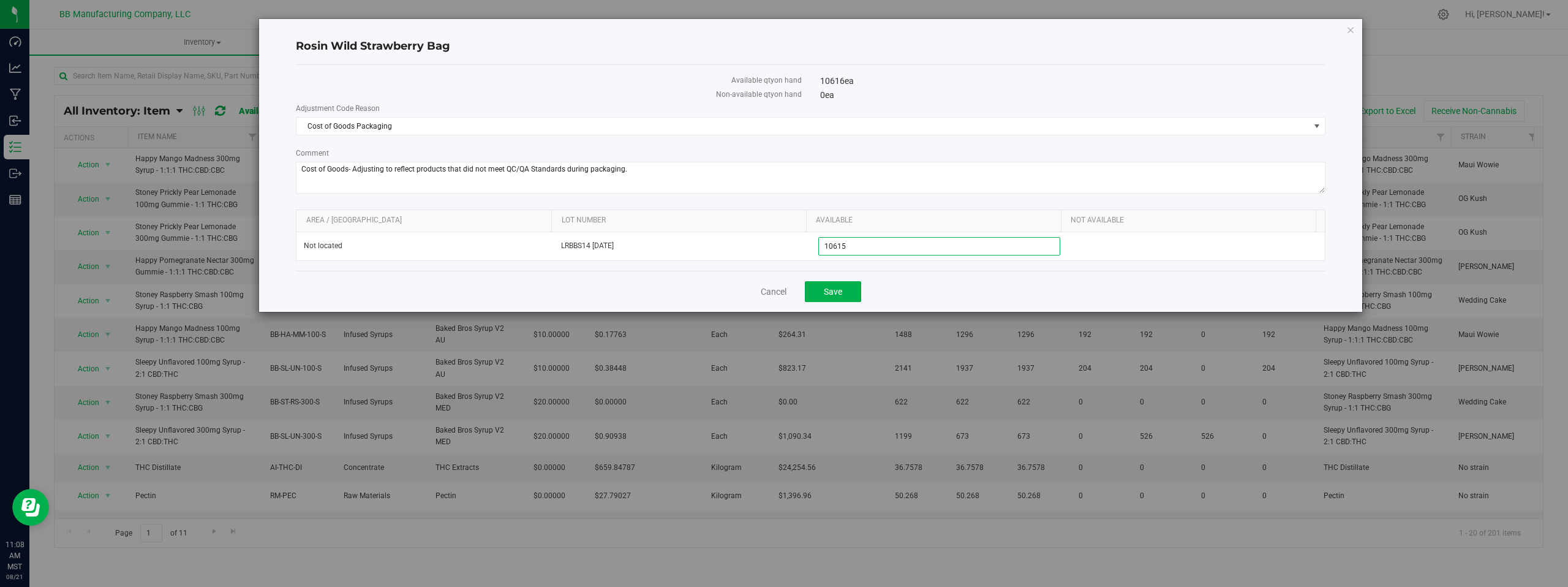
type input "10,615"
click at [663, 291] on div "Cancel Save" at bounding box center [810, 291] width 1029 height 41
click at [842, 291] on button "Save" at bounding box center [833, 291] width 56 height 21
